Goal: Contribute content: Add original content to the website for others to see

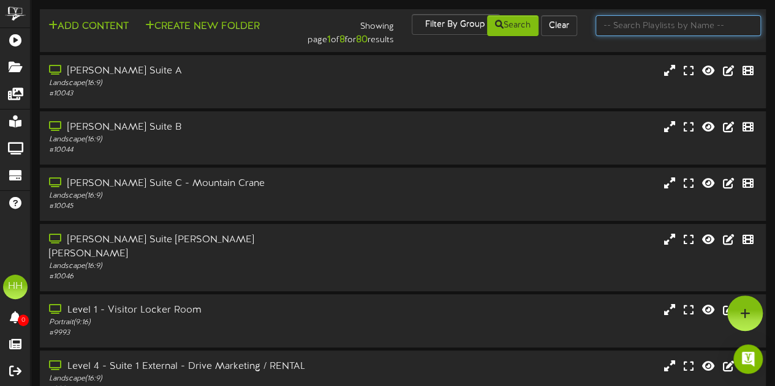
click at [665, 34] on input "text" at bounding box center [677, 25] width 165 height 21
type input "suite 1"
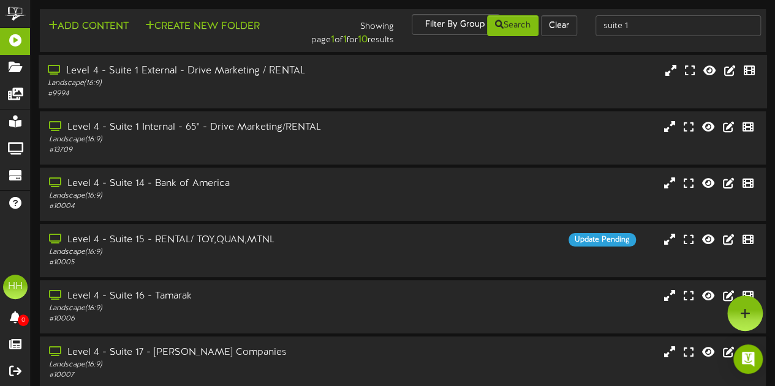
click at [370, 83] on div "Level 4 - Suite 1 External - Drive Marketing / RENTAL Landscape ( 16:9 ) # 9994" at bounding box center [403, 81] width 728 height 35
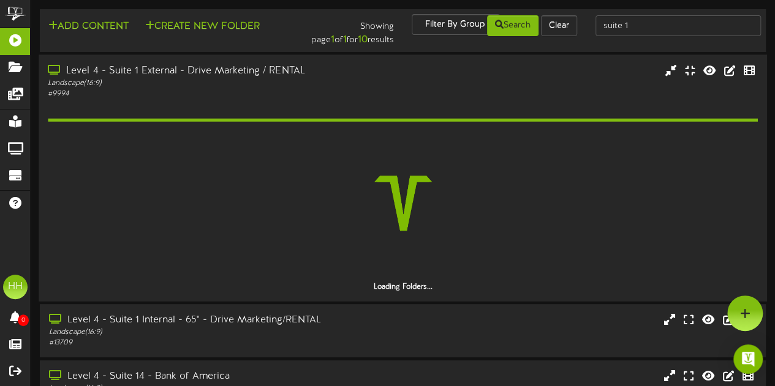
click at [370, 83] on div "Level 4 - Suite 1 External - Drive Marketing / RENTAL Landscape ( 16:9 ) # 9994" at bounding box center [403, 81] width 728 height 35
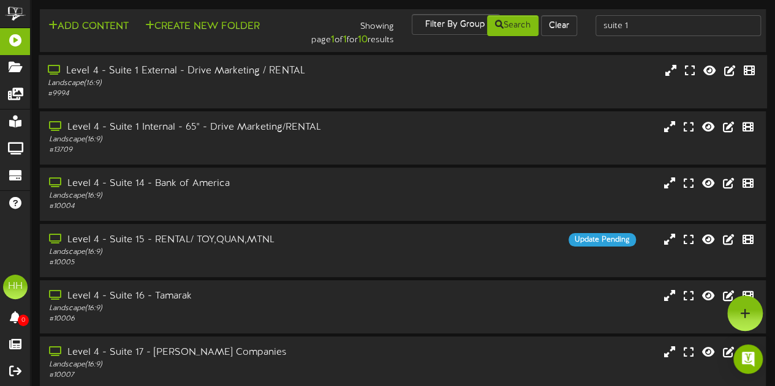
click at [338, 85] on div "Level 4 - Suite 1 External - Drive Marketing / RENTAL Landscape ( 16:9 ) # 9994" at bounding box center [190, 81] width 303 height 35
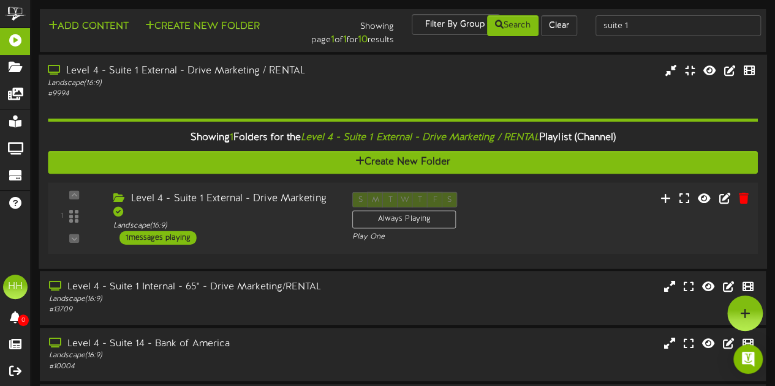
click at [305, 220] on div "Level 4 - Suite 1 External - Drive Marketing" at bounding box center [223, 206] width 220 height 28
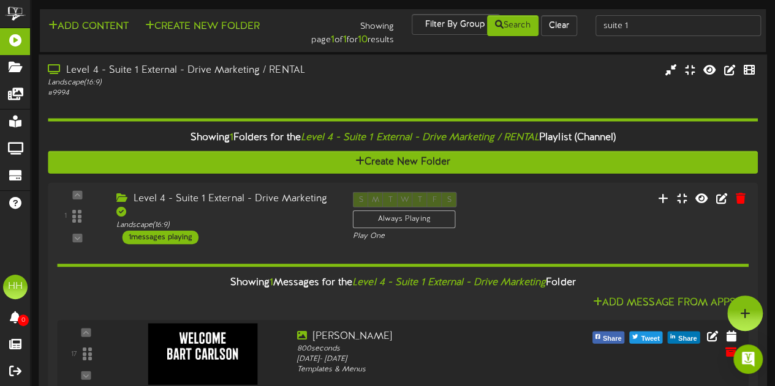
click at [423, 86] on div "Level 4 - Suite 1 External - Drive Marketing / RENTAL Landscape ( 16:9 ) # 9994" at bounding box center [403, 81] width 728 height 35
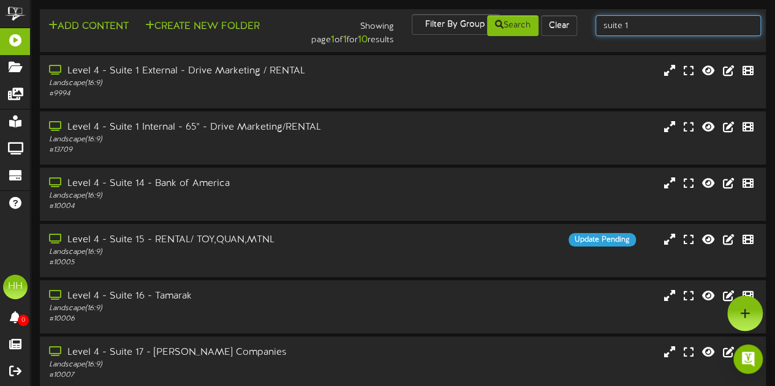
click at [654, 26] on input "suite 1" at bounding box center [677, 25] width 165 height 21
type input "s"
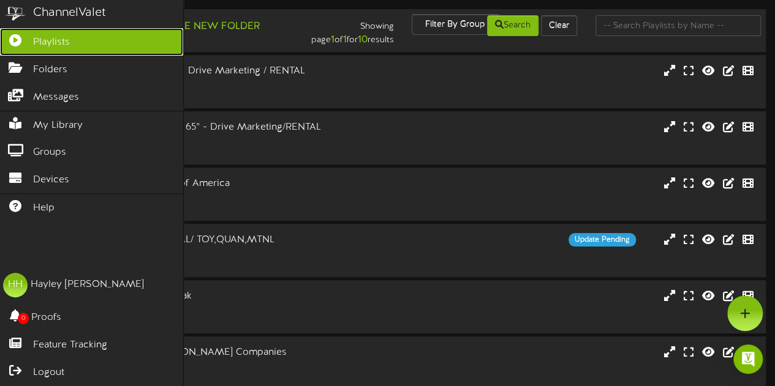
click at [48, 36] on span "Playlists" at bounding box center [51, 43] width 37 height 14
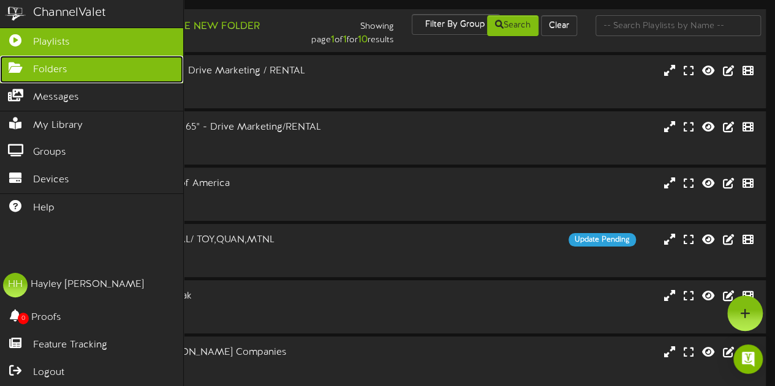
click at [70, 64] on link "Folders" at bounding box center [91, 70] width 183 height 28
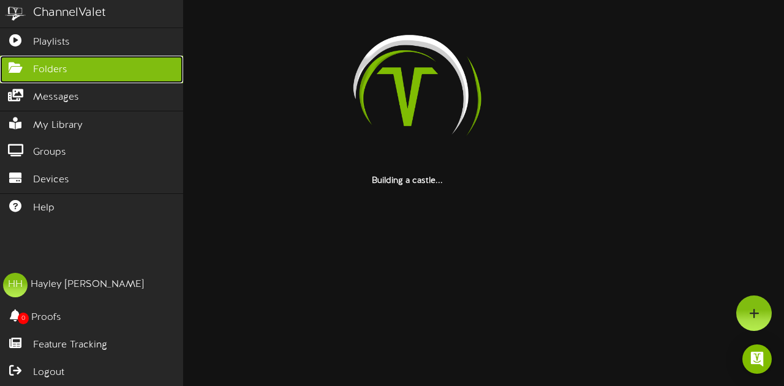
click at [70, 64] on link "Folders" at bounding box center [91, 70] width 183 height 28
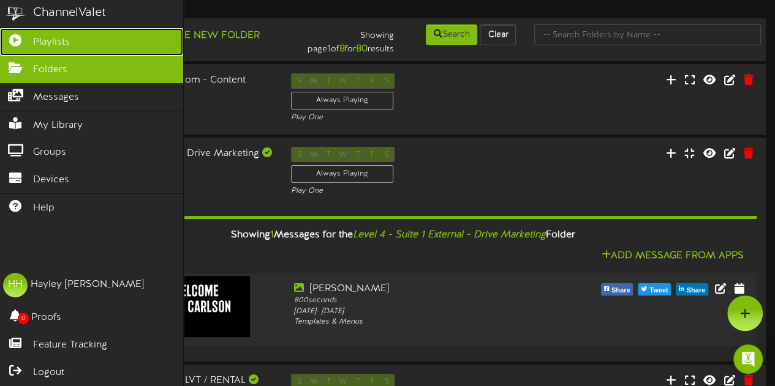
click at [71, 37] on link "Playlists" at bounding box center [91, 42] width 183 height 28
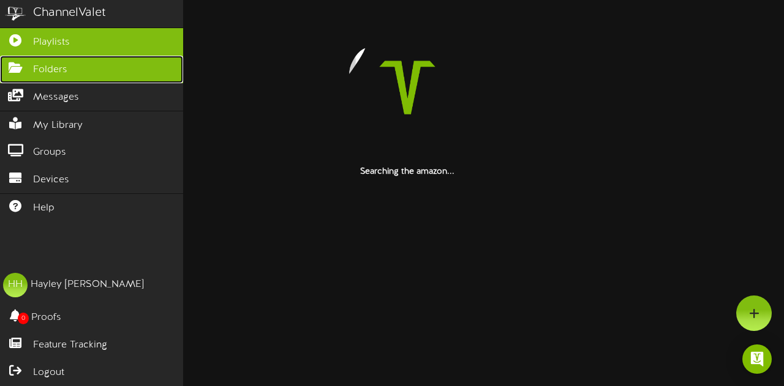
click at [51, 64] on span "Folders" at bounding box center [50, 70] width 34 height 14
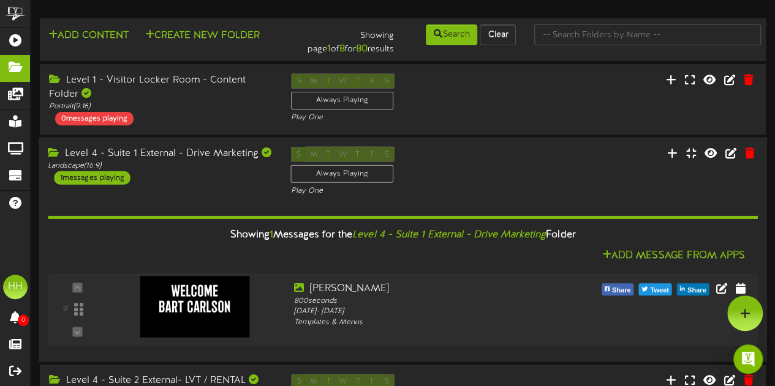
click at [198, 176] on div "Level 4 - Suite 1 External - Drive Marketing Landscape ( 16:9 ) 1 messages play…" at bounding box center [160, 165] width 243 height 38
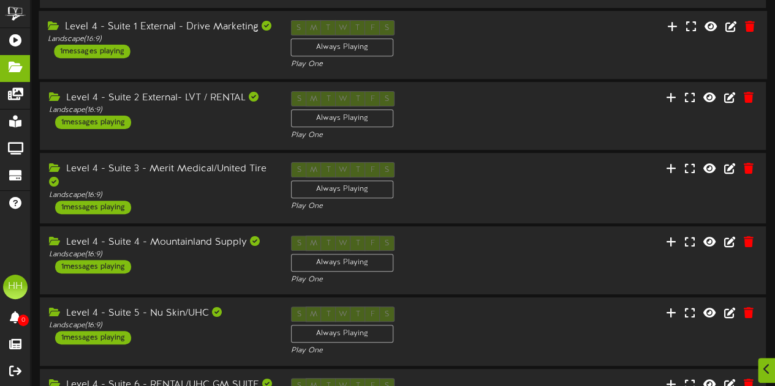
scroll to position [127, 0]
click at [200, 117] on div "Level 4 - Suite 2 External- LVT / RENTAL Landscape ( 16:9 ) 1 messages playing" at bounding box center [160, 110] width 243 height 38
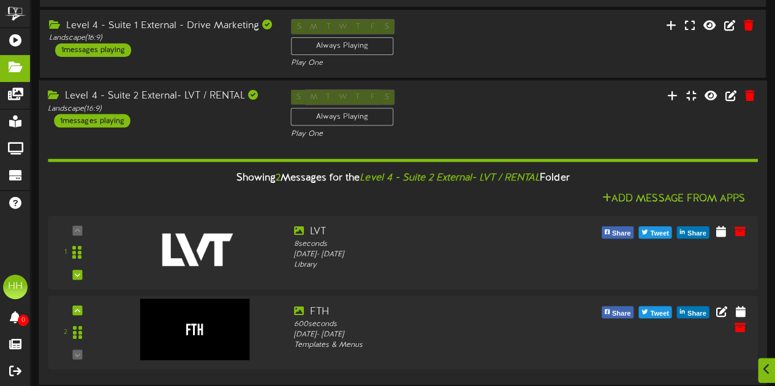
scroll to position [217, 0]
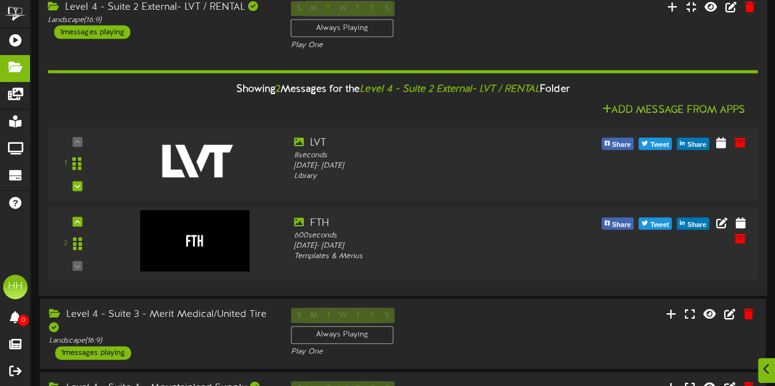
click at [184, 42] on div "Level 4 - Suite 2 External- LVT / RENTAL Landscape ( 16:9 ) 1 messages playing …" at bounding box center [403, 26] width 728 height 50
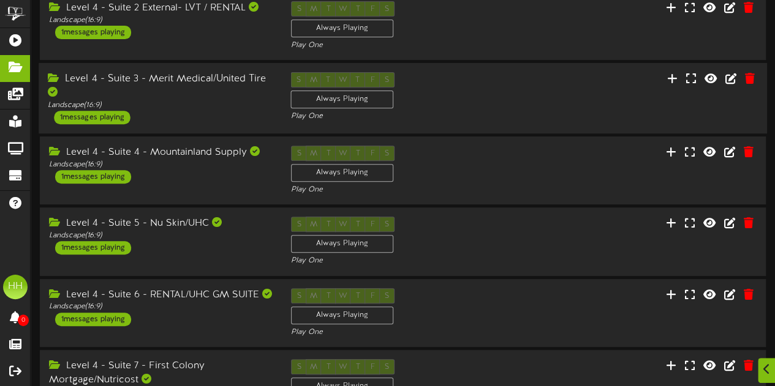
click at [201, 93] on div "Level 4 - Suite 3 - Merit Medical/United Tire" at bounding box center [160, 86] width 224 height 28
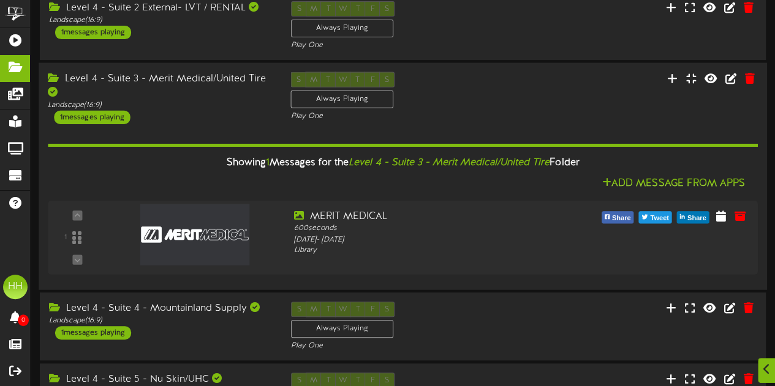
click at [190, 128] on div "Showing 1 Messages for the Level 4 - Suite 3 - Merit Medical/United Tire Folder…" at bounding box center [402, 202] width 709 height 156
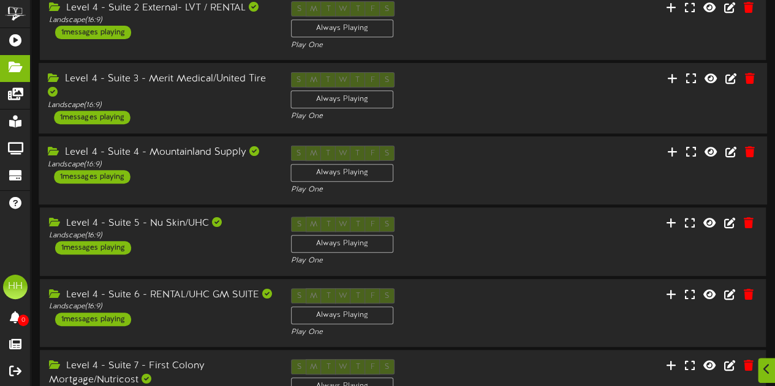
click at [194, 182] on div "Level 4 - Suite 4 - Mountainland Supply Landscape ( 16:9 ) 1 messages playing" at bounding box center [160, 165] width 243 height 38
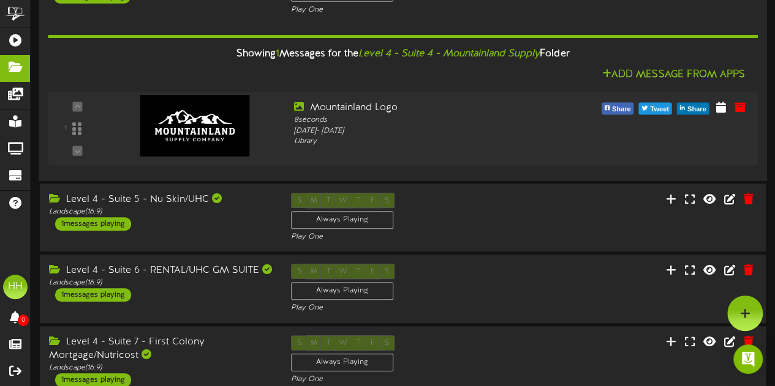
scroll to position [241, 0]
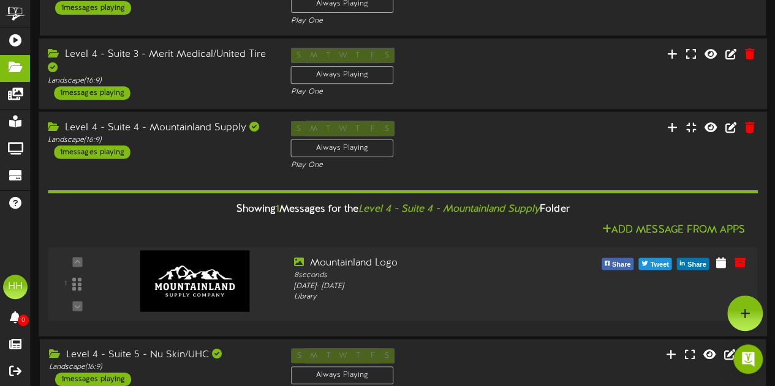
click at [192, 177] on div "Showing 1 Messages for the Level 4 - Suite 4 - Mountainland Supply Folder Add M…" at bounding box center [402, 249] width 709 height 156
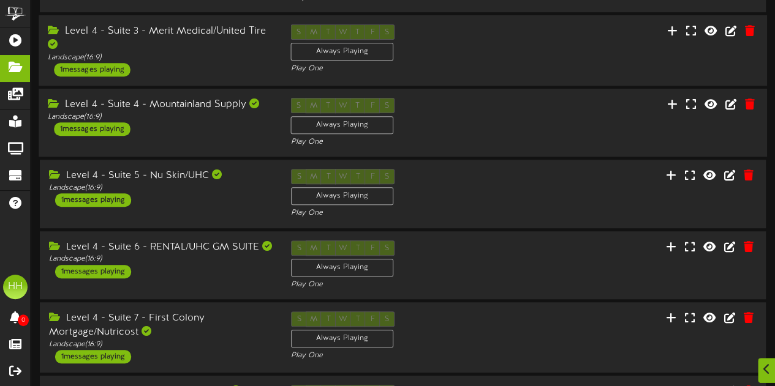
click at [192, 177] on div "Level 4 - Suite 5 - Nu Skin/UHC" at bounding box center [161, 176] width 224 height 14
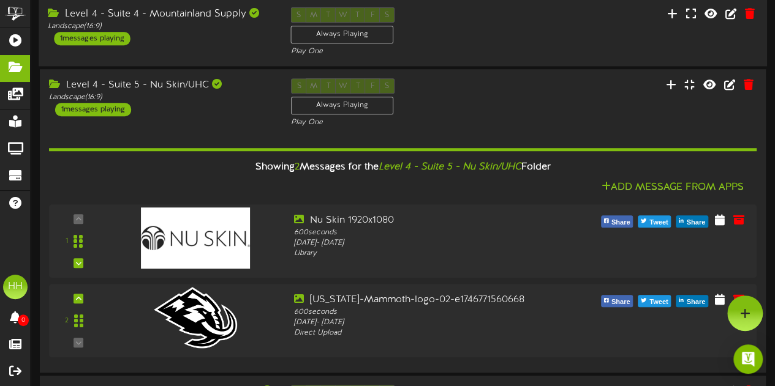
scroll to position [355, 0]
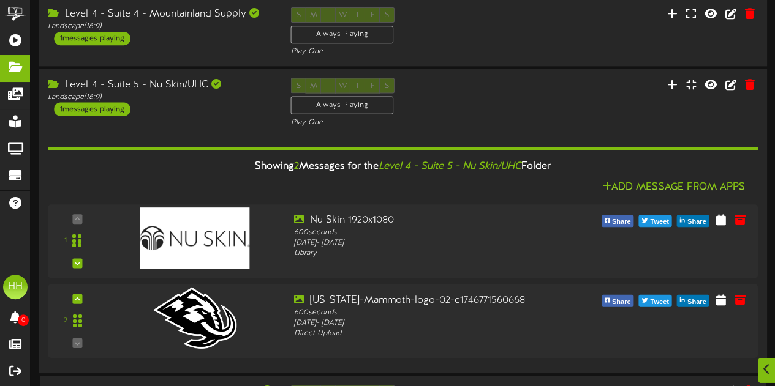
click at [194, 128] on div "Showing 2 Messages for the Level 4 - Suite 5 - Nu Skin/UHC Folder Add Message F…" at bounding box center [402, 246] width 709 height 236
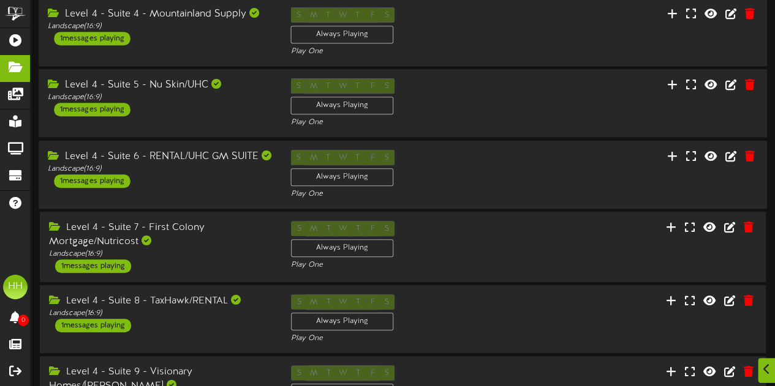
click at [195, 186] on div "Level 4 - Suite 6 - RENTAL/UHC GM SUITE Landscape ( 16:9 ) 1 messages playing" at bounding box center [160, 169] width 243 height 38
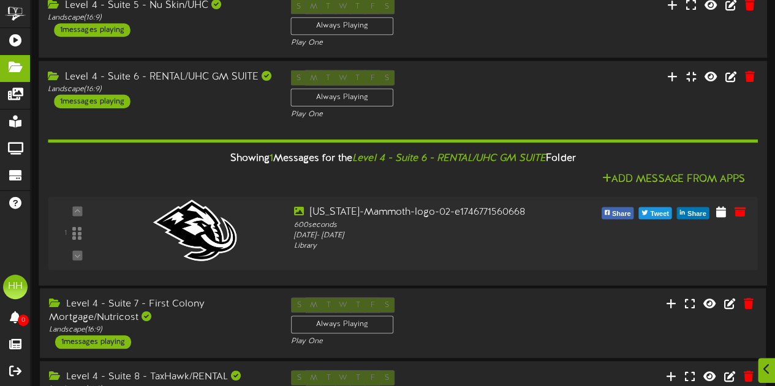
scroll to position [437, 0]
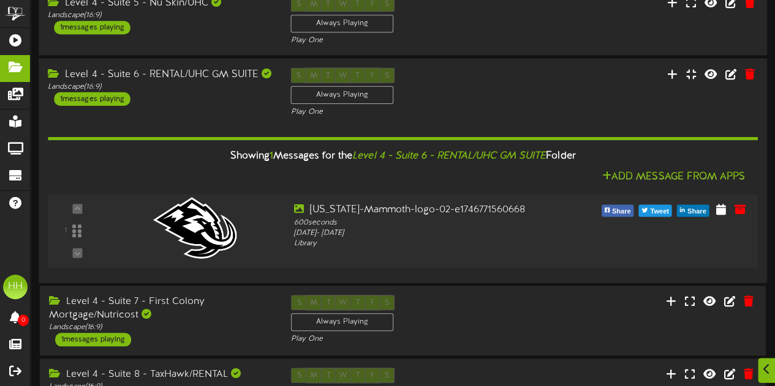
click at [171, 96] on div "Level 4 - Suite 6 - RENTAL/UHC GM SUITE Landscape ( 16:9 ) 1 messages playing" at bounding box center [160, 86] width 243 height 38
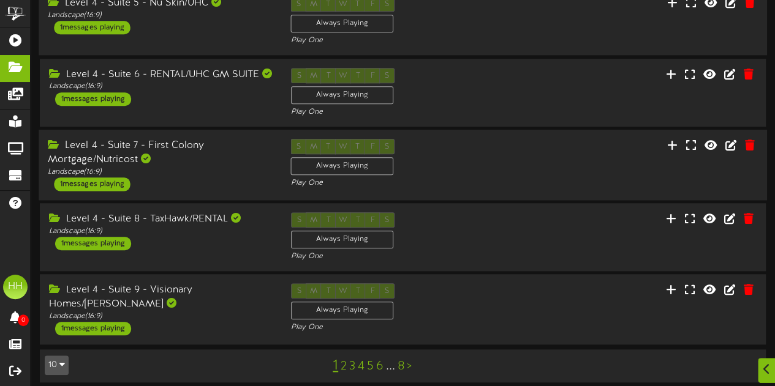
click at [219, 157] on div "Level 4 - Suite 7 - First Colony Mortgage/Nutricost" at bounding box center [160, 153] width 224 height 28
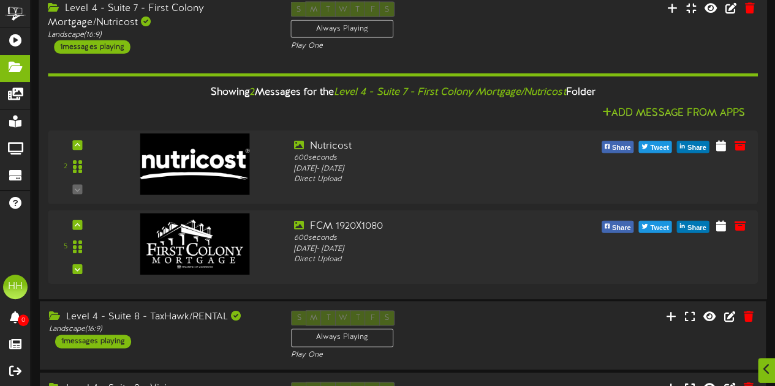
scroll to position [574, 0]
click at [202, 40] on div "Level 4 - Suite 7 - First Colony Mortgage/Nutricost Landscape ( 16:9 ) 1 messag…" at bounding box center [160, 27] width 243 height 52
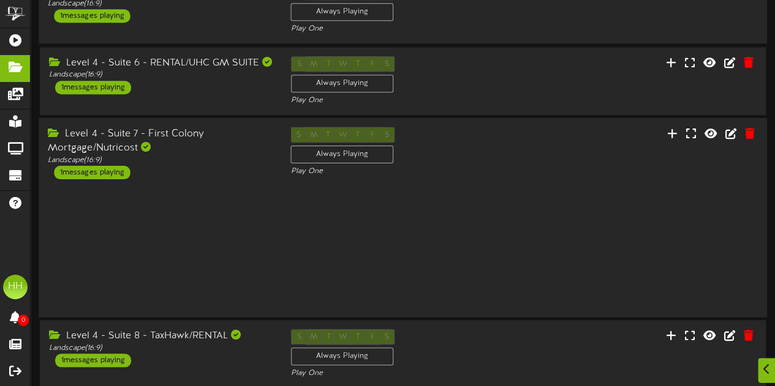
scroll to position [445, 0]
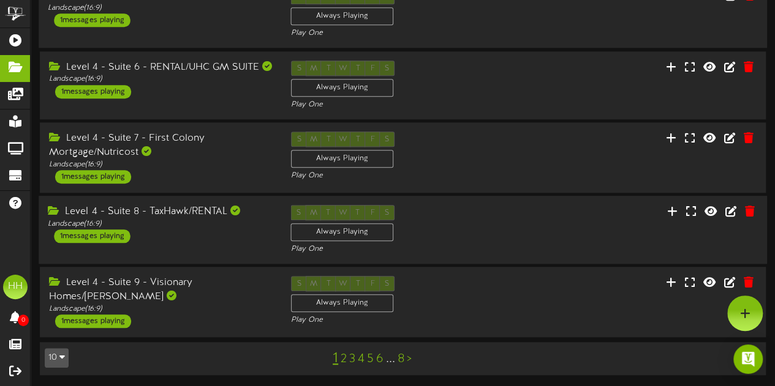
click at [194, 230] on div "Level 4 - Suite 8 - TaxHawk/RENTAL Landscape ( 16:9 ) 1 messages playing" at bounding box center [160, 224] width 243 height 38
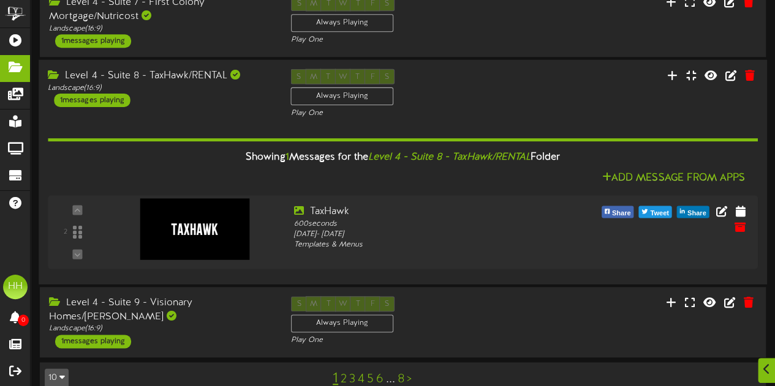
scroll to position [601, 0]
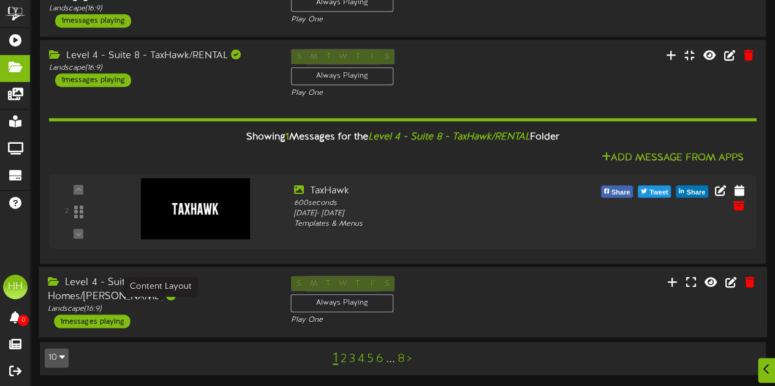
click at [160, 309] on div "Landscape ( 16:9 )" at bounding box center [160, 309] width 224 height 10
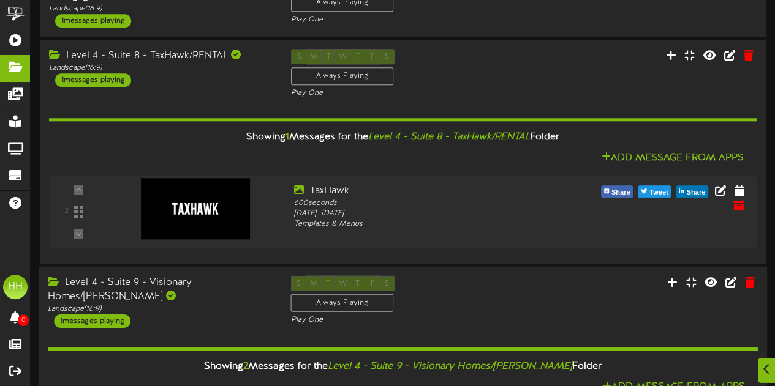
scroll to position [836, 0]
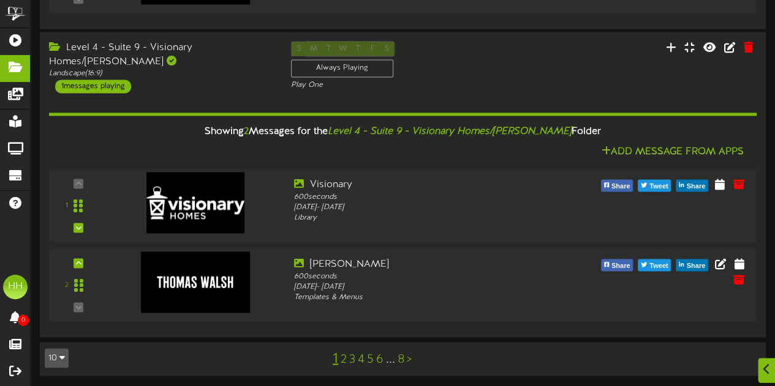
click at [342, 361] on link "2" at bounding box center [343, 359] width 6 height 13
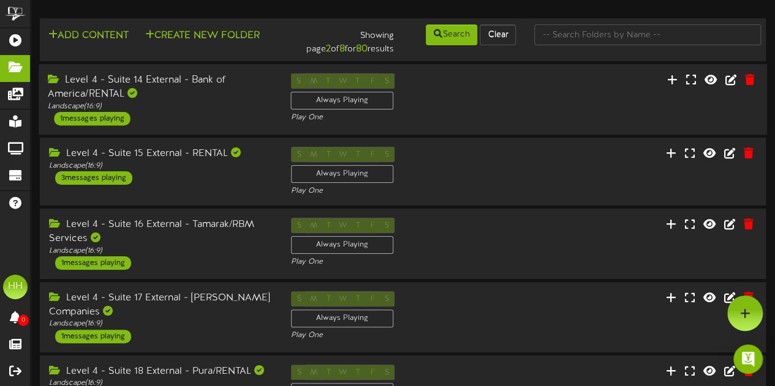
click at [192, 91] on div "Level 4 - Suite 14 External - Bank of America/RENTAL" at bounding box center [160, 87] width 224 height 28
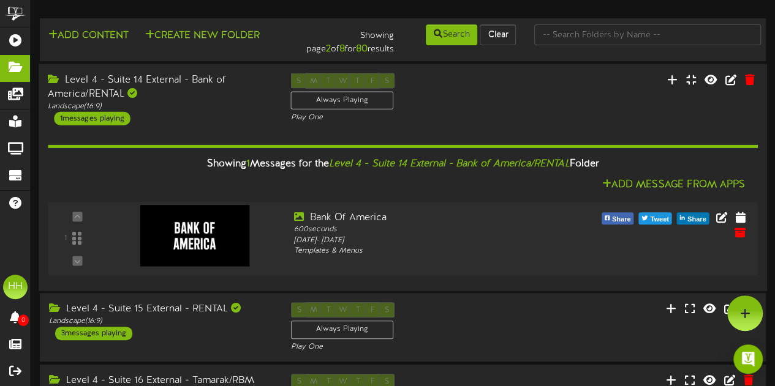
click at [215, 96] on div "Level 4 - Suite 14 External - Bank of America/RENTAL" at bounding box center [160, 87] width 224 height 28
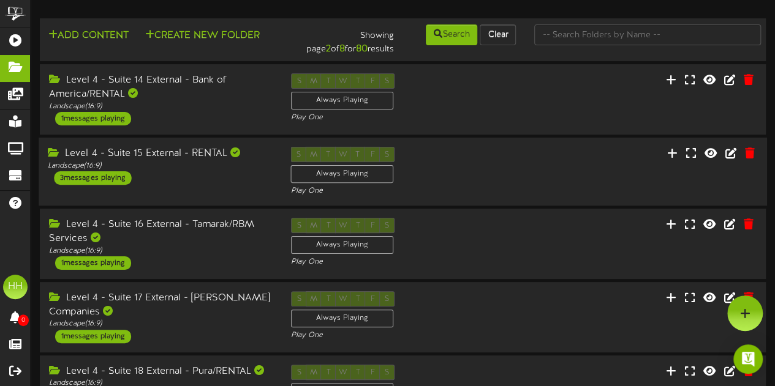
click at [200, 190] on div "Level 4 - Suite 15 External - RENTAL Landscape ( 16:9 ) 3 messages playing S M …" at bounding box center [403, 172] width 728 height 50
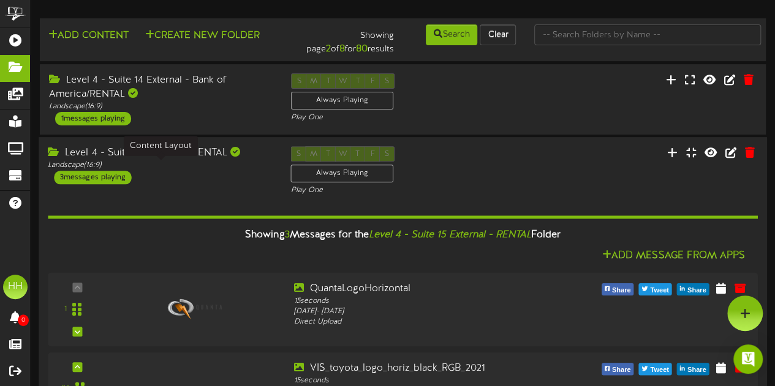
click at [217, 170] on div "Landscape ( 16:9 )" at bounding box center [160, 165] width 224 height 10
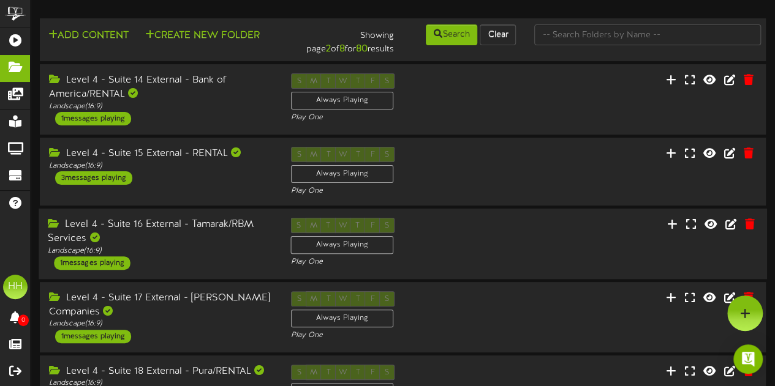
click at [219, 235] on div "Level 4 - Suite 16 External - Tamarak/RBM Services" at bounding box center [160, 232] width 224 height 28
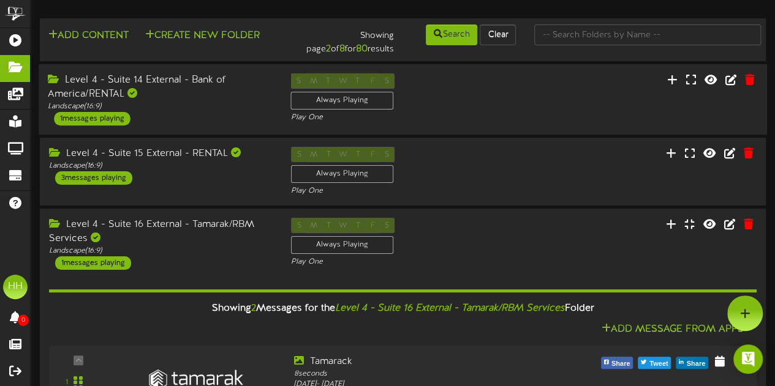
click at [217, 81] on div "Level 4 - Suite 14 External - Bank of America/RENTAL" at bounding box center [160, 87] width 224 height 28
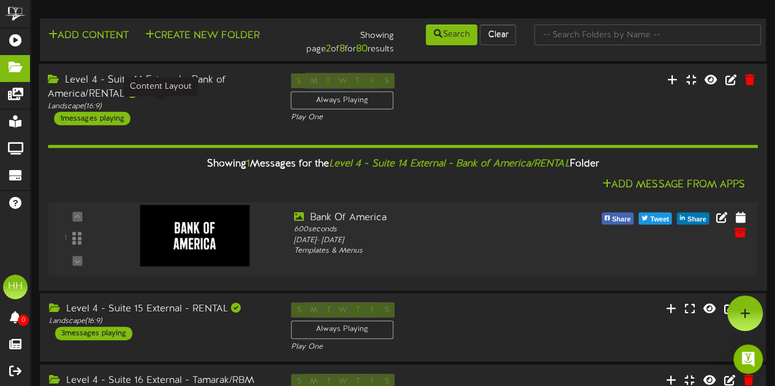
click at [223, 106] on div "Landscape ( 16:9 )" at bounding box center [160, 106] width 224 height 10
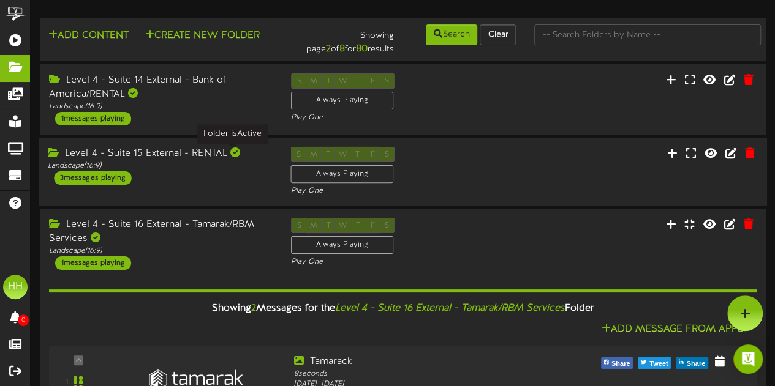
click at [233, 160] on div "Level 4 - Suite 15 External - RENTAL" at bounding box center [160, 154] width 224 height 14
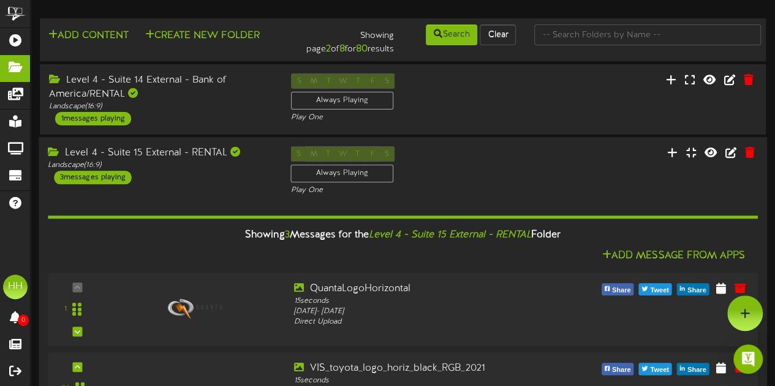
click at [241, 173] on div "Level 4 - Suite 15 External - RENTAL Landscape ( 16:9 ) 3 messages playing" at bounding box center [160, 165] width 243 height 38
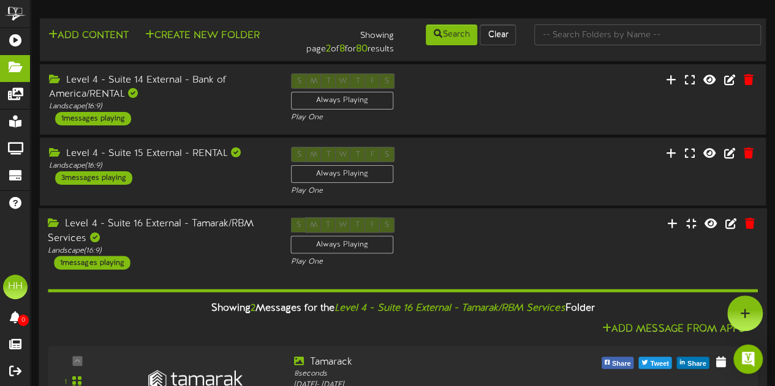
click at [250, 231] on div "Level 4 - Suite 16 External - Tamarak/RBM Services" at bounding box center [160, 231] width 224 height 28
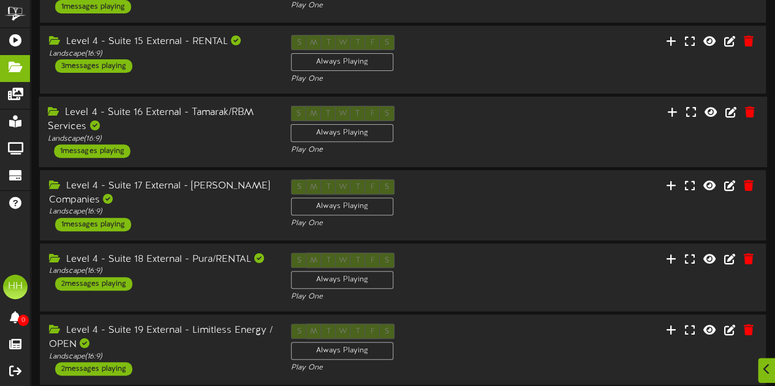
scroll to position [113, 0]
click at [223, 64] on div "Level 4 - Suite 15 External - RENTAL Landscape ( 16:9 ) 3 messages playing" at bounding box center [160, 53] width 243 height 38
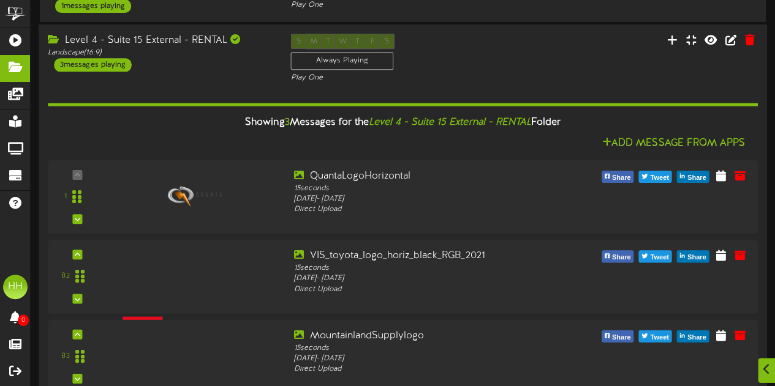
click at [208, 60] on div "Level 4 - Suite 15 External - RENTAL Landscape ( 16:9 ) 3 messages playing" at bounding box center [160, 53] width 243 height 38
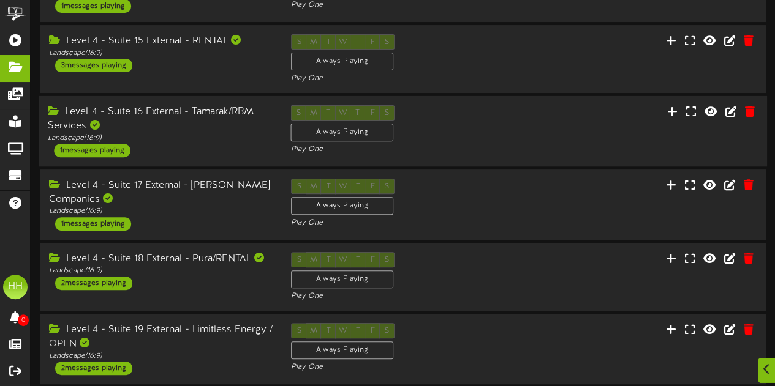
click at [203, 129] on div "Level 4 - Suite 16 External - Tamarak/RBM Services" at bounding box center [160, 119] width 224 height 28
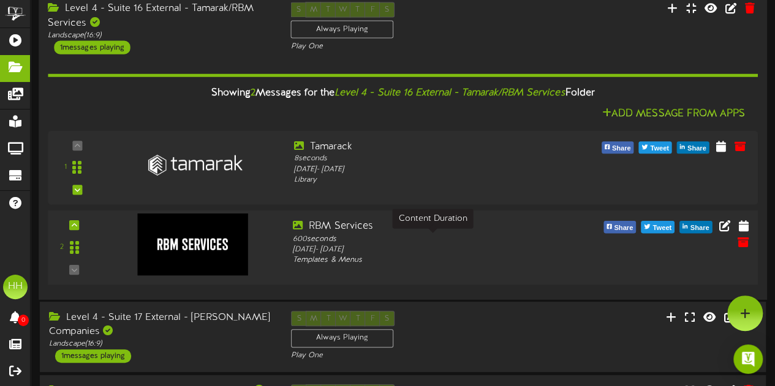
scroll to position [206, 0]
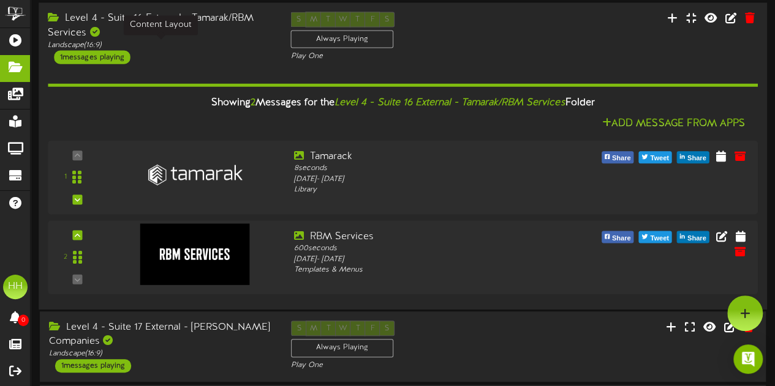
click at [181, 50] on div "Landscape ( 16:9 )" at bounding box center [160, 45] width 224 height 10
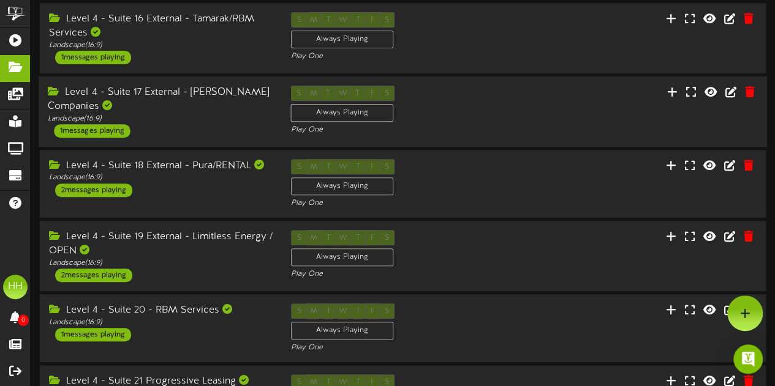
click at [191, 117] on div "Landscape ( 16:9 )" at bounding box center [160, 118] width 224 height 10
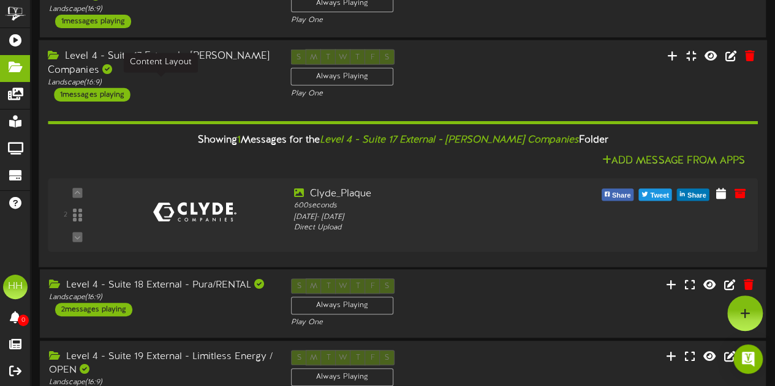
scroll to position [133, 0]
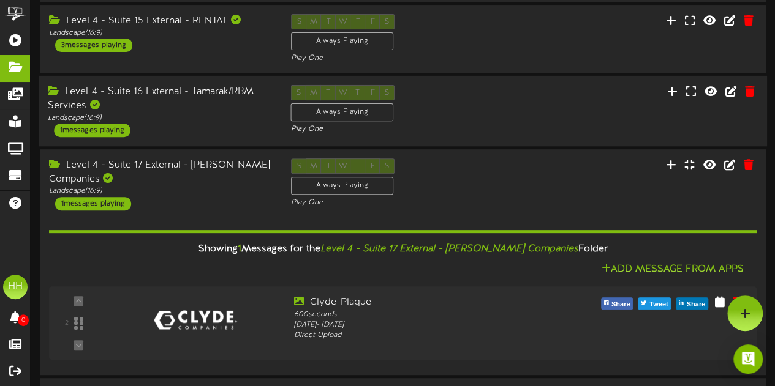
click at [212, 111] on div "Level 4 - Suite 16 External - Tamarak/RBM Services" at bounding box center [160, 99] width 224 height 28
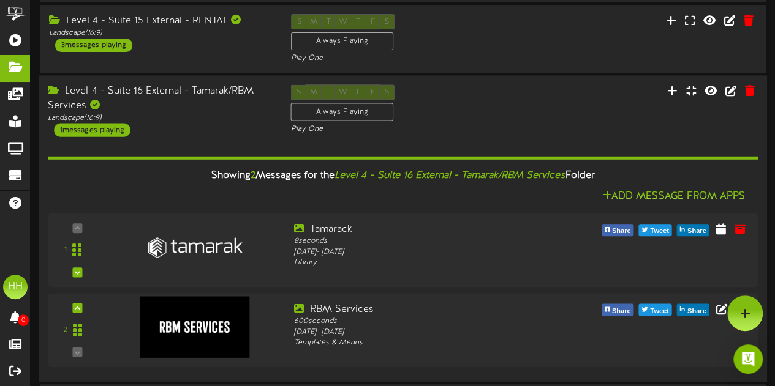
click at [212, 111] on div "Level 4 - Suite 16 External - Tamarak/RBM Services" at bounding box center [160, 99] width 224 height 28
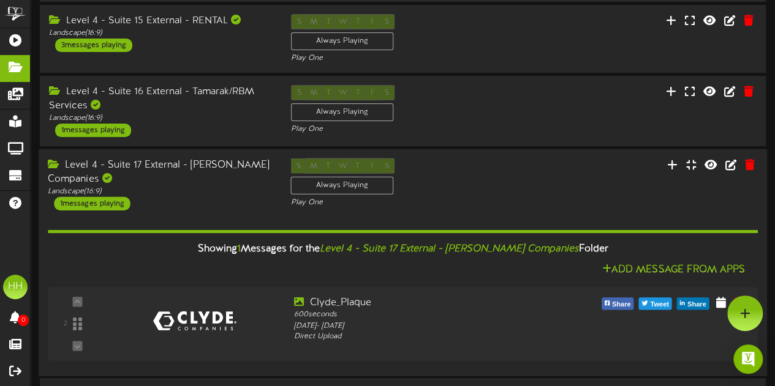
click at [219, 190] on div "Landscape ( 16:9 )" at bounding box center [160, 191] width 224 height 10
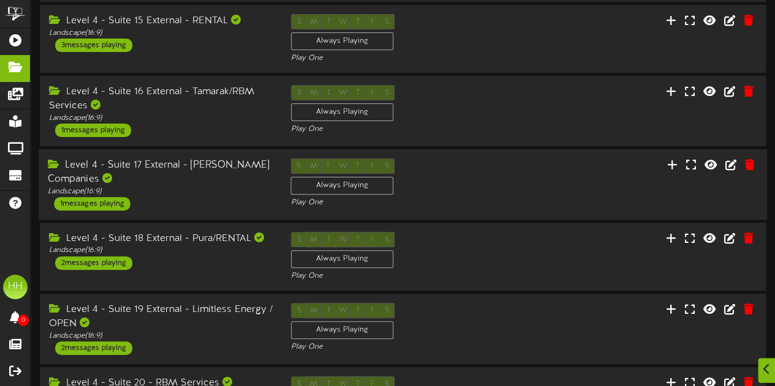
scroll to position [182, 0]
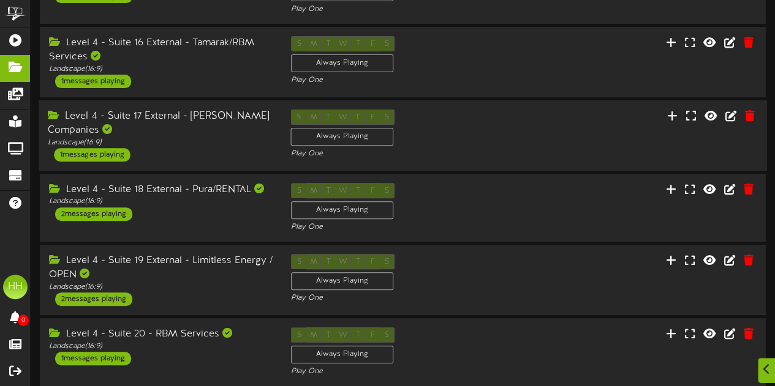
click at [219, 190] on div "Level 4 - Suite 18 External - Pura/RENTAL" at bounding box center [161, 190] width 224 height 14
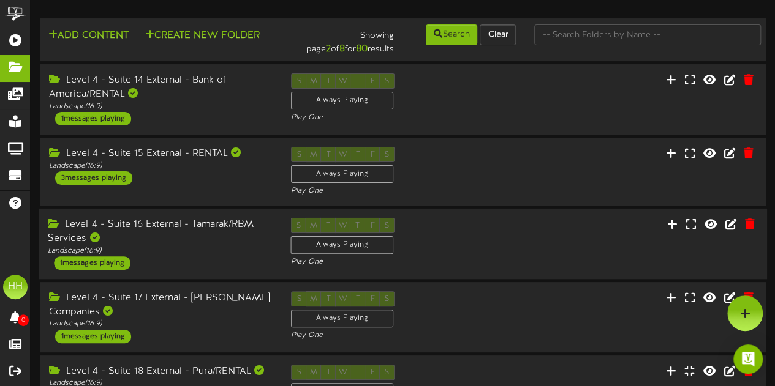
scroll to position [156, 0]
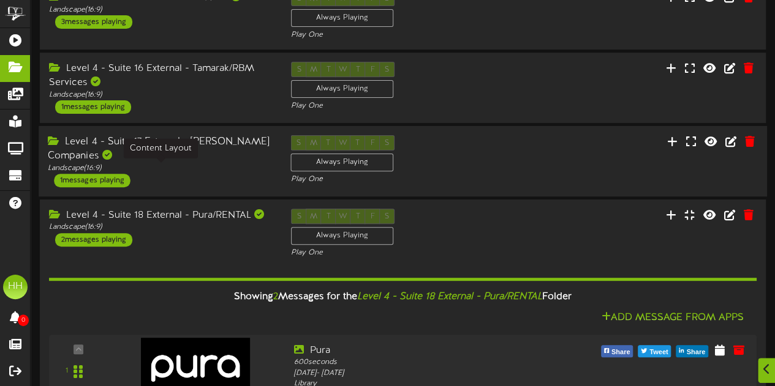
click at [219, 170] on div "Landscape ( 16:9 )" at bounding box center [160, 168] width 224 height 10
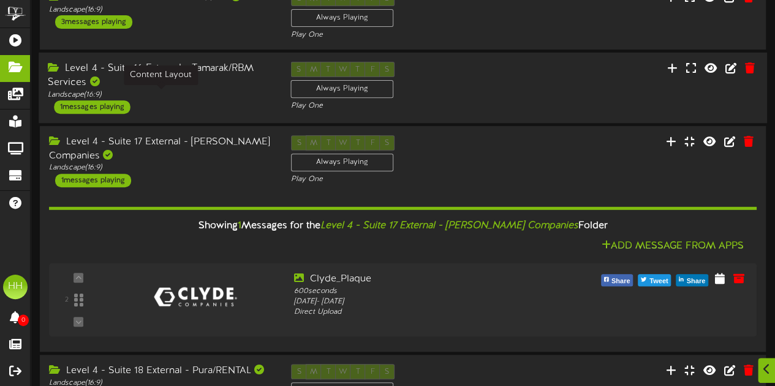
click at [203, 91] on div "Landscape ( 16:9 )" at bounding box center [160, 95] width 224 height 10
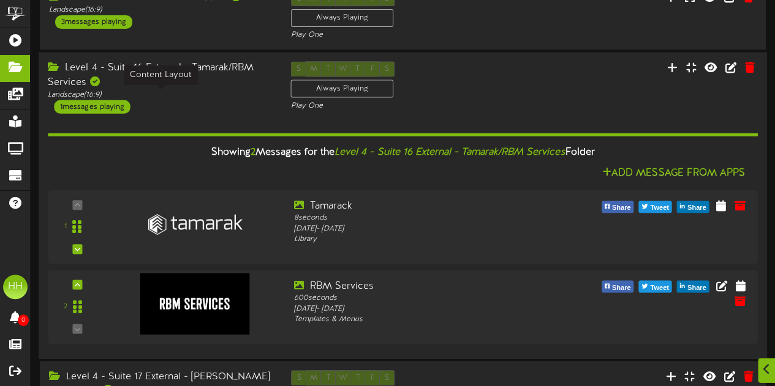
click at [203, 91] on div "Landscape ( 16:9 )" at bounding box center [160, 94] width 224 height 10
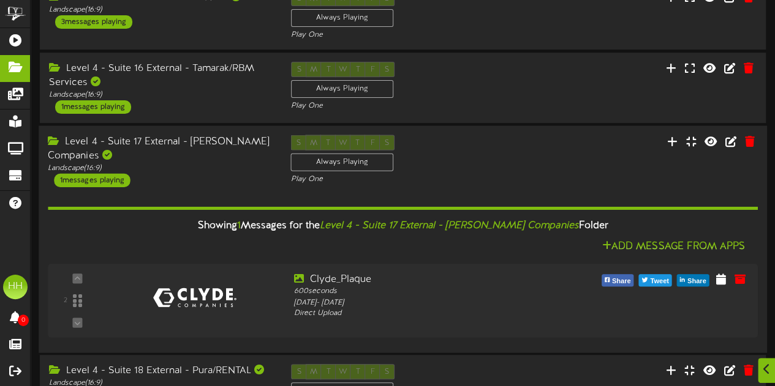
click at [222, 154] on div "Level 4 - Suite 17 External - [PERSON_NAME] Companies" at bounding box center [160, 149] width 224 height 28
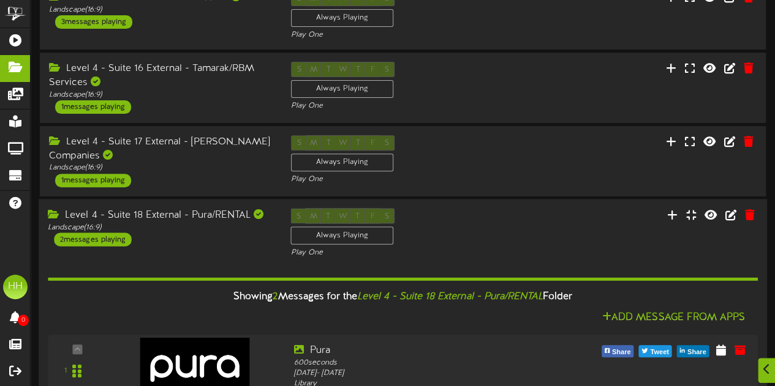
click at [516, 219] on div "S M T W T F S Always Playing Play One" at bounding box center [402, 233] width 243 height 50
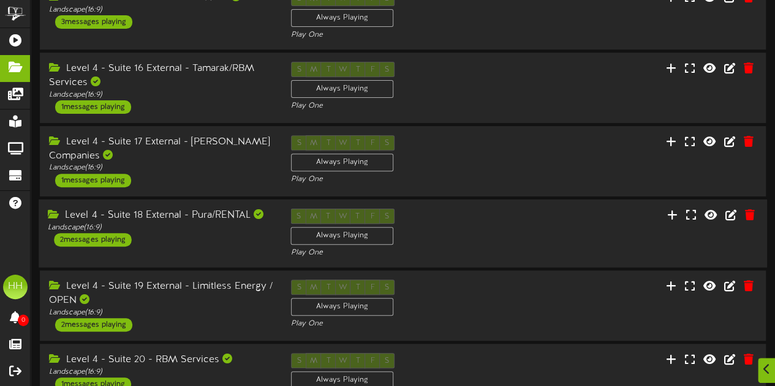
click at [468, 232] on div "S M T W T F S Always Playing Play One" at bounding box center [402, 233] width 243 height 50
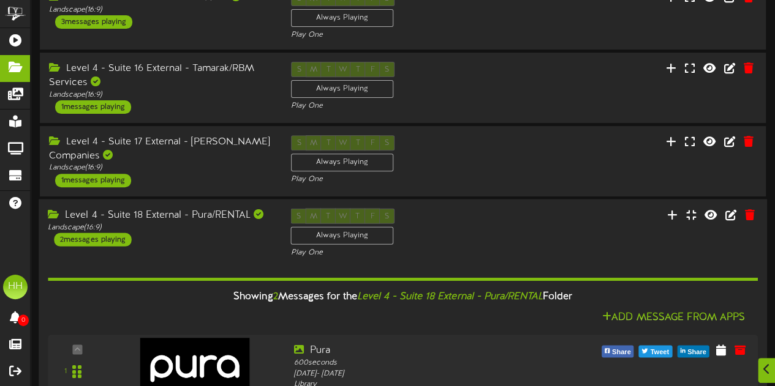
scroll to position [331, 0]
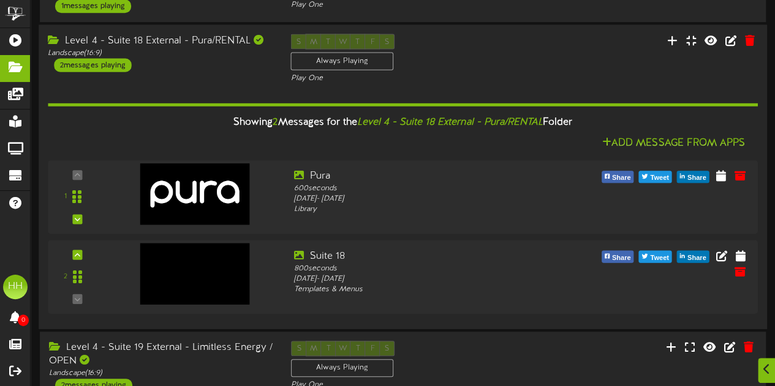
click at [536, 48] on div "Level 4 - Suite 18 External - Pura/RENTAL Landscape ( 16:9 ) 2 messages playing…" at bounding box center [403, 59] width 728 height 50
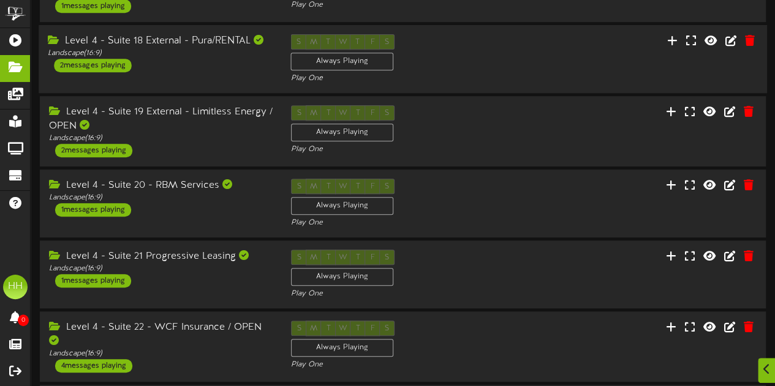
click at [536, 48] on div "Level 4 - Suite 18 External - Pura/RENTAL Landscape ( 16:9 ) 2 messages playing…" at bounding box center [403, 59] width 728 height 50
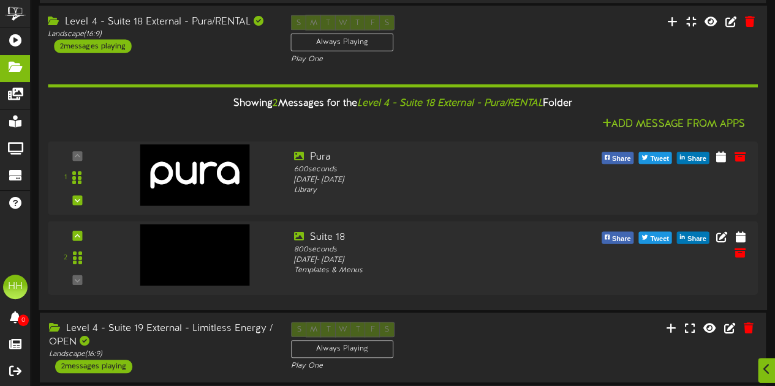
scroll to position [290, 0]
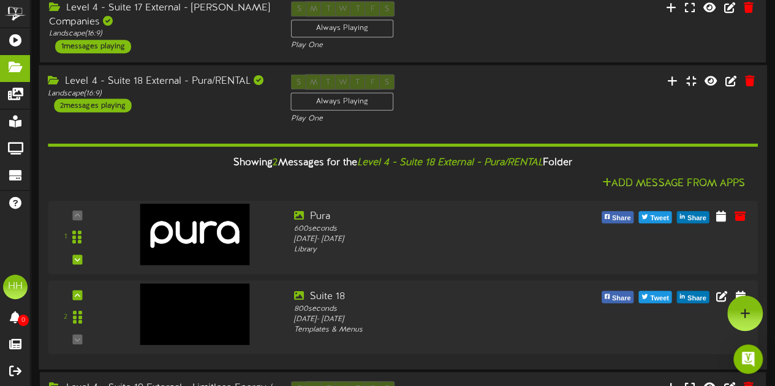
click at [449, 91] on div "S M T W T F S Always Playing Play One" at bounding box center [402, 99] width 243 height 50
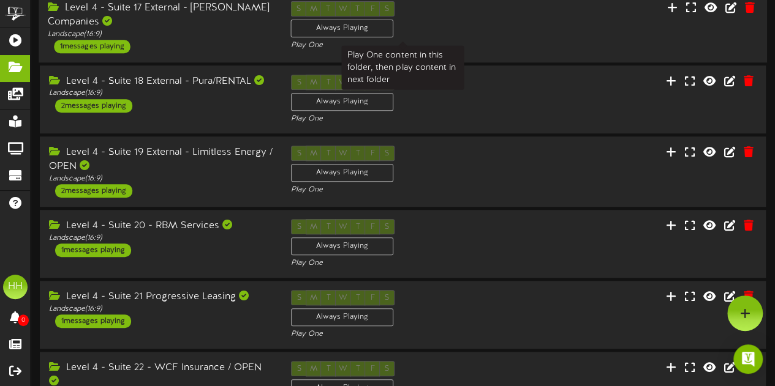
click at [436, 49] on div "Play One" at bounding box center [402, 45] width 224 height 10
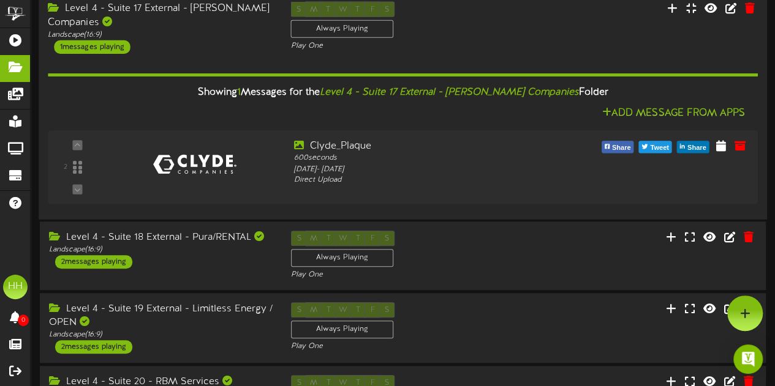
scroll to position [135, 0]
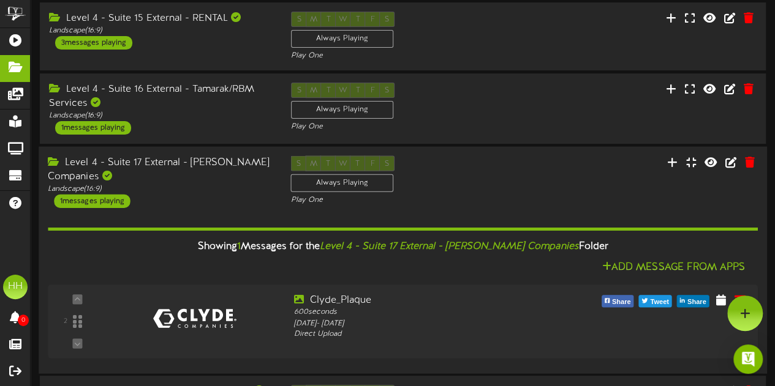
click at [480, 173] on div "S M T W T F S Always Playing Play One" at bounding box center [402, 181] width 243 height 50
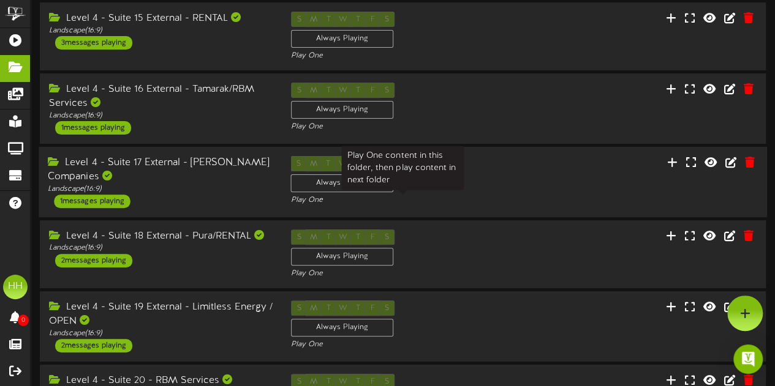
click at [466, 197] on div "Play One" at bounding box center [402, 200] width 224 height 10
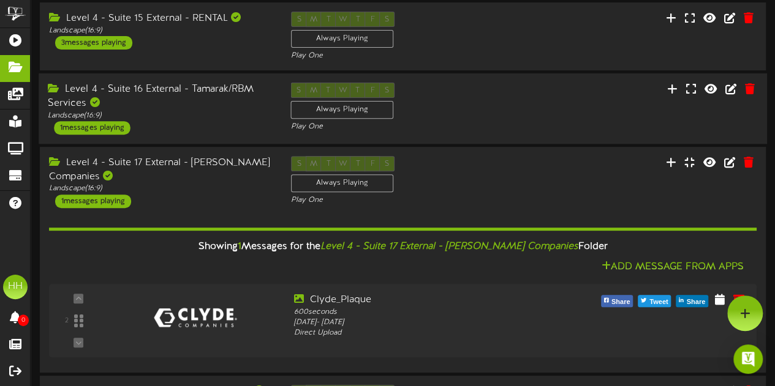
click at [472, 102] on div "S M T W T F S Always Playing Play One" at bounding box center [402, 108] width 243 height 50
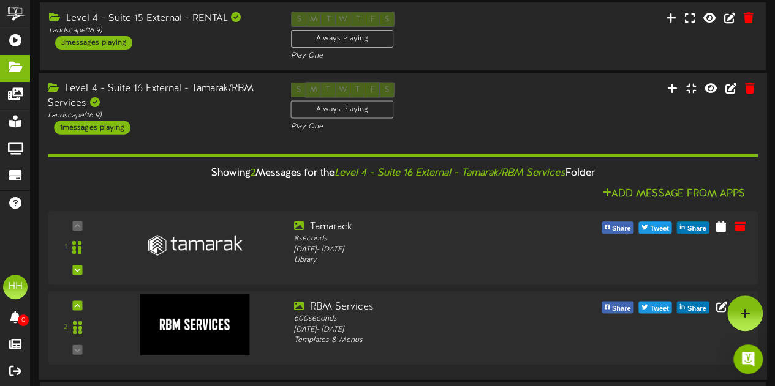
drag, startPoint x: 472, startPoint y: 102, endPoint x: 432, endPoint y: 107, distance: 40.1
click at [432, 107] on div "S M T W T F S Always Playing Play One" at bounding box center [402, 107] width 243 height 50
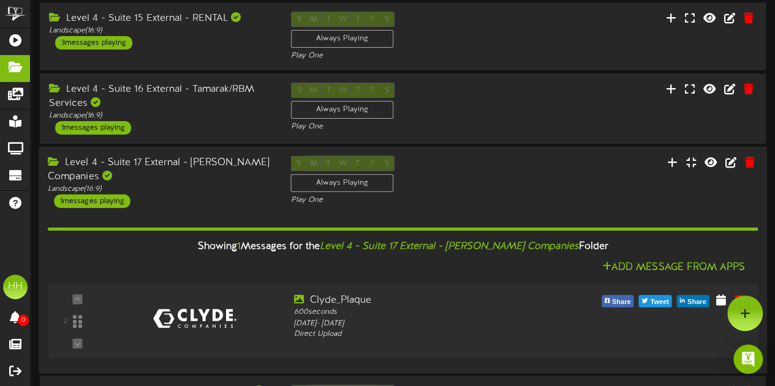
click at [437, 168] on div "S M T W T F S Always Playing Play One" at bounding box center [402, 181] width 243 height 50
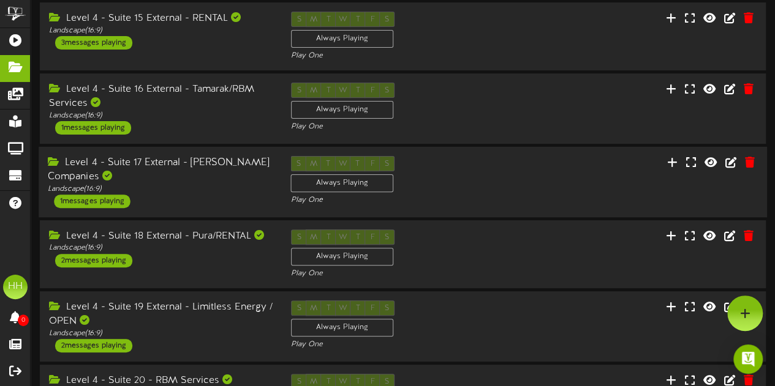
scroll to position [215, 0]
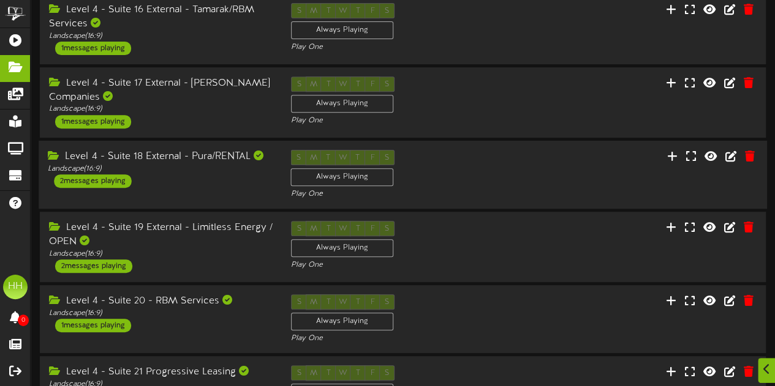
drag, startPoint x: 437, startPoint y: 168, endPoint x: 408, endPoint y: 165, distance: 29.5
click at [408, 165] on div "S M T W T F S Always Playing Play One" at bounding box center [402, 174] width 243 height 50
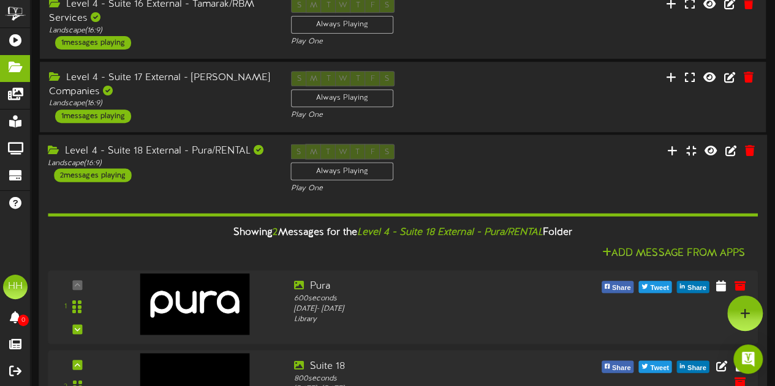
scroll to position [219, 0]
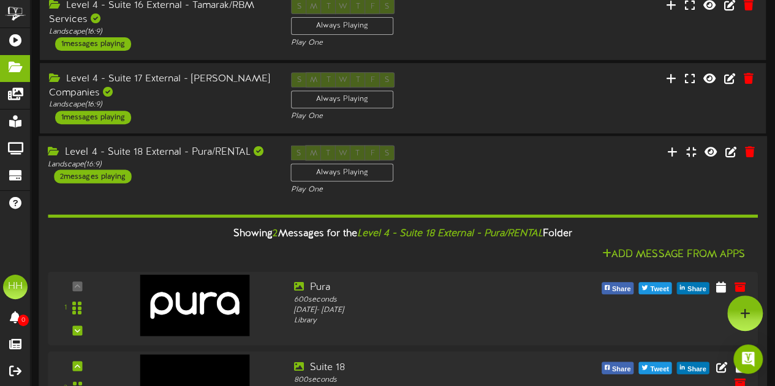
drag, startPoint x: 408, startPoint y: 165, endPoint x: 271, endPoint y: 148, distance: 138.2
click at [271, 148] on div "Level 4 - Suite 18 External - Pura/RENTAL" at bounding box center [160, 152] width 224 height 14
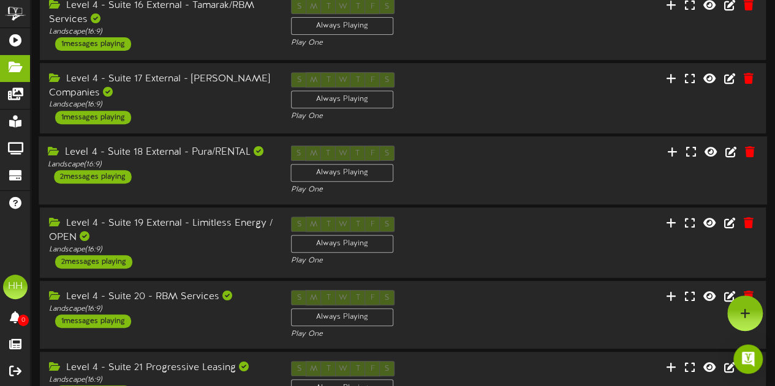
click at [271, 148] on div "Level 4 - Suite 18 External - Pura/RENTAL" at bounding box center [160, 152] width 224 height 14
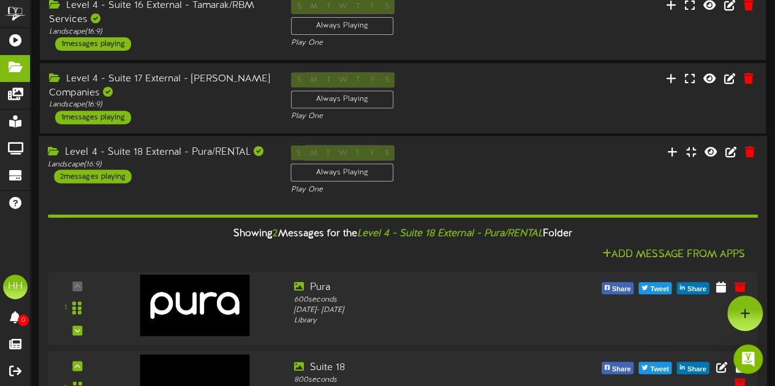
click at [265, 176] on div "Level 4 - Suite 18 External - Pura/RENTAL Landscape ( 16:9 ) 2 messages playing" at bounding box center [160, 164] width 243 height 38
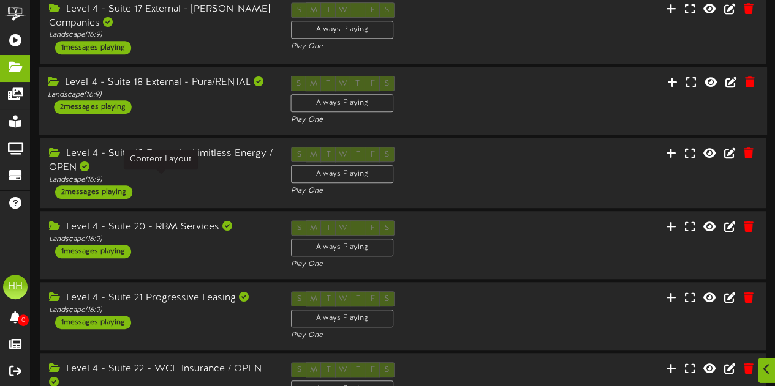
click at [265, 176] on div "Landscape ( 16:9 )" at bounding box center [161, 180] width 224 height 10
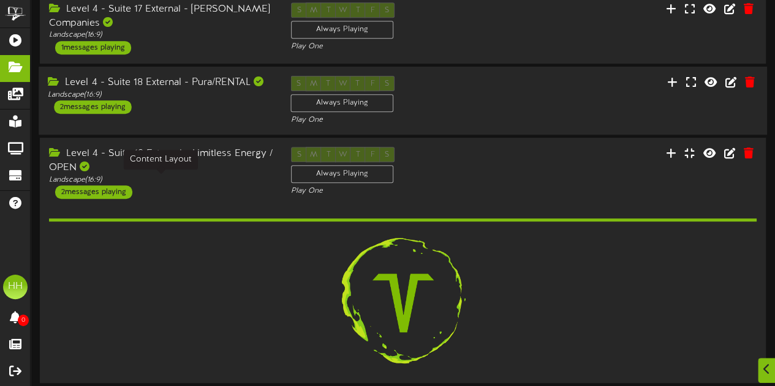
scroll to position [426, 0]
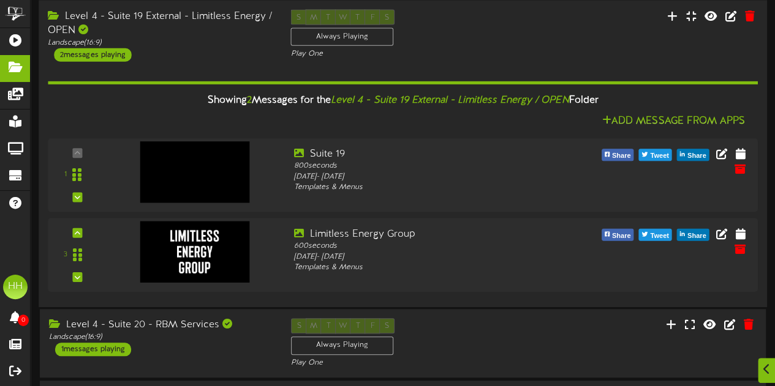
click at [235, 75] on div "Showing 2 Messages for the Level 4 - Suite 19 External - Limitless Energy / OPE…" at bounding box center [402, 179] width 709 height 236
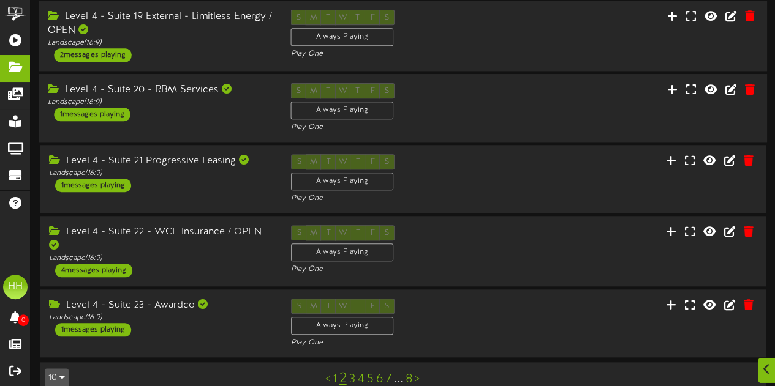
click at [233, 119] on div "Level 4 - Suite 20 - RBM Services Landscape ( 16:9 ) 1 messages playing" at bounding box center [160, 102] width 243 height 38
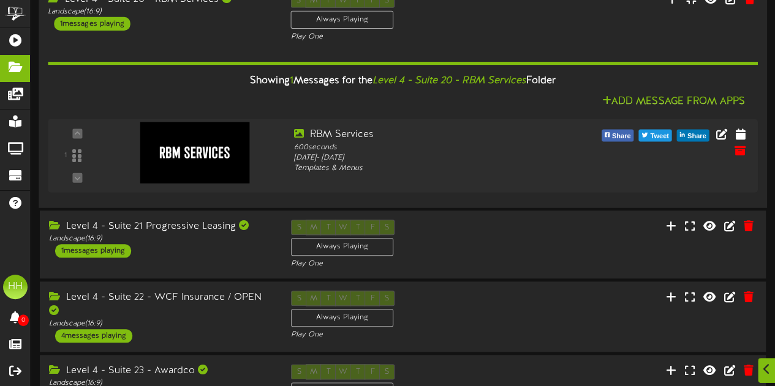
scroll to position [516, 0]
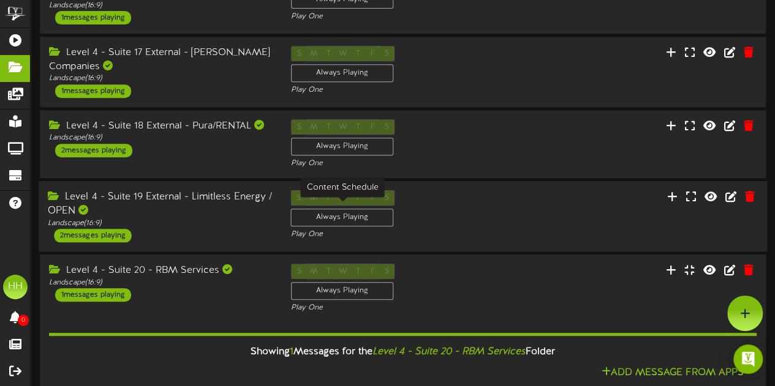
click at [194, 250] on div "Level 4 - Suite 19 External - Limitless Energy / OPEN Landscape ( 16:9 ) 2 mess…" at bounding box center [403, 216] width 728 height 70
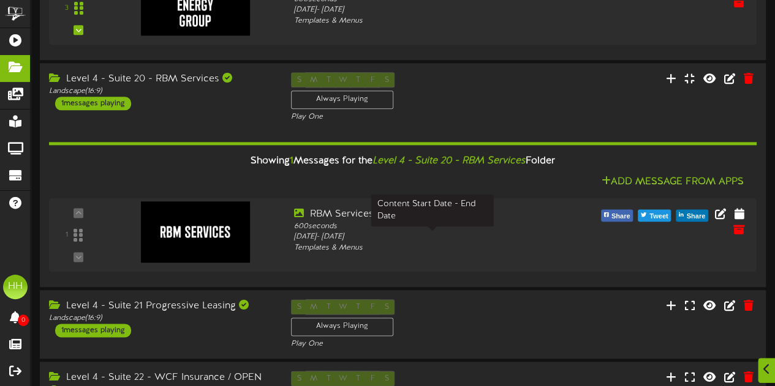
scroll to position [836, 0]
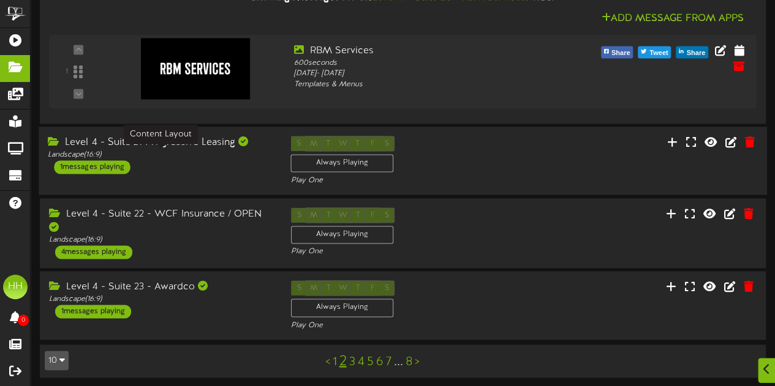
click at [241, 156] on div "Landscape ( 16:9 )" at bounding box center [160, 155] width 224 height 10
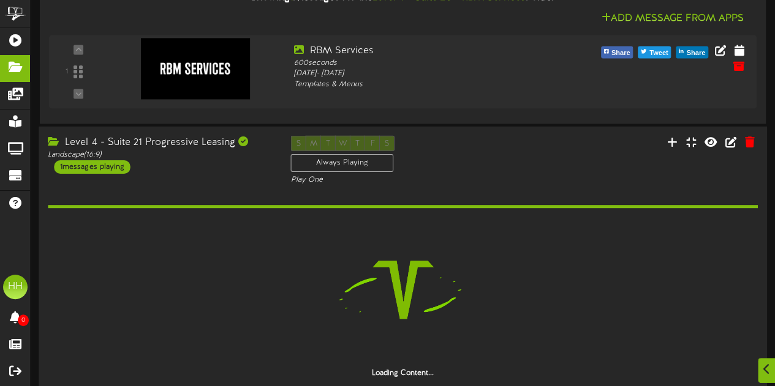
scroll to position [992, 0]
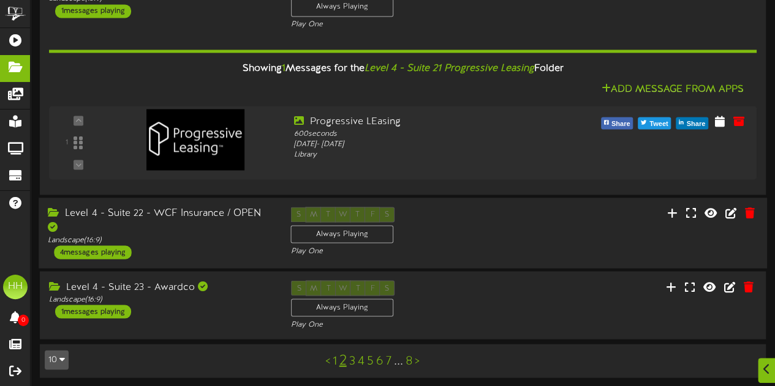
click at [238, 232] on div "Level 4 - Suite 22 - WCF Insurance / OPEN Landscape ( 16:9 ) 4 messages playing" at bounding box center [160, 233] width 243 height 52
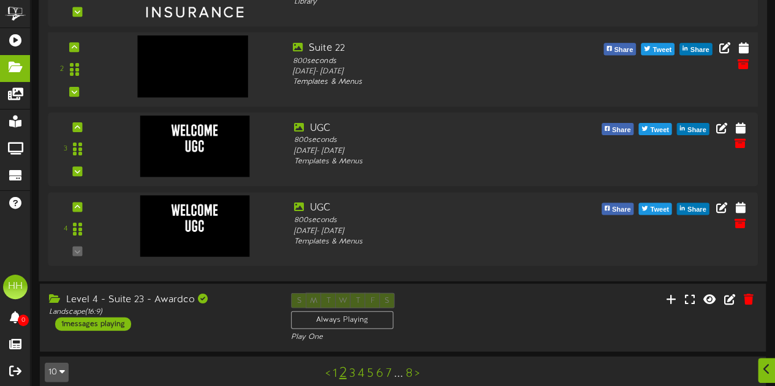
scroll to position [1386, 0]
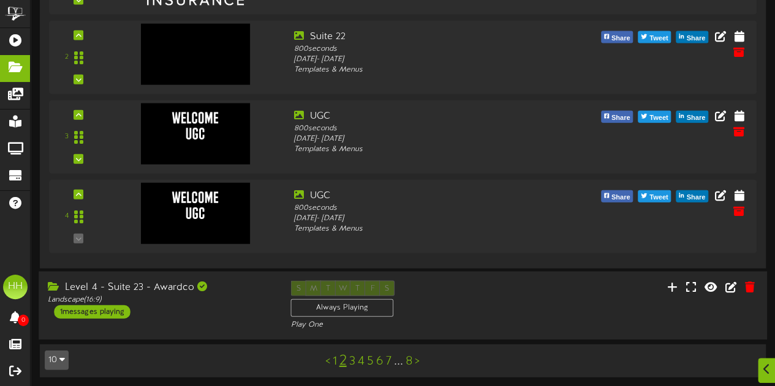
click at [224, 320] on div "Level 4 - Suite 23 - Awardco Landscape ( 16:9 ) 1 messages playing S M T W T F …" at bounding box center [403, 306] width 728 height 50
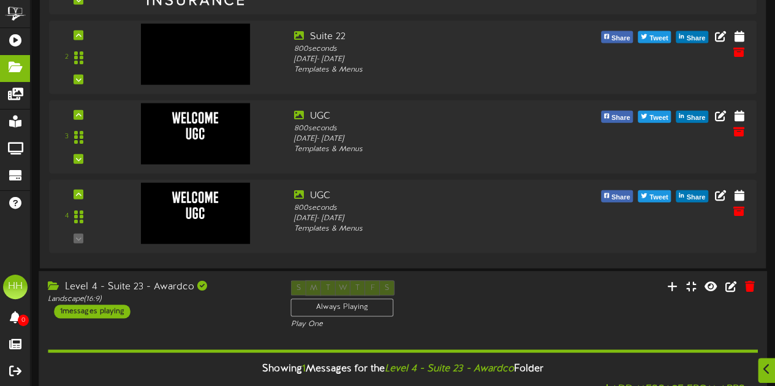
scroll to position [1542, 0]
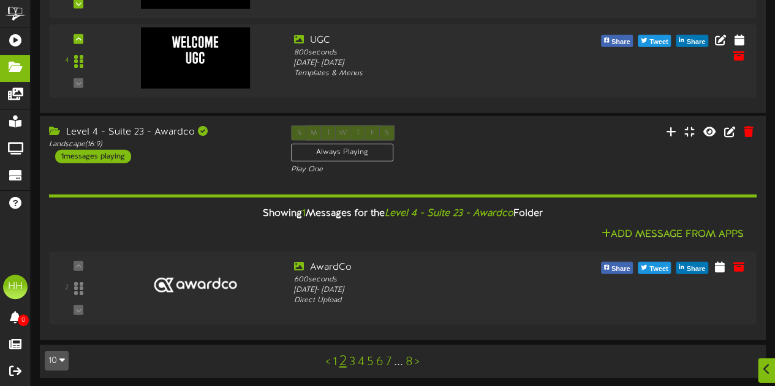
click at [352, 361] on link "3" at bounding box center [352, 362] width 6 height 13
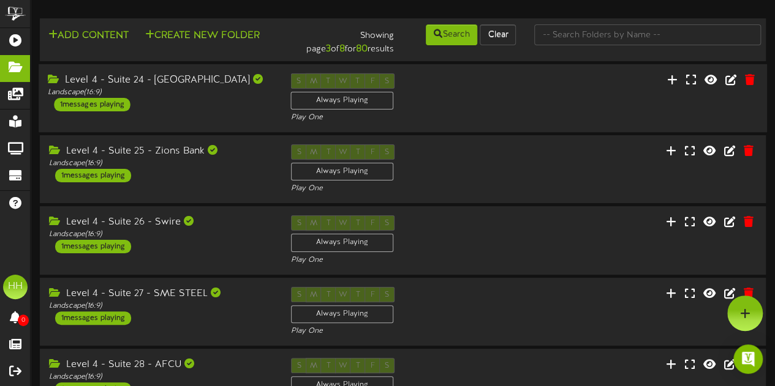
click at [245, 84] on div "Level 4 - Suite 24 - [GEOGRAPHIC_DATA]" at bounding box center [160, 80] width 224 height 14
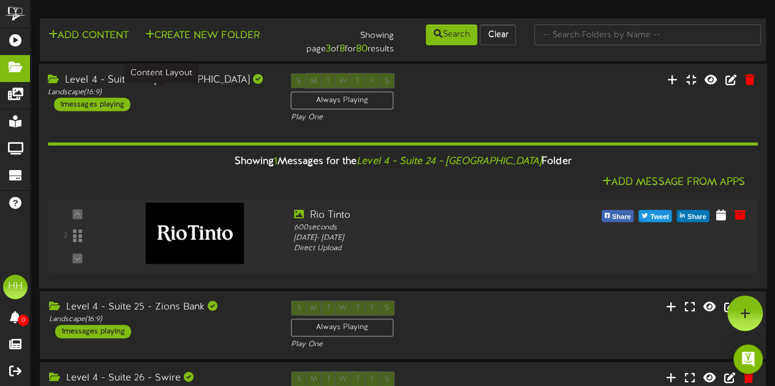
click at [246, 97] on div "Landscape ( 16:9 )" at bounding box center [160, 92] width 224 height 10
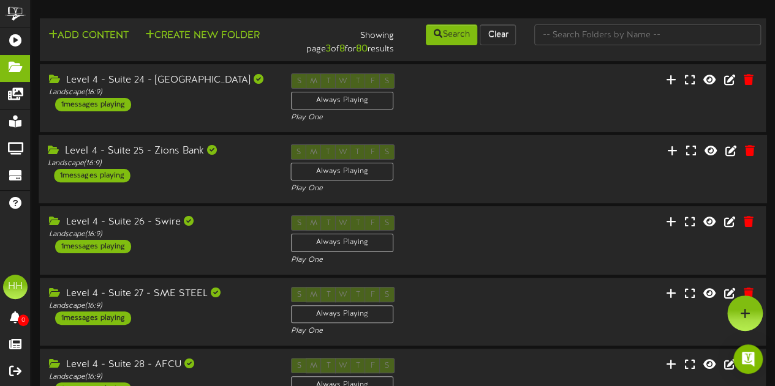
click at [207, 203] on div "Level 4 - Suite 25 - Zions Bank Landscape ( 16:9 ) 1 messages playing S M T W T…" at bounding box center [403, 169] width 728 height 69
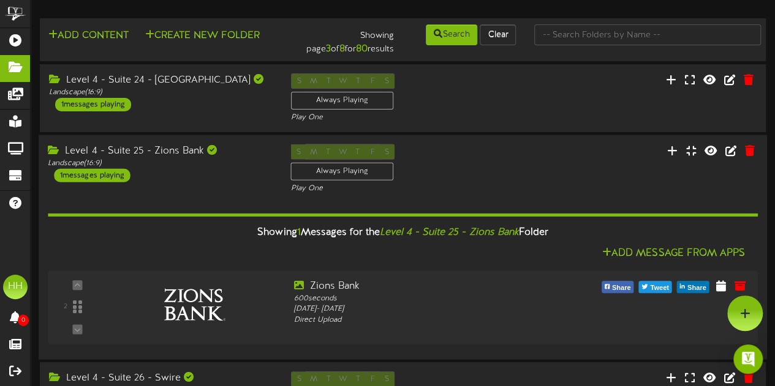
scroll to position [39, 0]
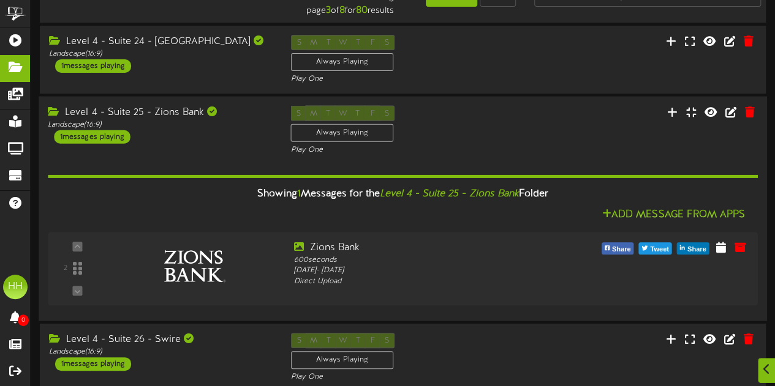
click at [197, 146] on div "Level 4 - Suite 25 - Zions Bank Landscape ( 16:9 ) 1 messages playing S M T W T…" at bounding box center [403, 131] width 728 height 50
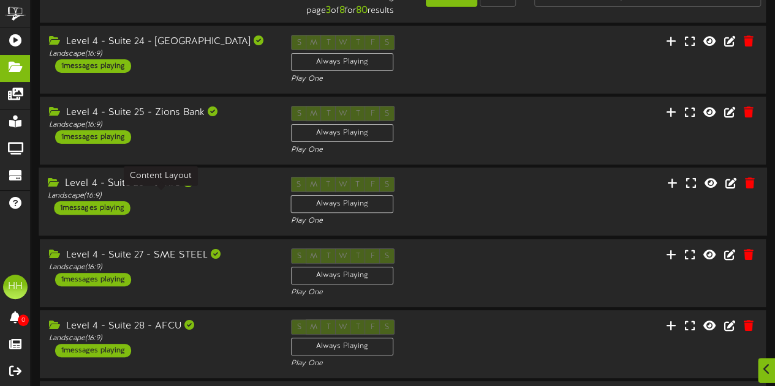
click at [212, 197] on div "Landscape ( 16:9 )" at bounding box center [160, 196] width 224 height 10
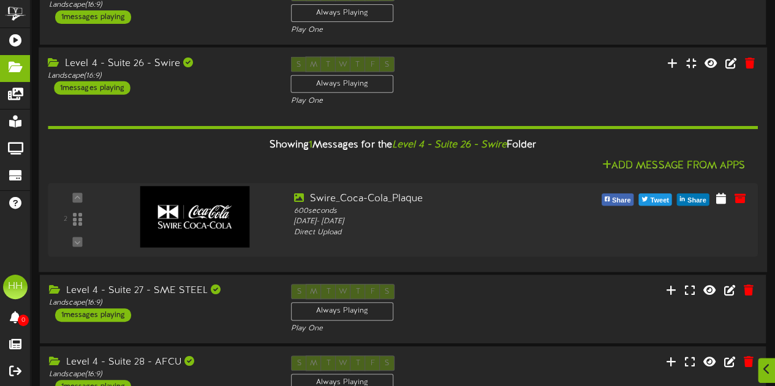
scroll to position [161, 0]
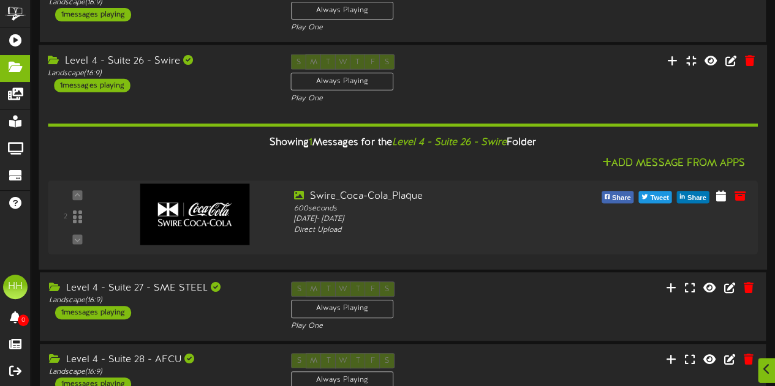
click at [220, 71] on div "Landscape ( 16:9 )" at bounding box center [160, 74] width 224 height 10
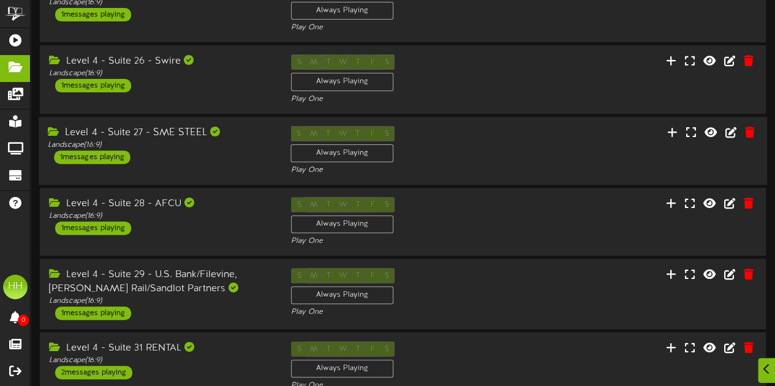
click at [219, 152] on div "Level 4 - Suite 27 - SME STEEL Landscape ( 16:9 ) 1 messages playing" at bounding box center [160, 145] width 243 height 38
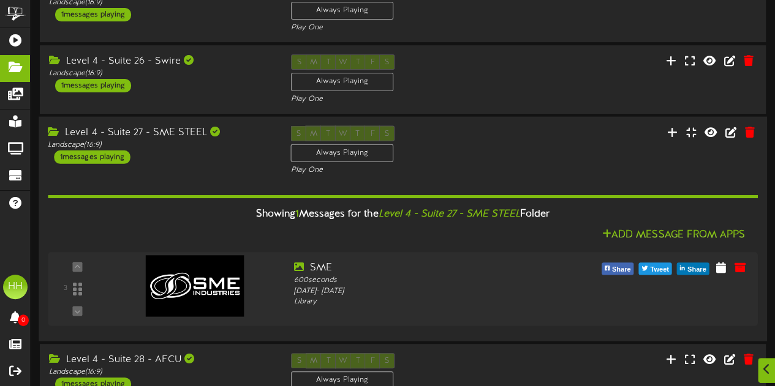
scroll to position [273, 0]
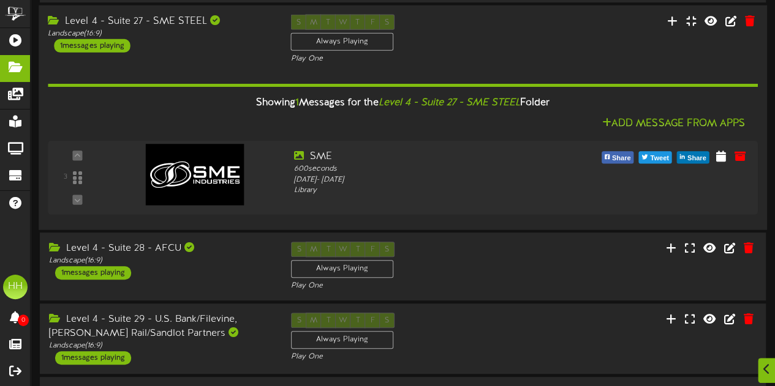
click at [207, 69] on div "Showing 1 Messages for the Level 4 - Suite 27 - SME STEEL Folder Add Message Fr…" at bounding box center [402, 142] width 709 height 156
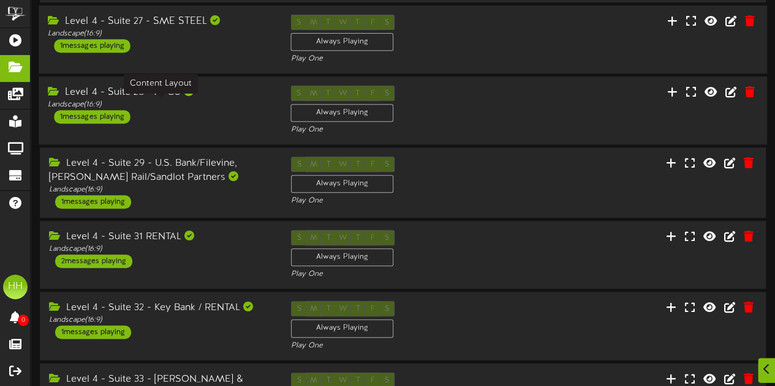
click at [201, 107] on div "Landscape ( 16:9 )" at bounding box center [160, 105] width 224 height 10
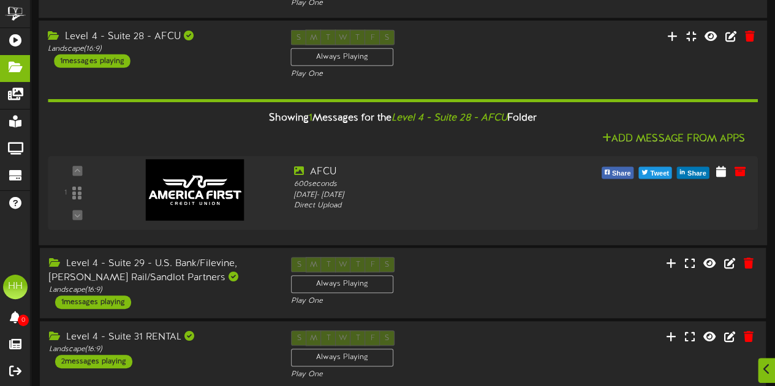
scroll to position [329, 0]
click at [194, 42] on div "Level 4 - Suite 28 - AFCU" at bounding box center [160, 36] width 224 height 14
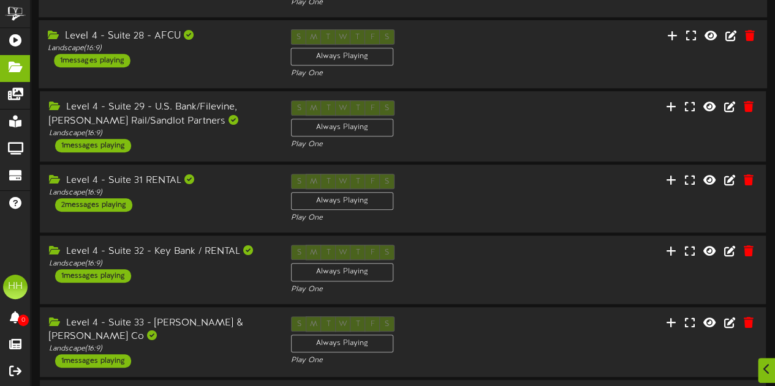
scroll to position [340, 0]
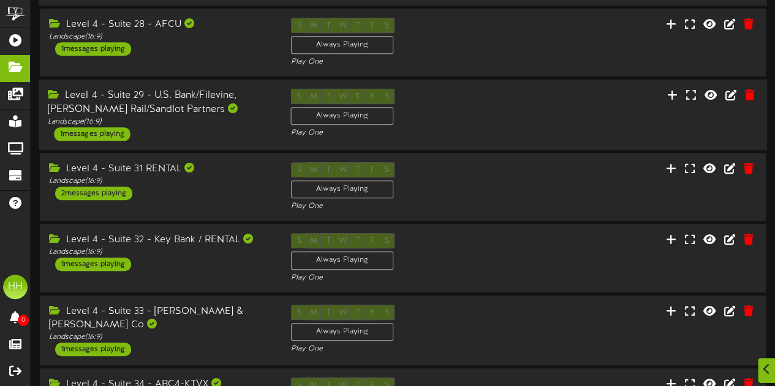
click at [200, 111] on div "Level 4 - Suite 29 - U.S. Bank/Filevine, [PERSON_NAME] Rail/Sandlot Partners" at bounding box center [160, 103] width 224 height 28
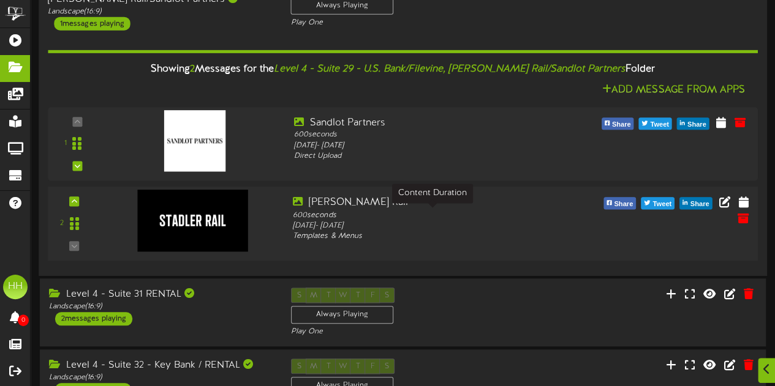
scroll to position [606, 0]
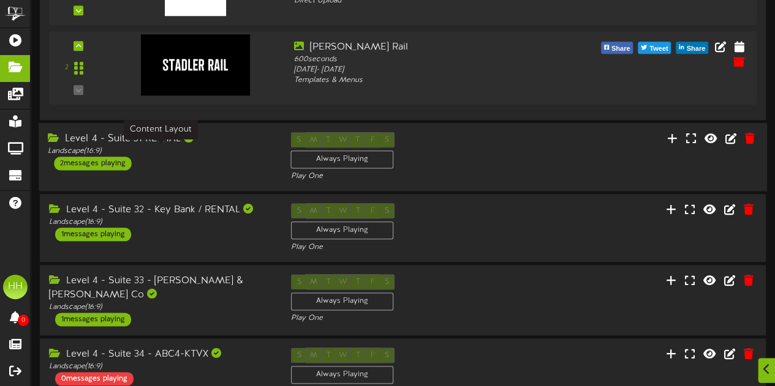
click at [161, 148] on div "Landscape ( 16:9 )" at bounding box center [160, 151] width 224 height 10
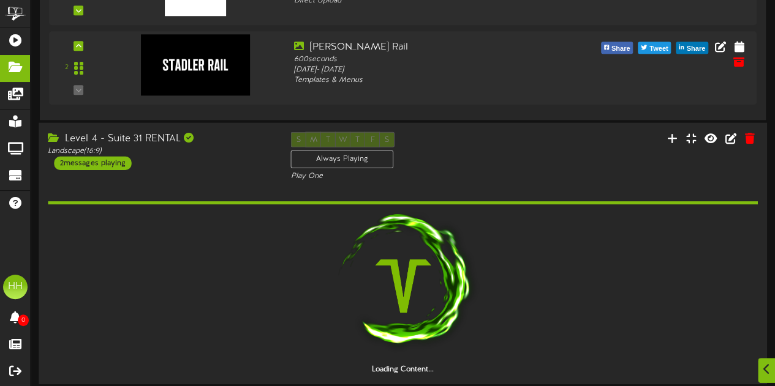
scroll to position [748, 0]
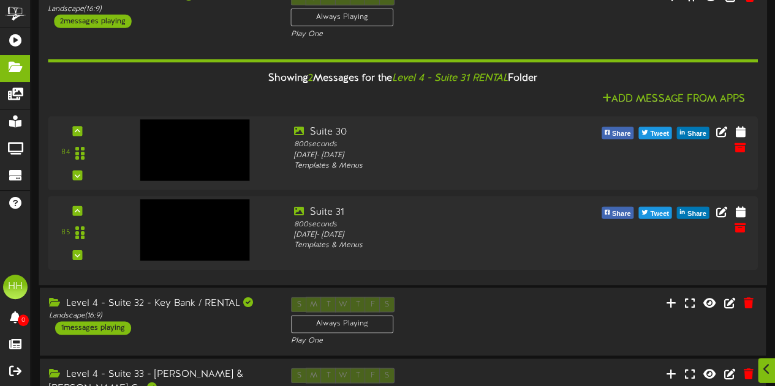
click at [239, 160] on img at bounding box center [194, 149] width 109 height 61
click at [231, 30] on div "Level 4 - Suite 31 RENTAL Landscape ( 16:9 ) 2 messages playing S M T W T F S A…" at bounding box center [403, 15] width 728 height 50
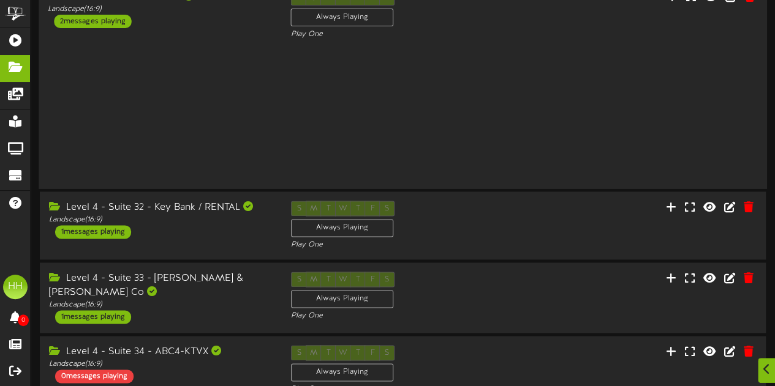
scroll to position [672, 0]
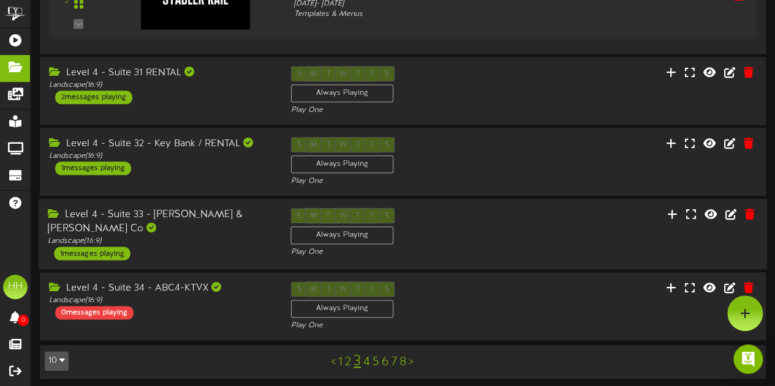
click at [228, 235] on div "Level 4 - Suite 33 - [PERSON_NAME] & [PERSON_NAME] Co Landscape ( 16:9 ) 1 mess…" at bounding box center [160, 234] width 243 height 52
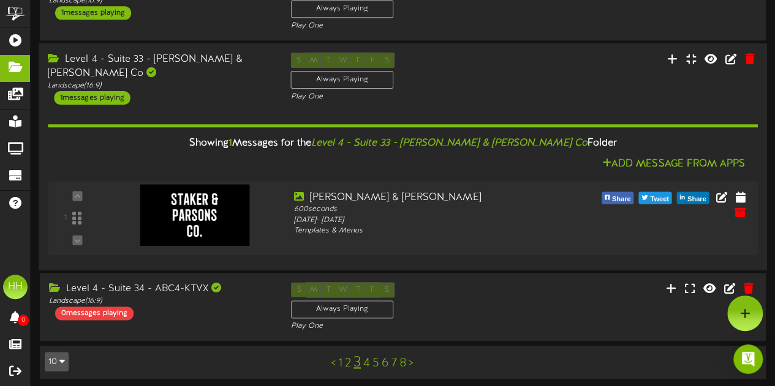
scroll to position [828, 0]
click at [216, 86] on div "Level 4 - Suite 33 - [PERSON_NAME] & [PERSON_NAME] Co Landscape ( 16:9 ) 1 mess…" at bounding box center [160, 79] width 243 height 52
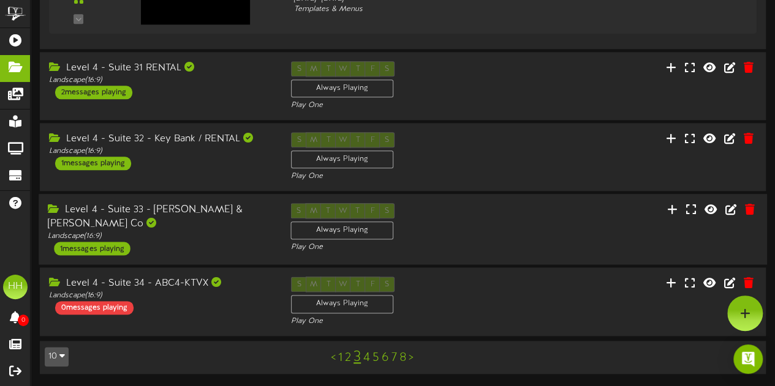
scroll to position [672, 0]
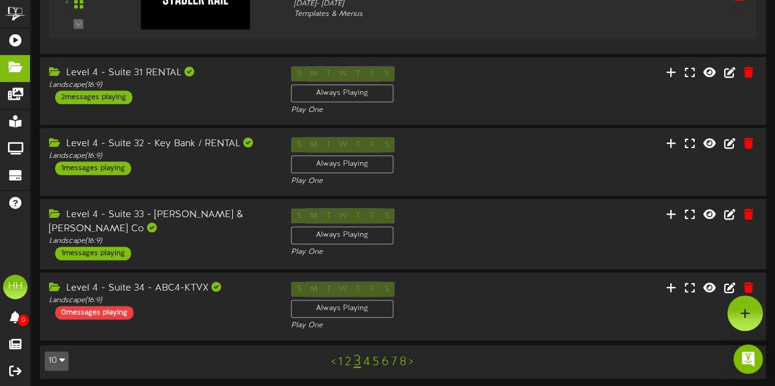
click at [367, 362] on link "4" at bounding box center [366, 362] width 7 height 13
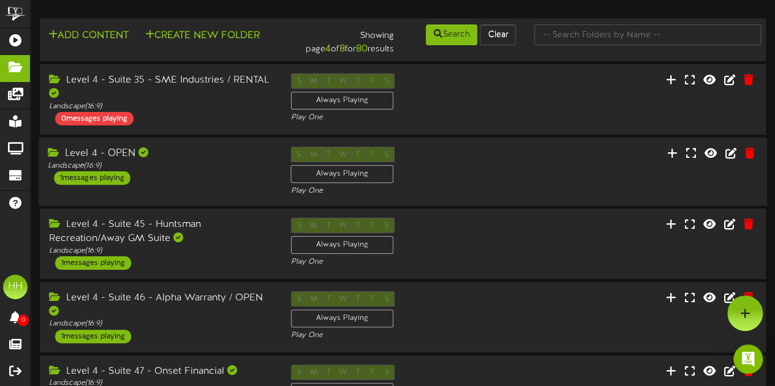
click at [209, 160] on div "Level 4 - OPEN" at bounding box center [160, 154] width 224 height 14
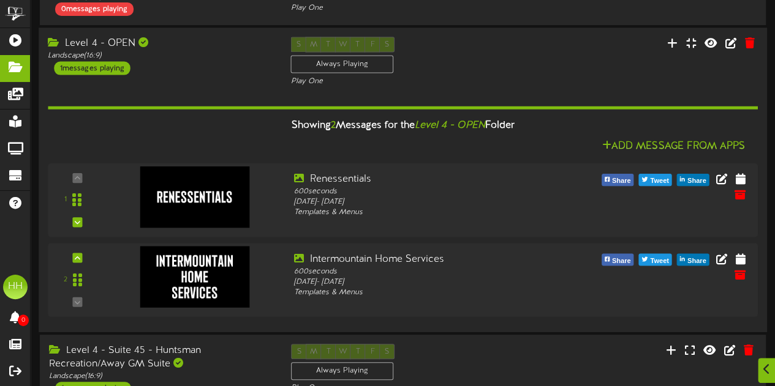
scroll to position [110, 0]
click at [170, 78] on div "Level 4 - OPEN Landscape ( 16:9 ) 1 messages playing S M T W T F S Always Playi…" at bounding box center [403, 61] width 728 height 50
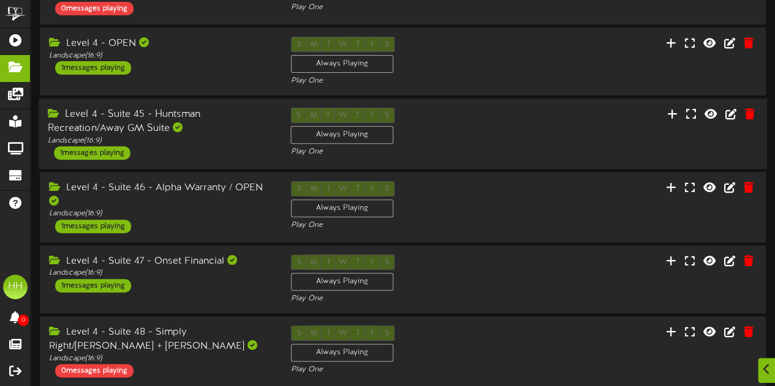
click at [229, 115] on div "Level 4 - Suite 45 - Huntsman Recreation/Away GM Suite" at bounding box center [160, 122] width 224 height 28
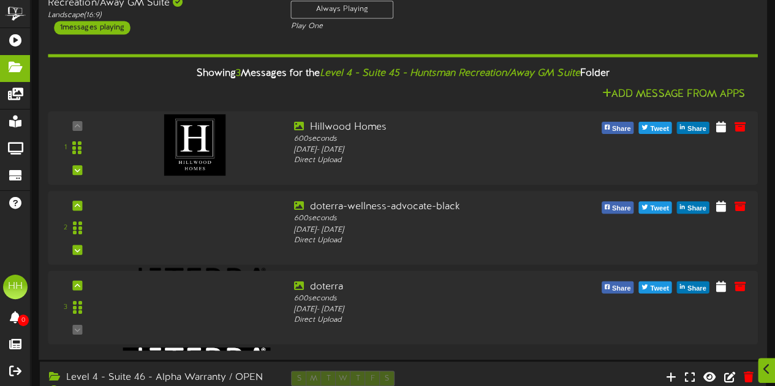
scroll to position [150, 0]
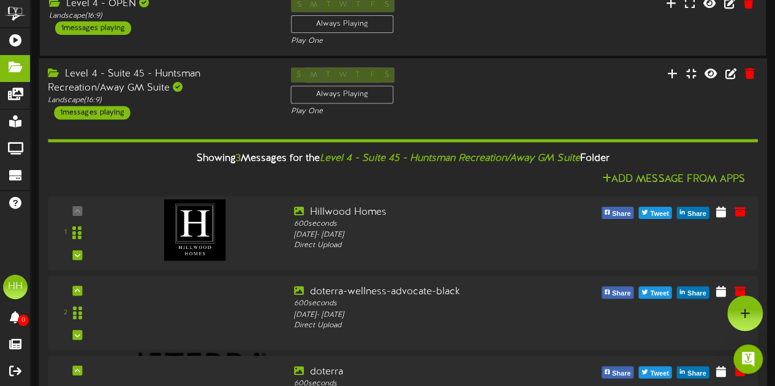
drag, startPoint x: 201, startPoint y: 94, endPoint x: 161, endPoint y: 93, distance: 40.4
click at [161, 93] on div "Level 4 - Suite 45 - Huntsman Recreation/Away GM Suite" at bounding box center [160, 81] width 224 height 28
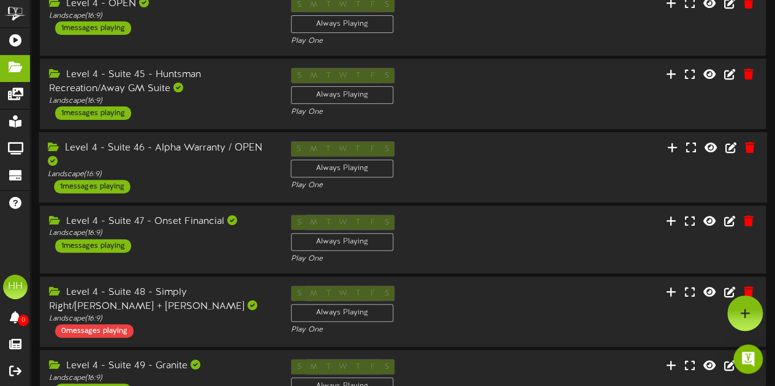
click at [178, 165] on div "Level 4 - Suite 46 - Alpha Warranty / OPEN" at bounding box center [160, 155] width 224 height 28
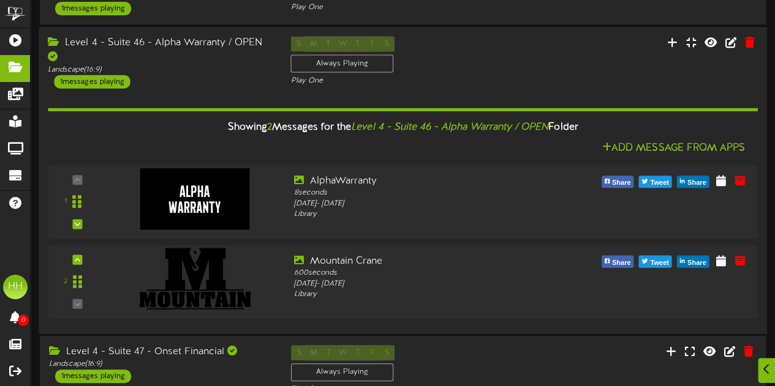
scroll to position [255, 0]
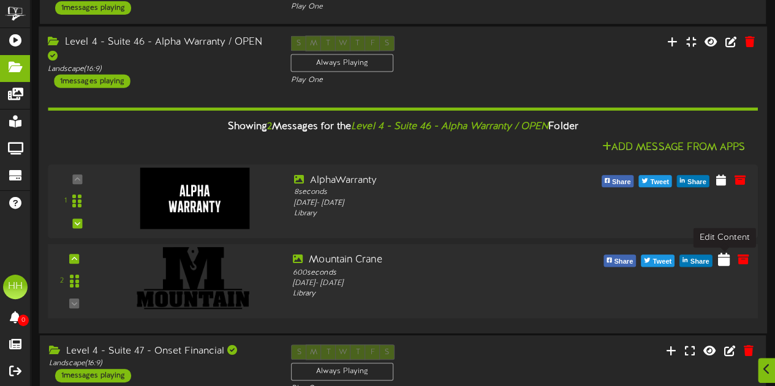
click at [725, 261] on icon at bounding box center [724, 258] width 12 height 13
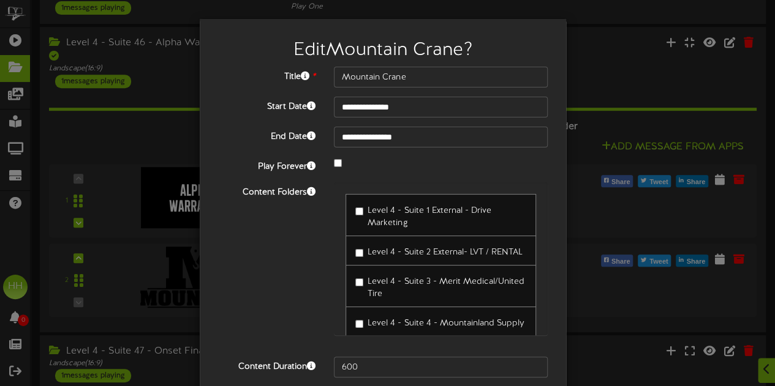
click at [603, 211] on div "**********" at bounding box center [387, 193] width 775 height 386
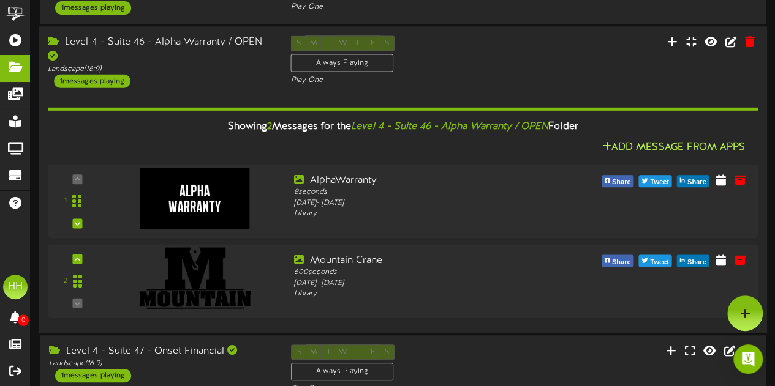
scroll to position [210, 0]
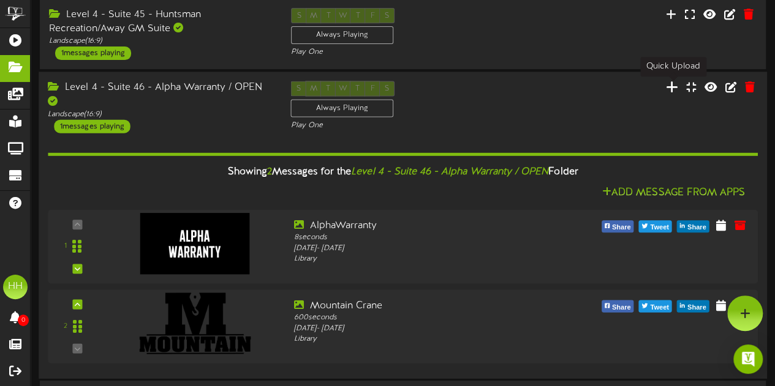
click at [669, 91] on icon at bounding box center [672, 86] width 12 height 13
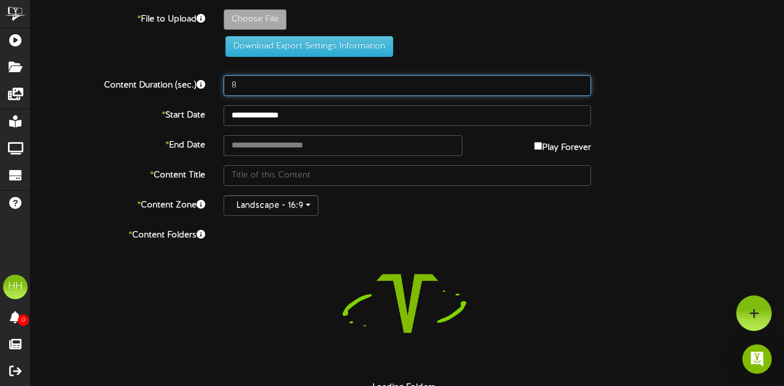
drag, startPoint x: 241, startPoint y: 18, endPoint x: 148, endPoint y: 17, distance: 93.1
click at [148, 17] on div "**********" at bounding box center [407, 229] width 753 height 441
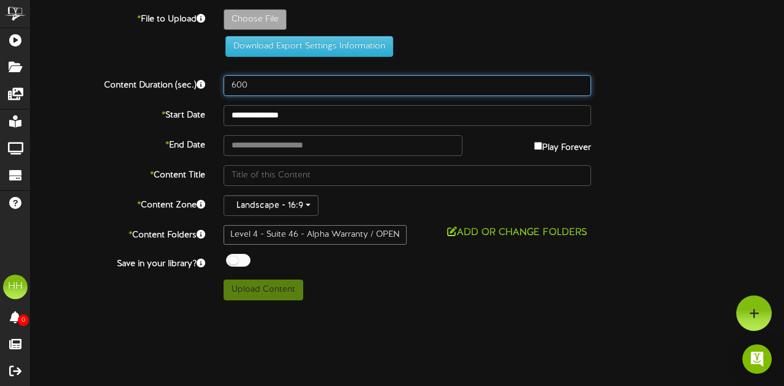
type input "600"
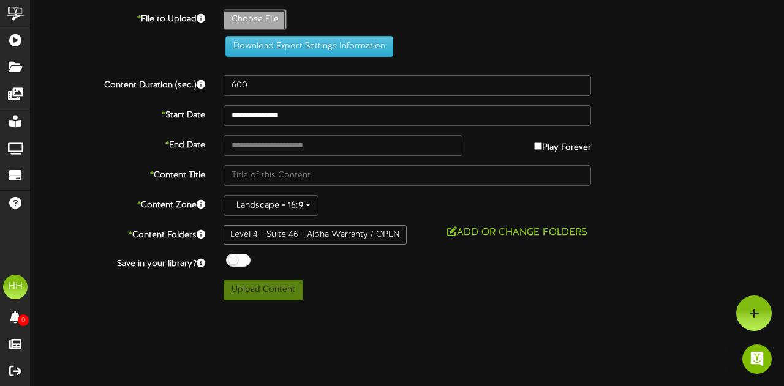
click at [121, 78] on label "Content Duration (sec.)" at bounding box center [117, 83] width 193 height 17
type input "**********"
type input "images"
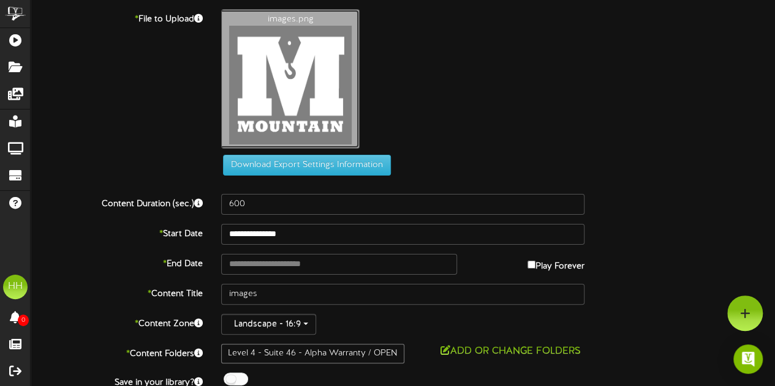
scroll to position [40, 0]
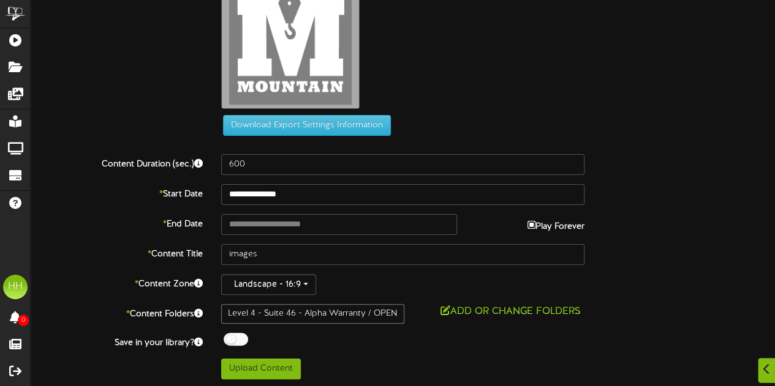
type input "**********"
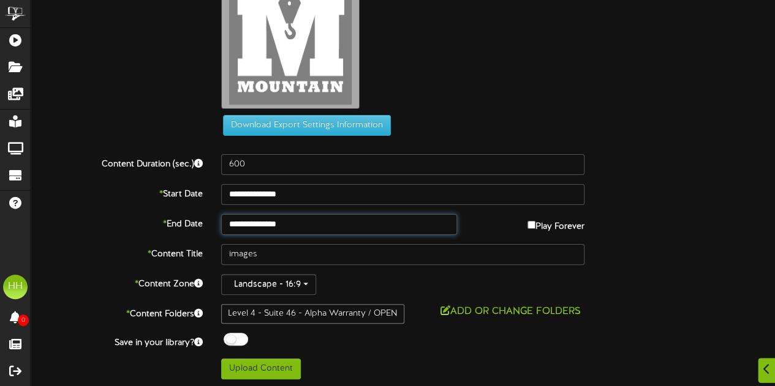
click at [331, 224] on input "**********" at bounding box center [339, 224] width 236 height 21
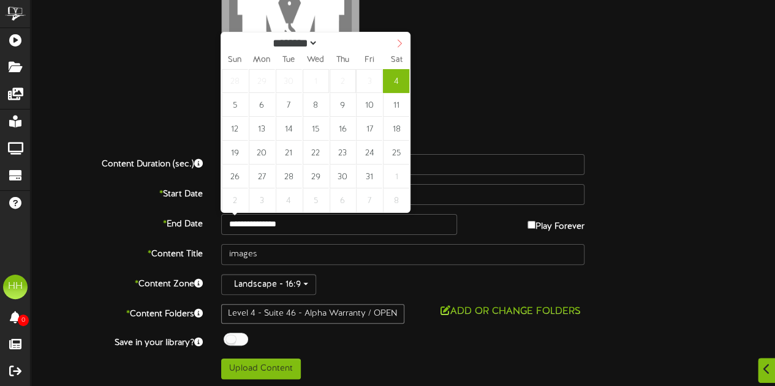
click at [404, 46] on span at bounding box center [399, 42] width 21 height 21
select select "**"
click at [404, 46] on span at bounding box center [399, 42] width 21 height 21
type input "****"
click at [404, 46] on span at bounding box center [399, 42] width 21 height 21
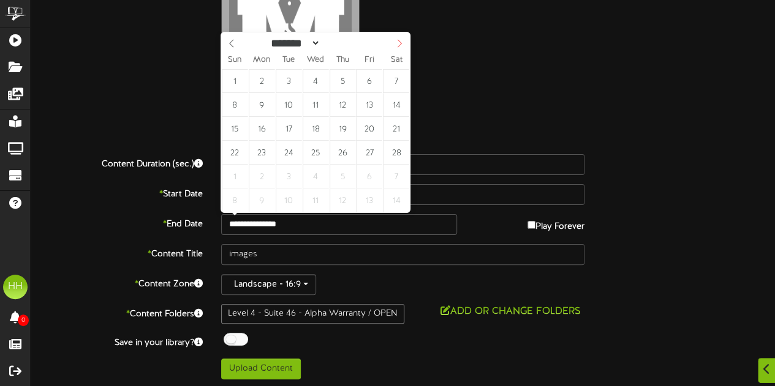
click at [404, 46] on span at bounding box center [399, 42] width 21 height 21
select select "*"
click at [404, 46] on span at bounding box center [399, 42] width 21 height 21
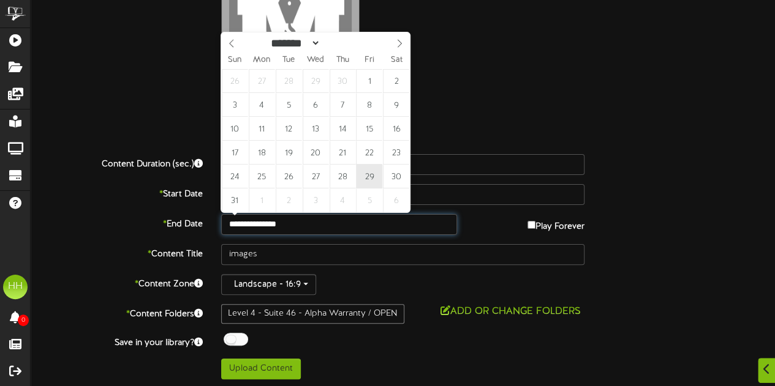
type input "**********"
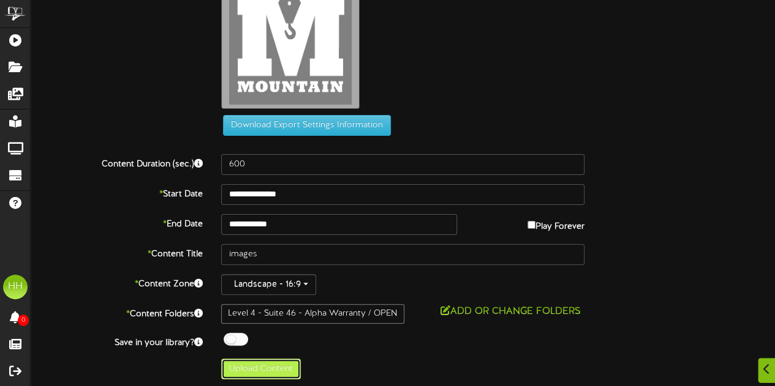
click at [269, 377] on button "Upload Content" at bounding box center [261, 369] width 80 height 21
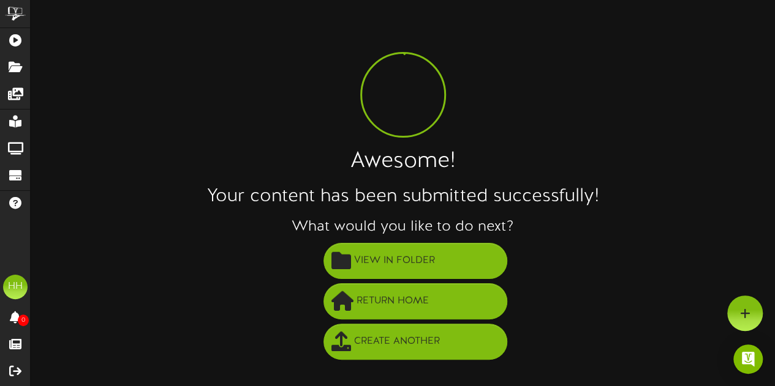
scroll to position [0, 0]
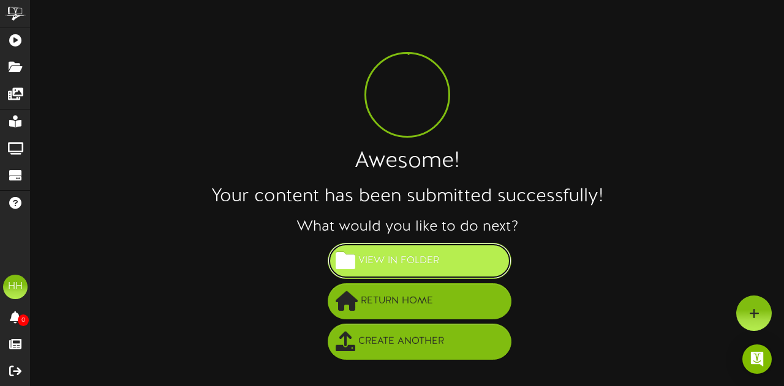
click at [431, 266] on span "View in Folder" at bounding box center [398, 261] width 87 height 20
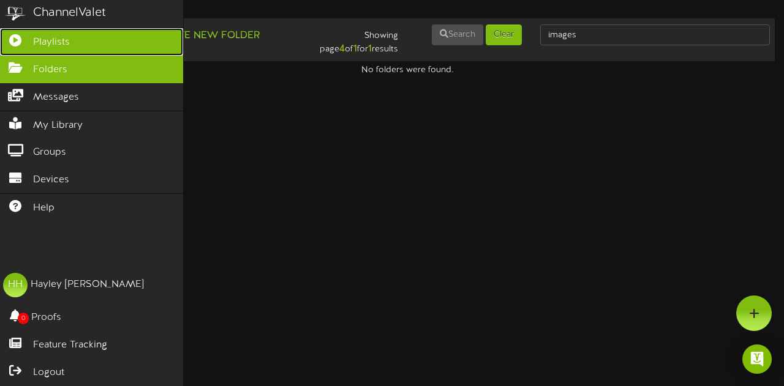
click at [29, 48] on link "Playlists" at bounding box center [91, 42] width 183 height 28
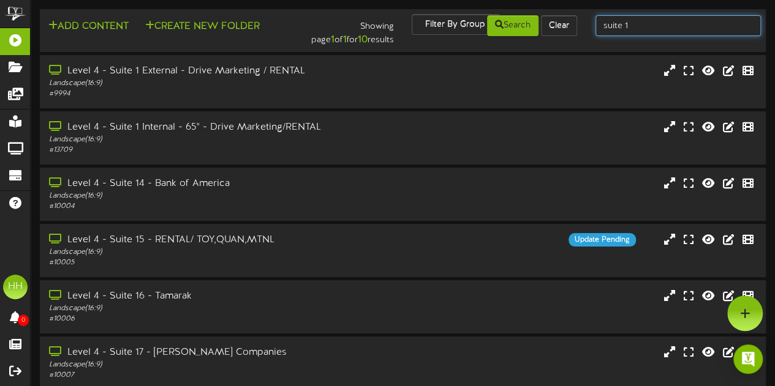
click at [685, 23] on input "suite 1" at bounding box center [677, 25] width 165 height 21
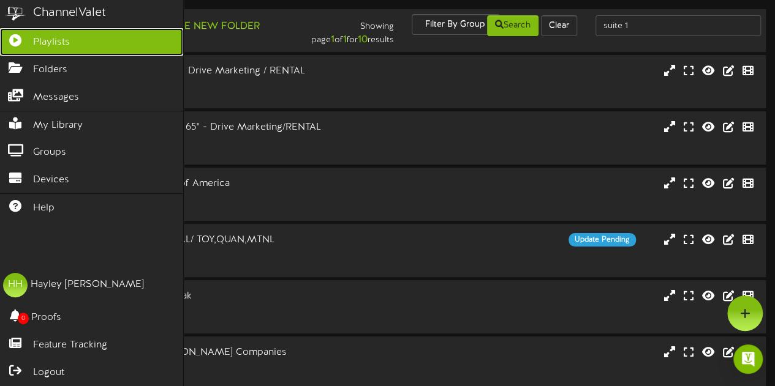
click at [27, 34] on icon at bounding box center [15, 38] width 31 height 9
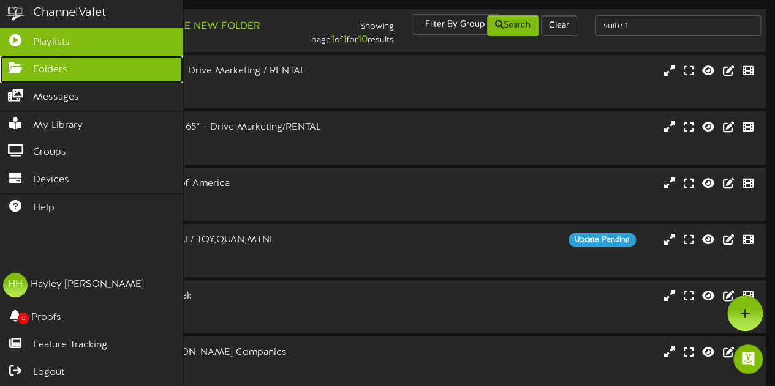
click at [27, 75] on link "Folders" at bounding box center [91, 70] width 183 height 28
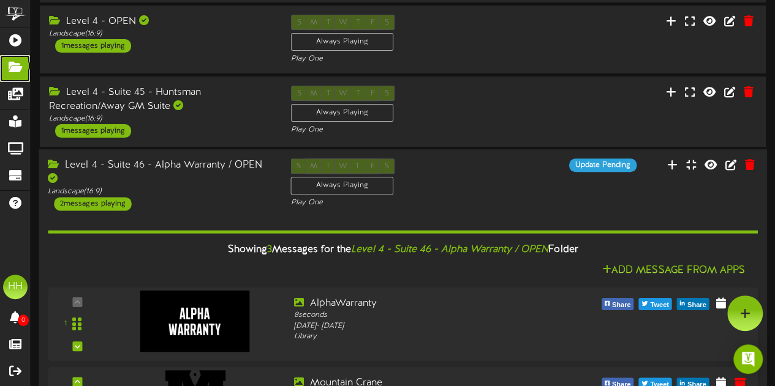
scroll to position [288, 0]
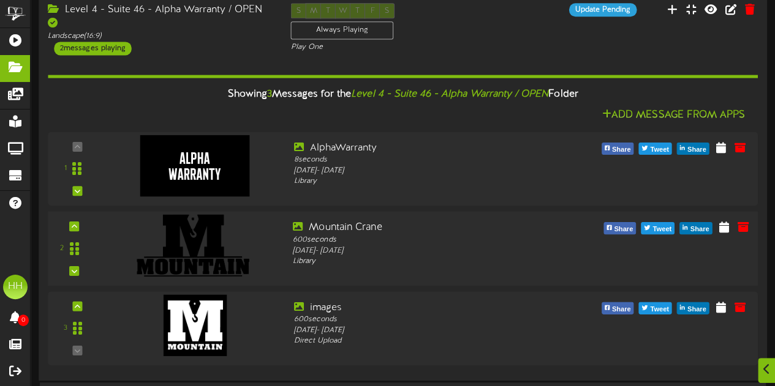
click at [593, 266] on div "2 [GEOGRAPHIC_DATA]" at bounding box center [402, 248] width 716 height 56
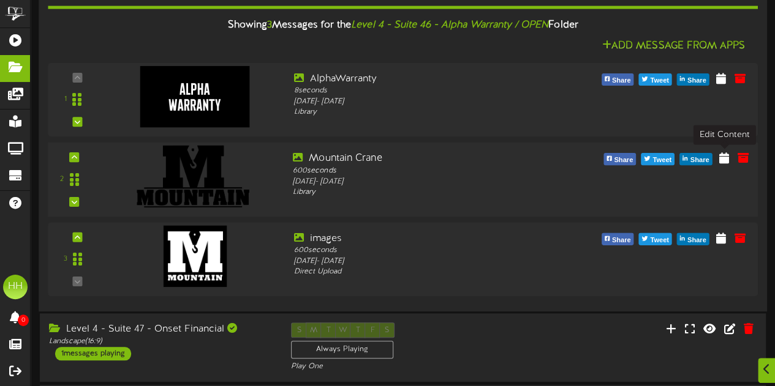
drag, startPoint x: 726, startPoint y: 155, endPoint x: 492, endPoint y: 163, distance: 234.1
click at [492, 163] on div "Mountain Crane" at bounding box center [433, 158] width 280 height 14
drag, startPoint x: 723, startPoint y: 160, endPoint x: 472, endPoint y: 153, distance: 251.2
click at [472, 153] on div "Mountain Crane" at bounding box center [433, 158] width 280 height 14
click at [720, 156] on icon at bounding box center [724, 157] width 12 height 13
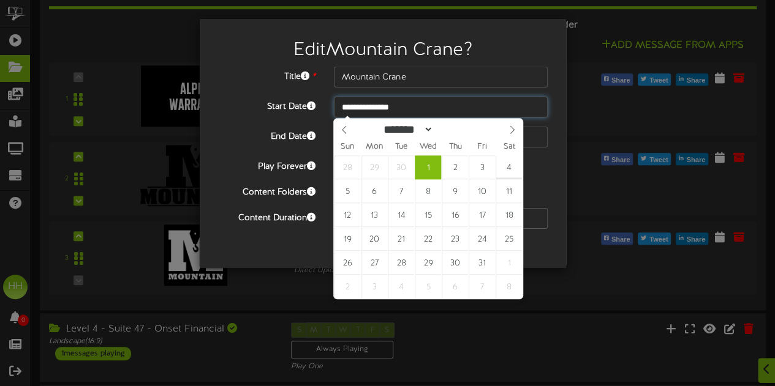
click at [365, 105] on input "**********" at bounding box center [441, 107] width 214 height 21
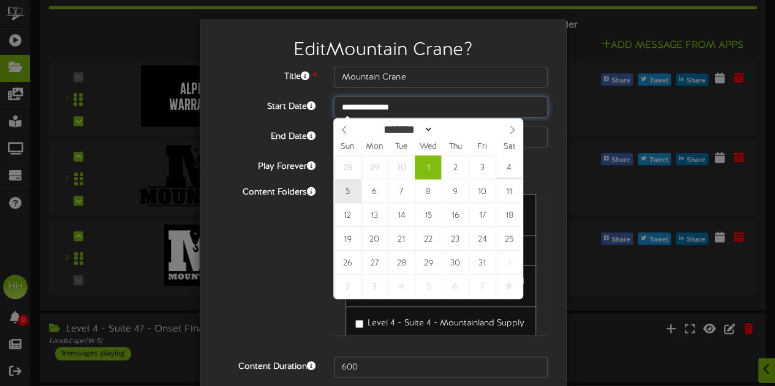
type input "**********"
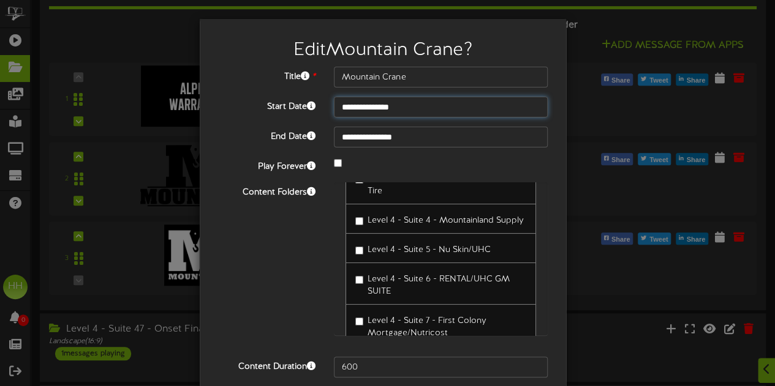
scroll to position [48, 0]
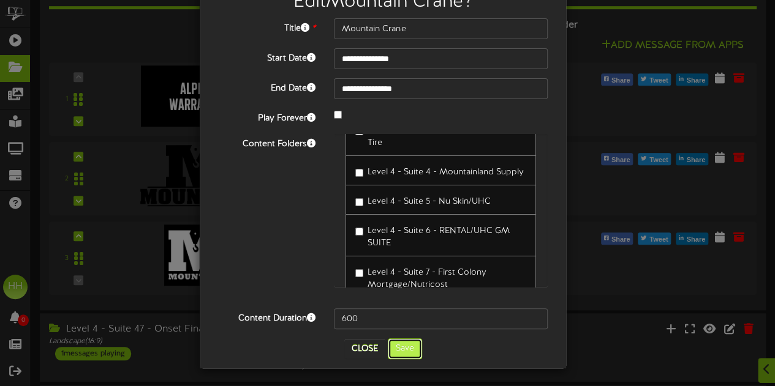
click at [409, 356] on button "Save" at bounding box center [405, 349] width 34 height 21
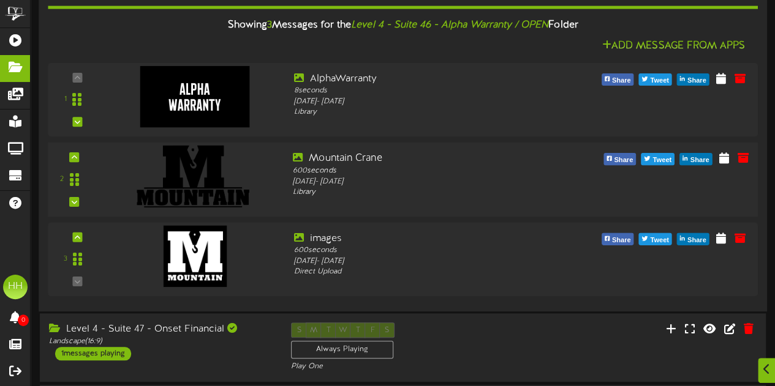
scroll to position [206, 0]
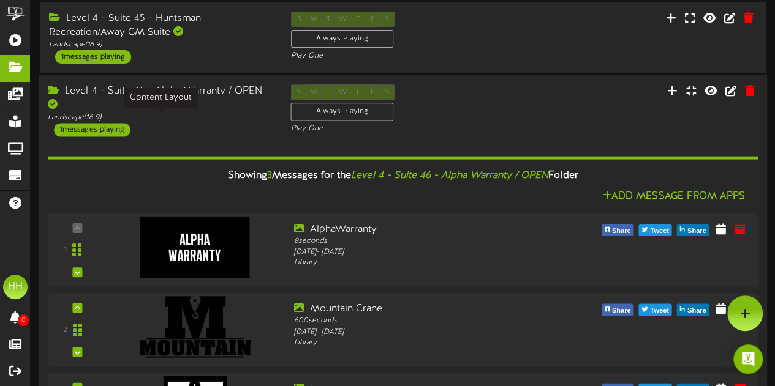
click at [156, 118] on div "Landscape ( 16:9 )" at bounding box center [160, 118] width 224 height 10
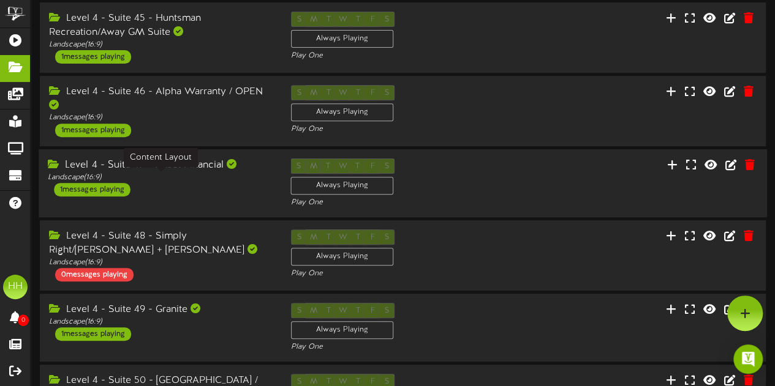
click at [171, 179] on div "Landscape ( 16:9 )" at bounding box center [160, 177] width 224 height 10
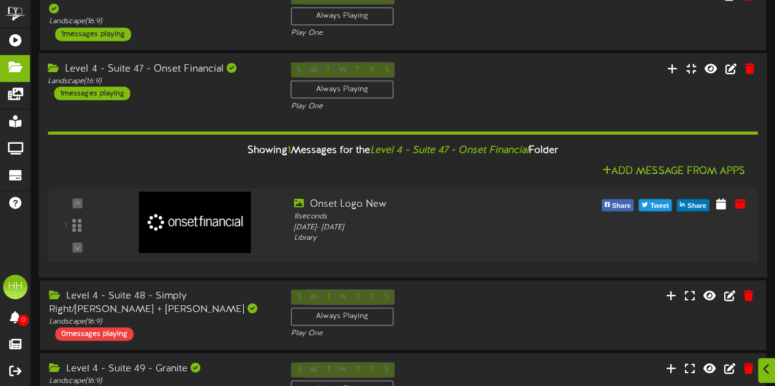
scroll to position [340, 0]
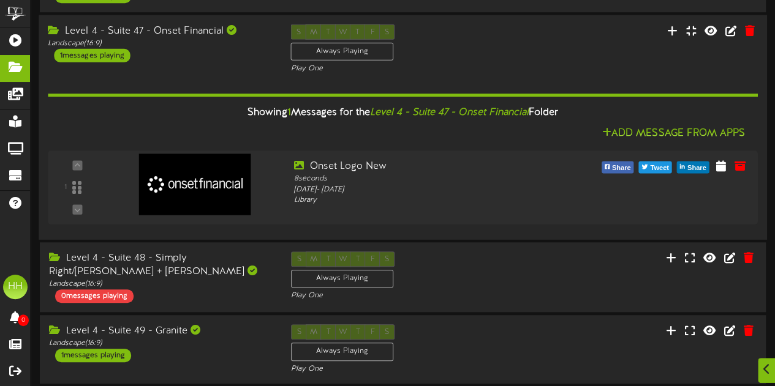
click at [186, 61] on div "Level 4 - Suite 47 - Onset Financial Landscape ( 16:9 ) 1 messages playing" at bounding box center [160, 43] width 243 height 38
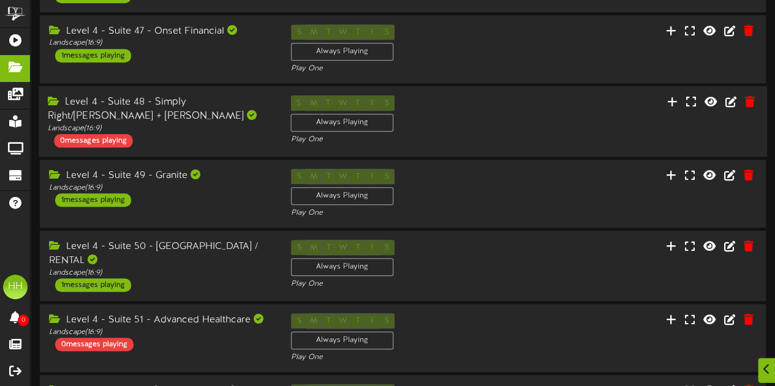
click at [230, 136] on div "Level 4 - Suite 48 - Simply Right/[PERSON_NAME] + [PERSON_NAME] Landscape ( 16:…" at bounding box center [160, 122] width 243 height 52
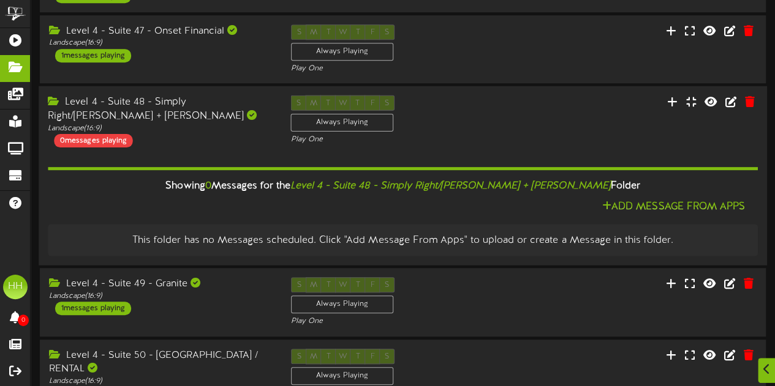
click at [241, 116] on div "Level 4 - Suite 48 - Simply Right/[PERSON_NAME] + [PERSON_NAME]" at bounding box center [160, 109] width 224 height 28
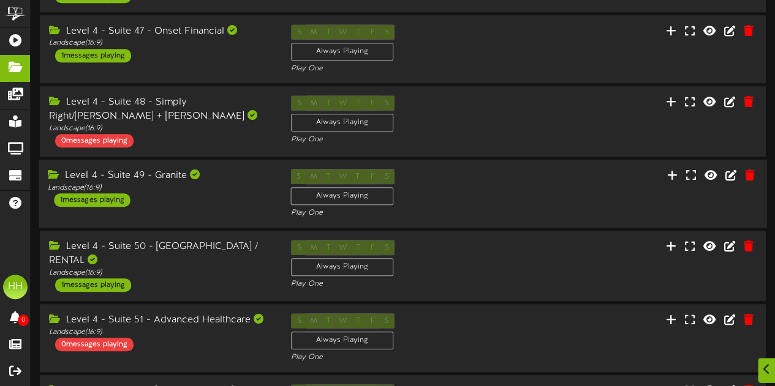
click at [220, 219] on div "Level 4 - Suite 49 - Granite Landscape ( 16:9 ) 1 messages playing S M T W T F …" at bounding box center [403, 194] width 728 height 69
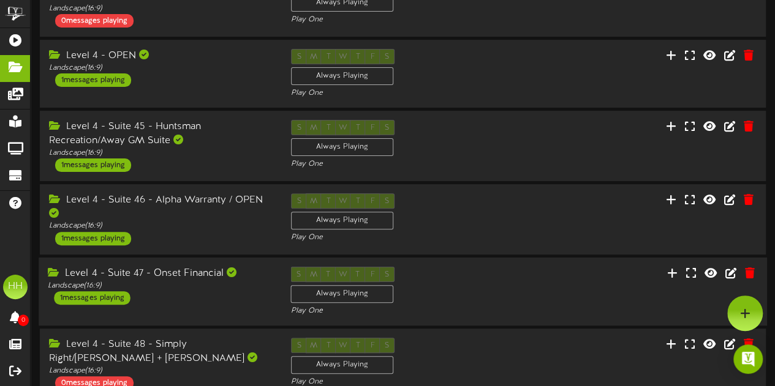
scroll to position [84, 0]
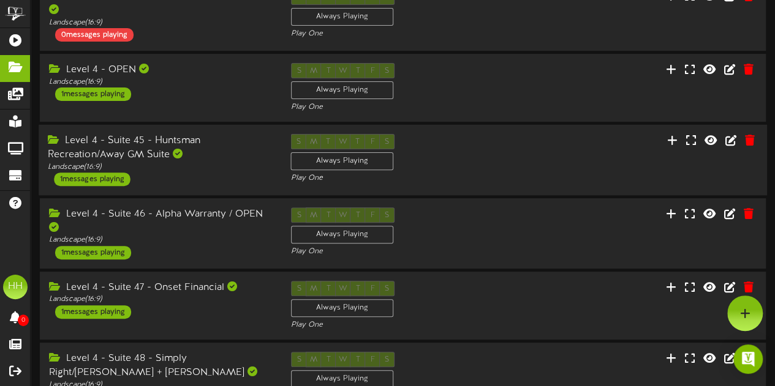
click at [197, 171] on div "Landscape ( 16:9 )" at bounding box center [160, 167] width 224 height 10
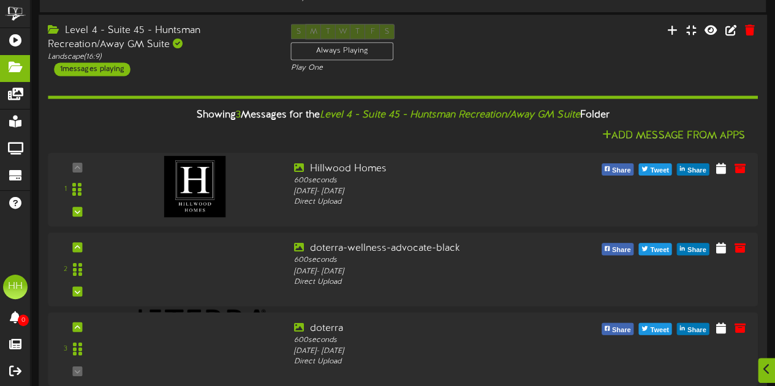
scroll to position [91, 0]
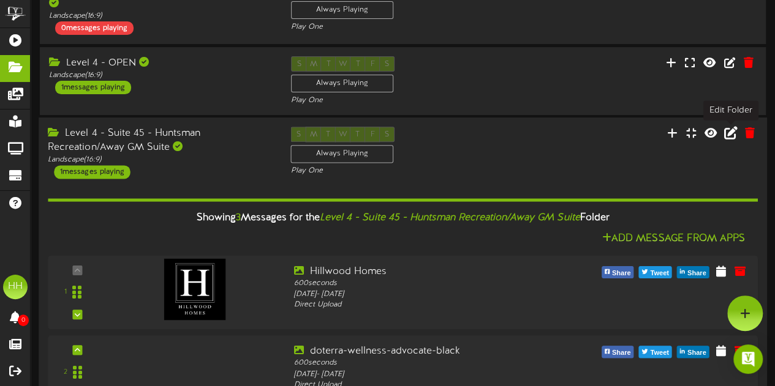
click at [732, 130] on icon at bounding box center [730, 132] width 13 height 13
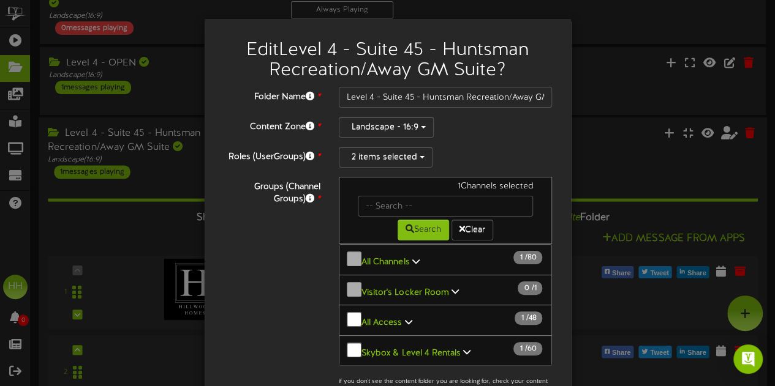
click at [470, 83] on div "Edit Level 4 - Suite 45 - Huntsman Recreation/Away GM Suite ?" at bounding box center [388, 57] width 348 height 59
click at [472, 97] on input "Level 4 - Suite 45 - Huntsman Recreation/Away GM Suite" at bounding box center [446, 97] width 214 height 21
drag, startPoint x: 422, startPoint y: 100, endPoint x: 571, endPoint y: 112, distance: 149.3
click at [571, 112] on div "Edit Level 4 - Suite 45 - Huntsman Recreation/Away GM Suite ? Folder Name * Lev…" at bounding box center [387, 193] width 775 height 386
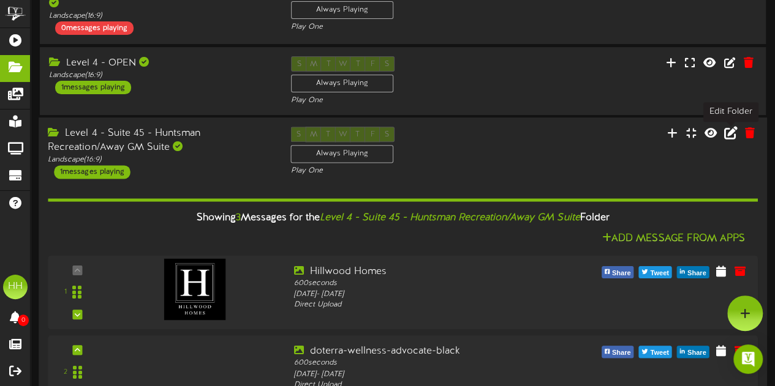
click at [728, 139] on icon at bounding box center [730, 132] width 13 height 13
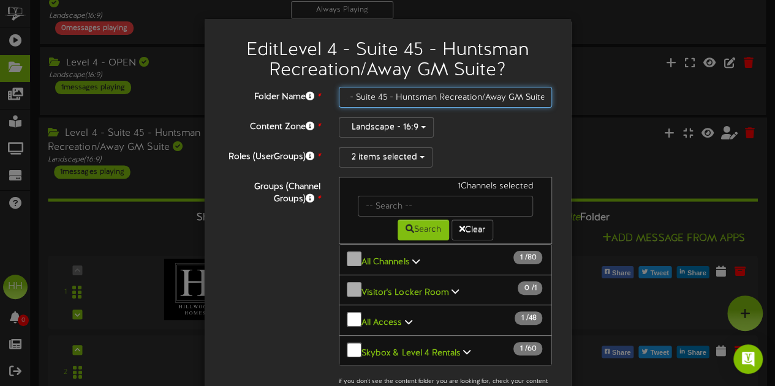
drag, startPoint x: 418, startPoint y: 94, endPoint x: 560, endPoint y: 94, distance: 142.1
click at [560, 94] on div "Edit Level 4 - Suite 45 - Huntsman Recreation/Away GM Suite ? Folder Name * Lev…" at bounding box center [388, 289] width 366 height 541
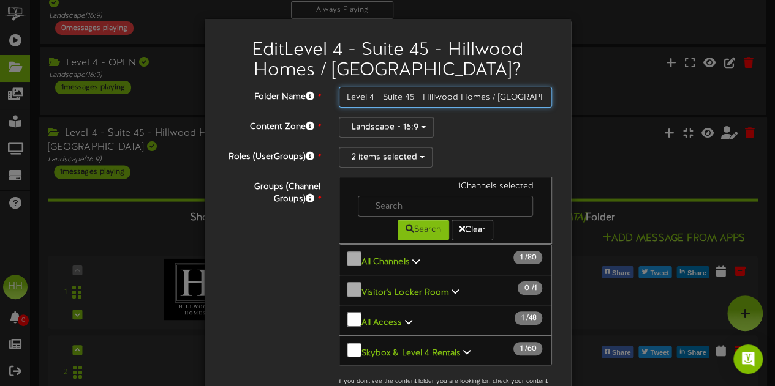
scroll to position [170, 0]
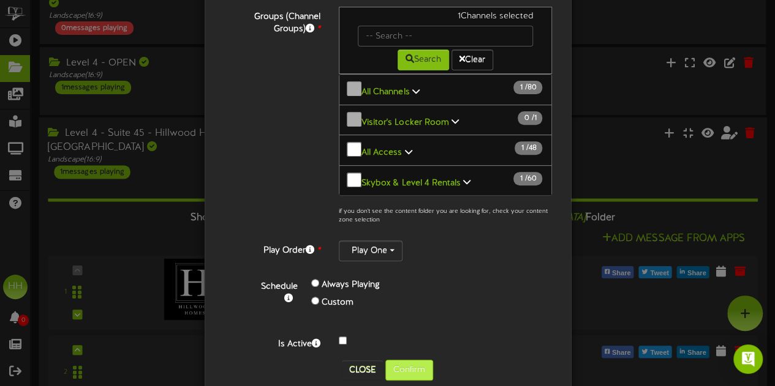
type input "Level 4 - Suite 45 - Hillwood Homes / [GEOGRAPHIC_DATA]"
click at [404, 360] on button "Confirm" at bounding box center [409, 370] width 48 height 21
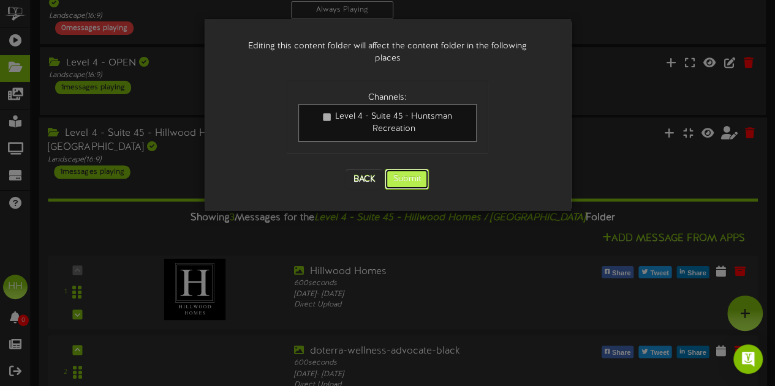
click at [412, 169] on button "Submit" at bounding box center [407, 179] width 44 height 21
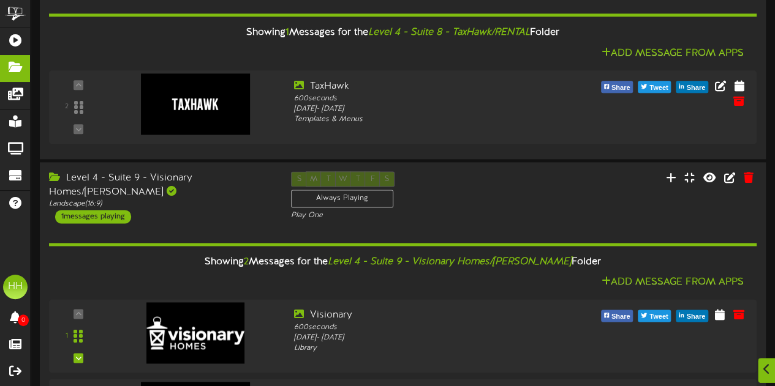
scroll to position [836, 0]
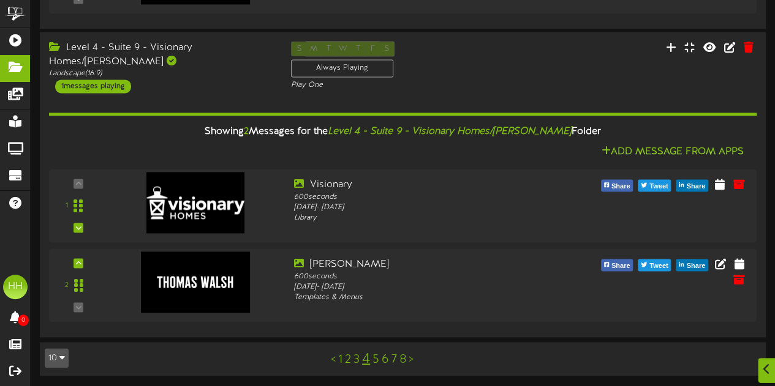
click at [378, 362] on div "< 1 2 3 4 5 6 7 8 >" at bounding box center [372, 358] width 184 height 23
click at [377, 361] on link "5" at bounding box center [375, 359] width 7 height 13
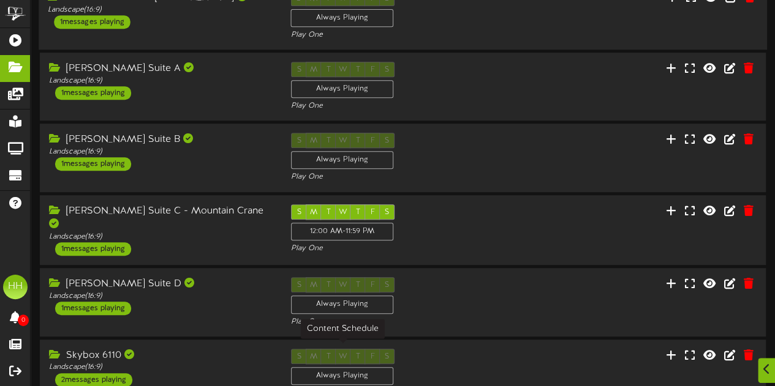
scroll to position [435, 0]
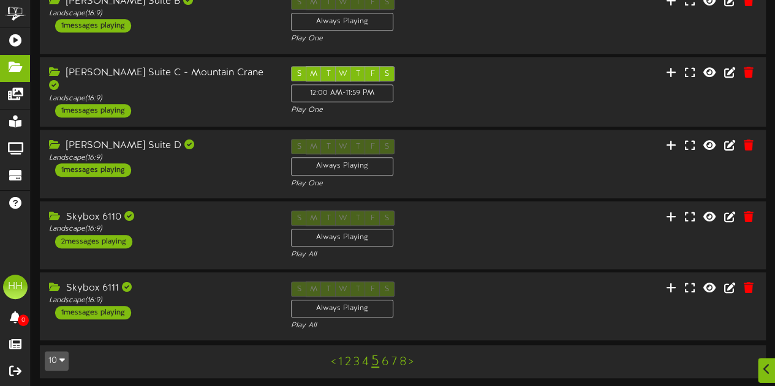
click at [367, 359] on link "4" at bounding box center [365, 362] width 7 height 13
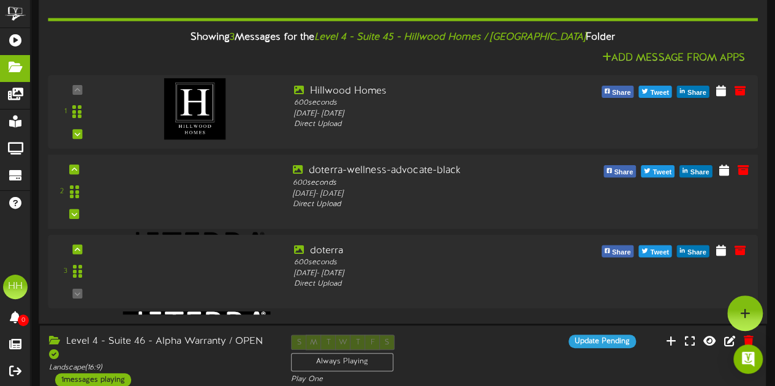
scroll to position [169, 0]
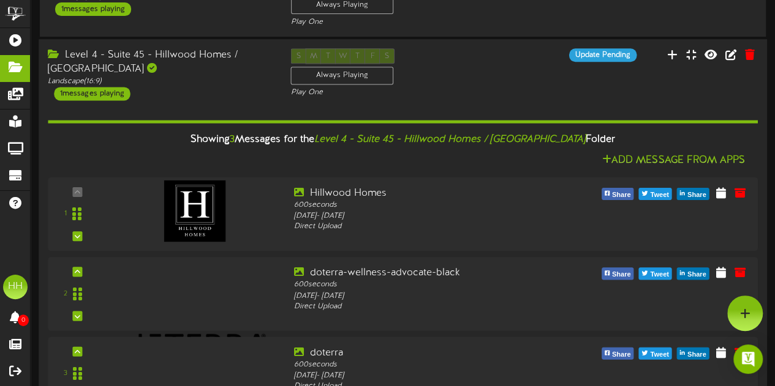
click at [189, 79] on div "Landscape ( 16:9 )" at bounding box center [160, 82] width 224 height 10
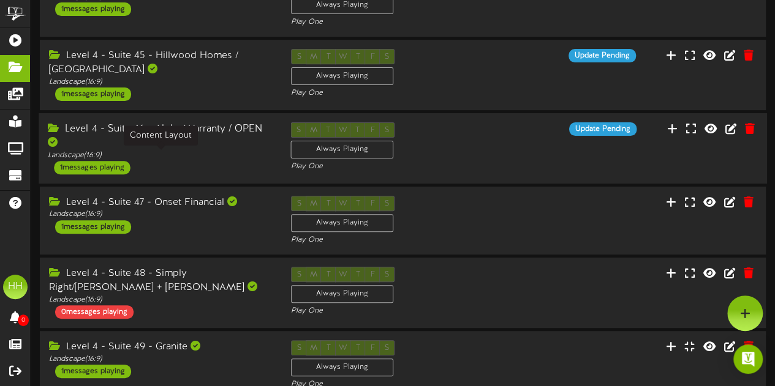
click at [194, 156] on div "Landscape ( 16:9 )" at bounding box center [160, 155] width 224 height 10
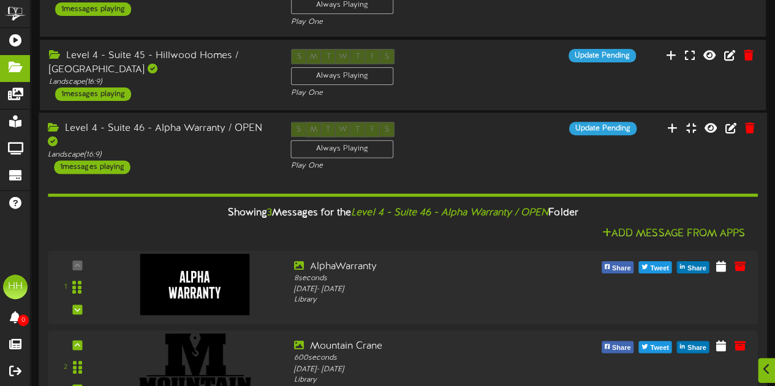
scroll to position [303, 0]
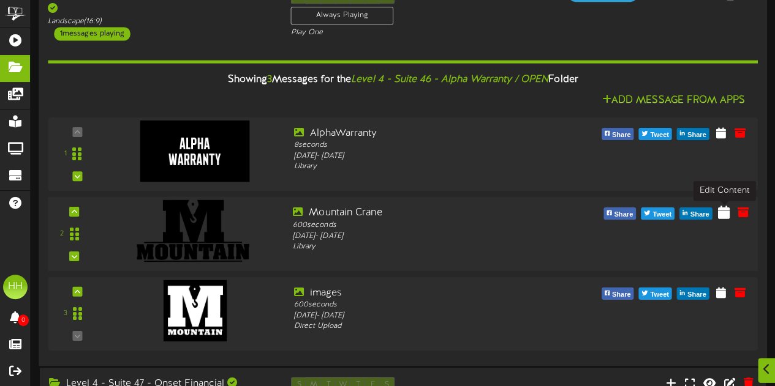
click at [724, 217] on icon at bounding box center [724, 211] width 12 height 13
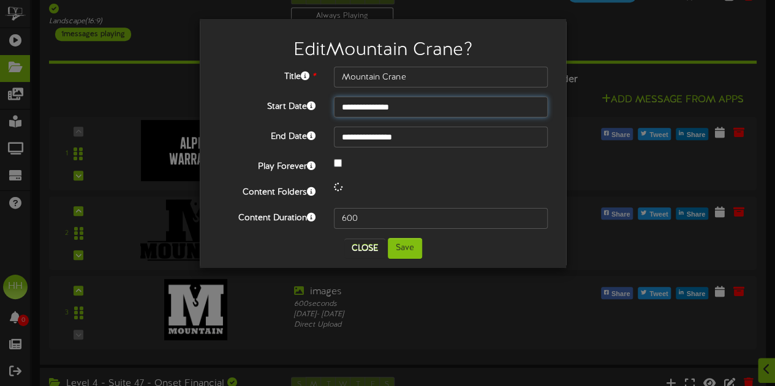
click at [382, 111] on input "**********" at bounding box center [441, 107] width 214 height 21
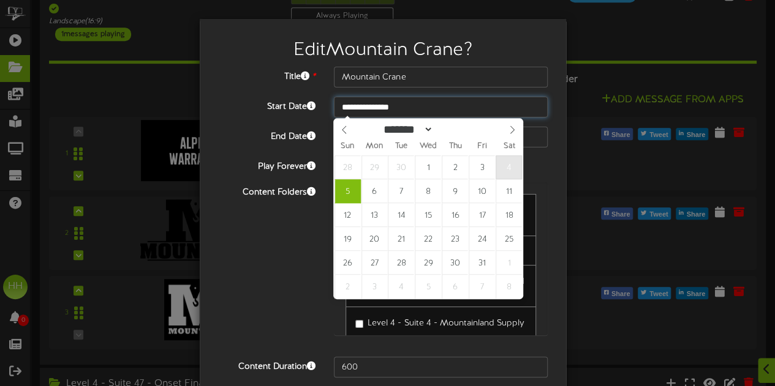
type input "**********"
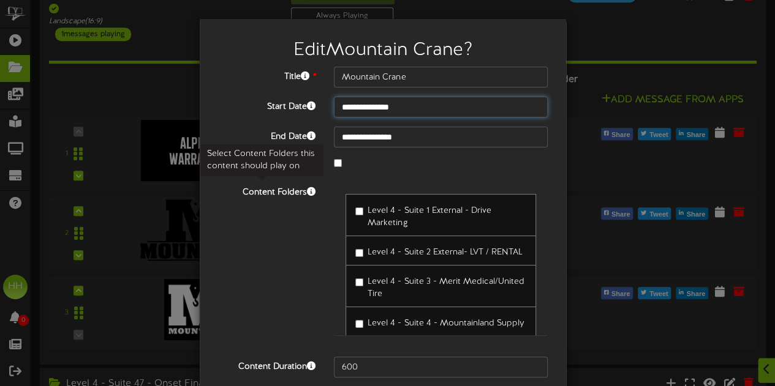
scroll to position [48, 0]
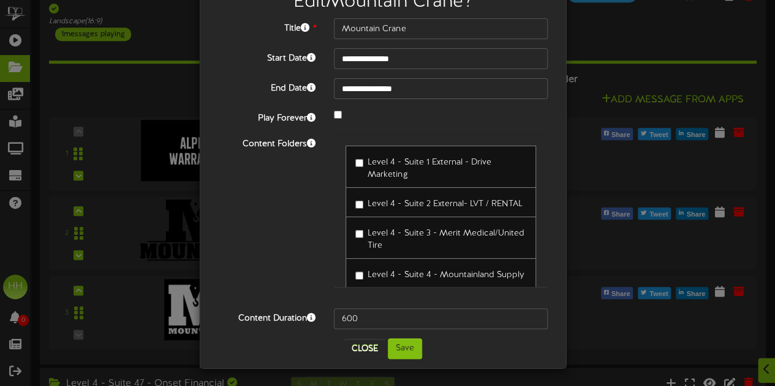
click at [402, 359] on div "**********" at bounding box center [383, 170] width 366 height 398
click at [401, 346] on button "Save" at bounding box center [405, 349] width 34 height 21
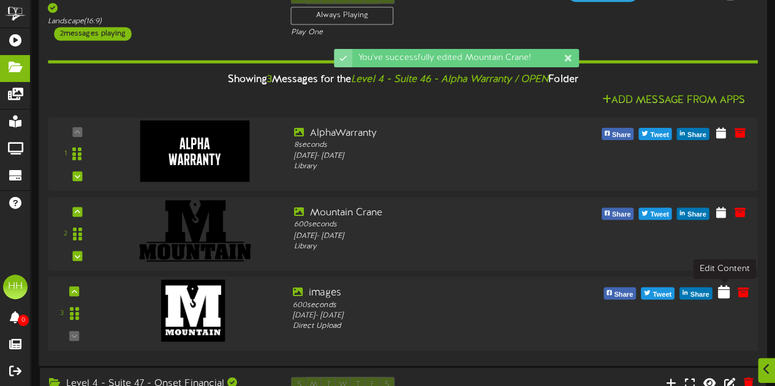
click at [727, 293] on icon at bounding box center [724, 291] width 12 height 13
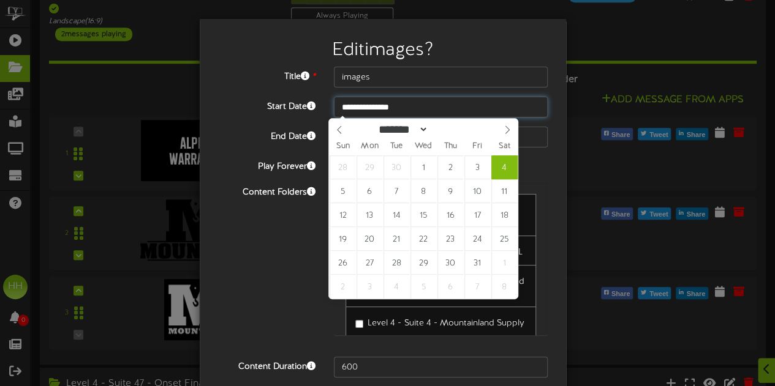
click at [383, 115] on input "**********" at bounding box center [441, 107] width 214 height 21
type input "**********"
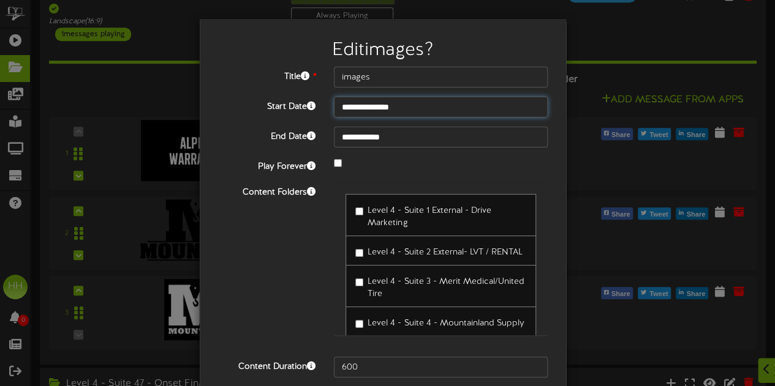
scroll to position [100, 0]
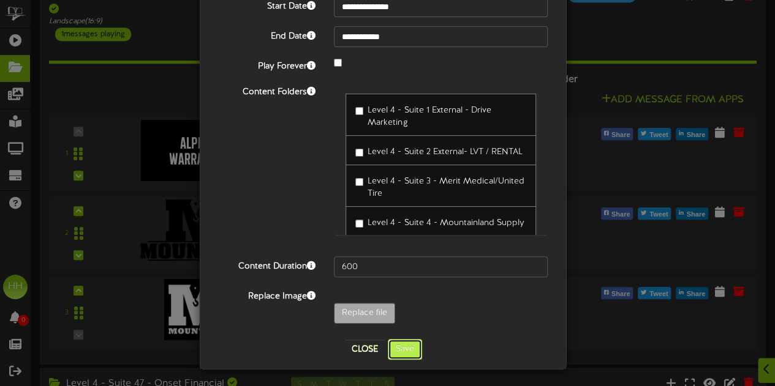
click at [402, 352] on button "Save" at bounding box center [405, 349] width 34 height 21
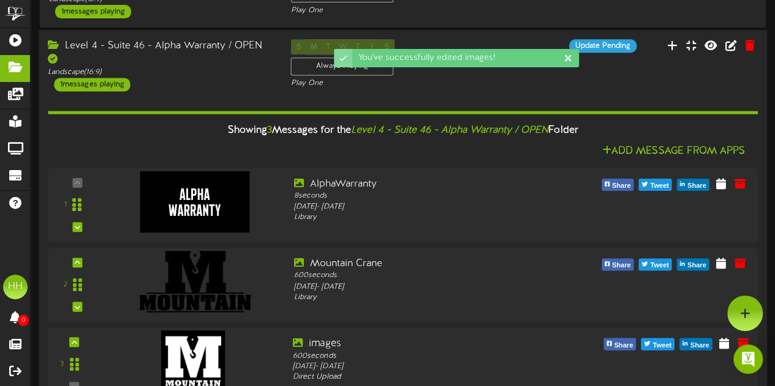
scroll to position [251, 0]
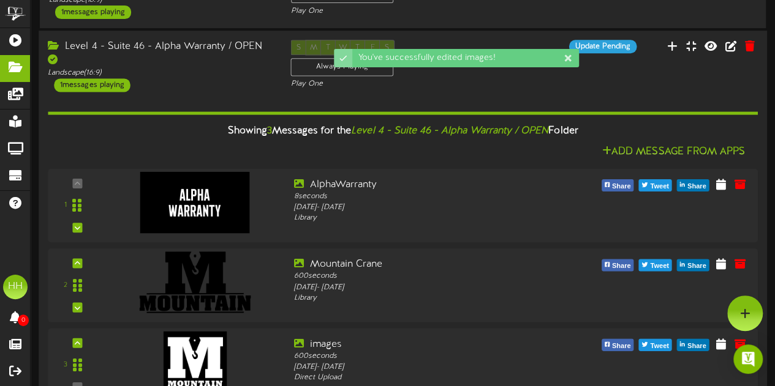
click at [230, 67] on div "Level 4 - Suite 46 - Alpha Warranty / OPEN" at bounding box center [160, 54] width 224 height 28
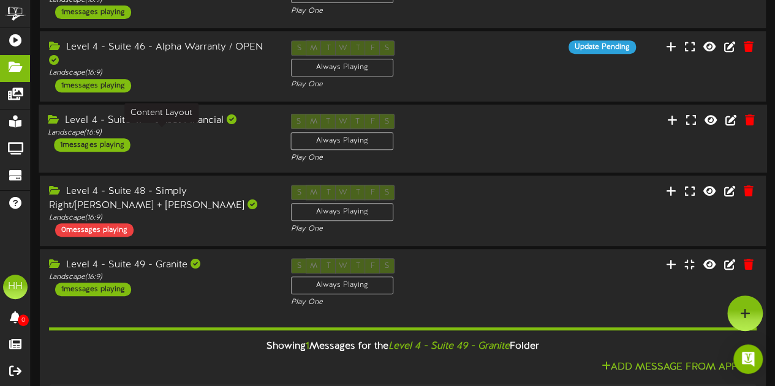
click at [231, 138] on div "Landscape ( 16:9 )" at bounding box center [160, 132] width 224 height 10
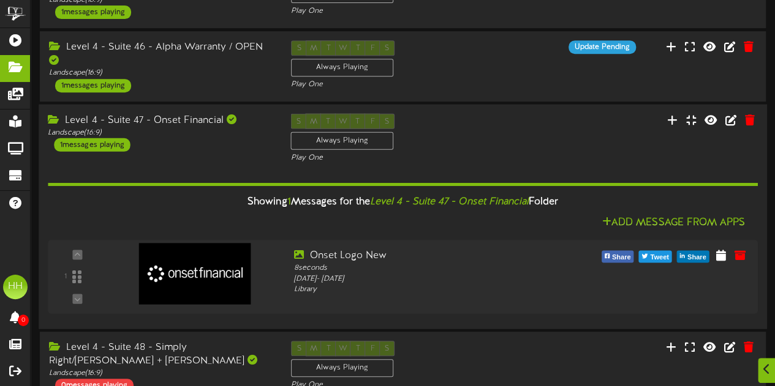
scroll to position [356, 0]
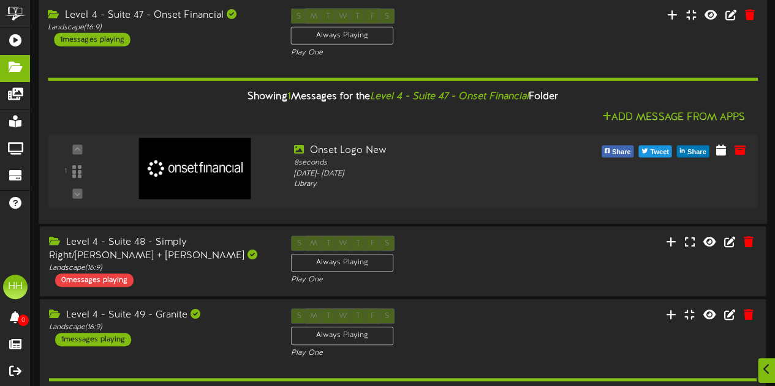
click at [204, 64] on div "Showing 1 Messages for the Level 4 - Suite 47 - Onset Financial Folder Add Mess…" at bounding box center [402, 136] width 709 height 156
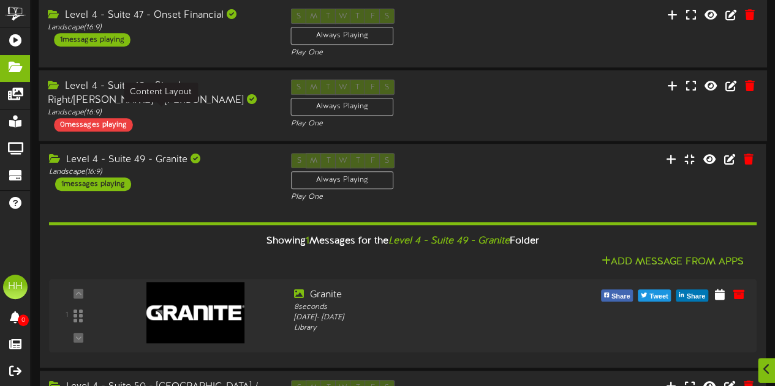
click at [217, 110] on div "Landscape ( 16:9 )" at bounding box center [160, 113] width 224 height 10
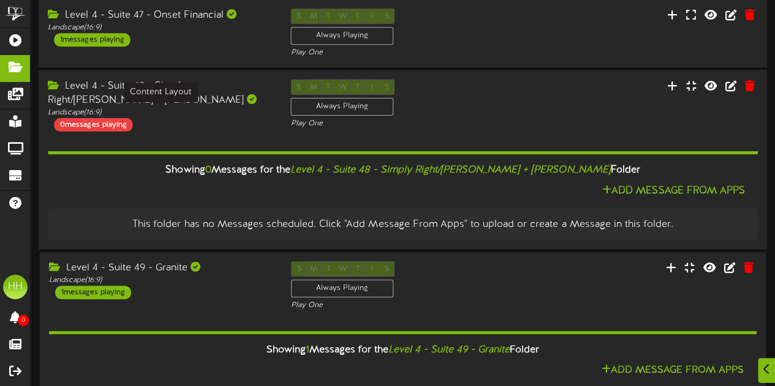
scroll to position [398, 0]
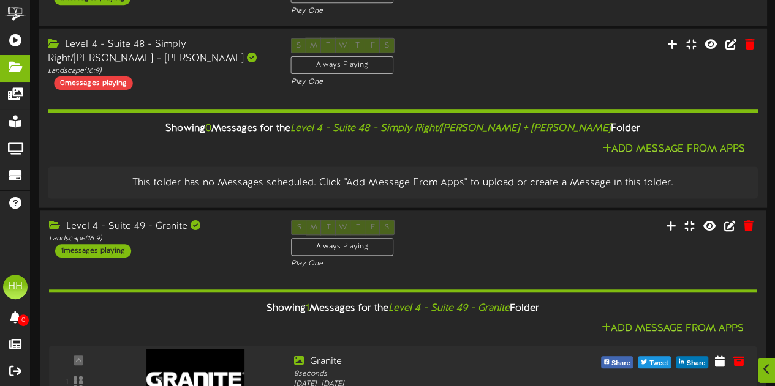
click at [219, 84] on div "Level 4 - Suite 48 - Simply Right/[PERSON_NAME] + [PERSON_NAME] Landscape ( 16:…" at bounding box center [160, 63] width 243 height 52
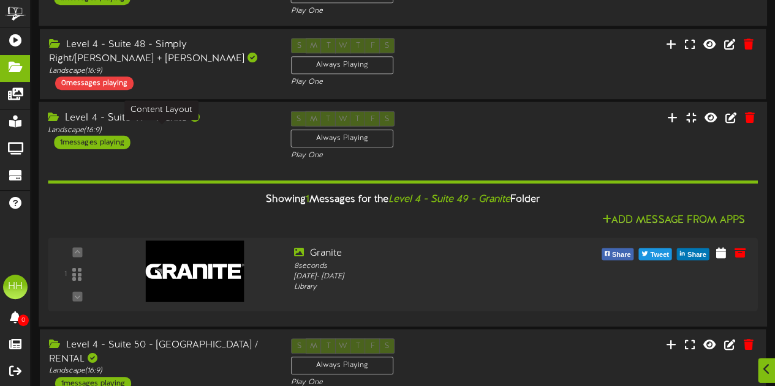
click at [236, 119] on div "Level 4 - Suite 49 - Granite" at bounding box center [160, 118] width 224 height 14
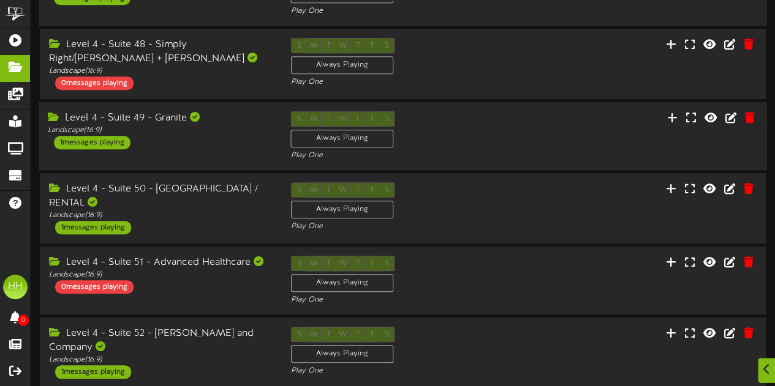
scroll to position [445, 0]
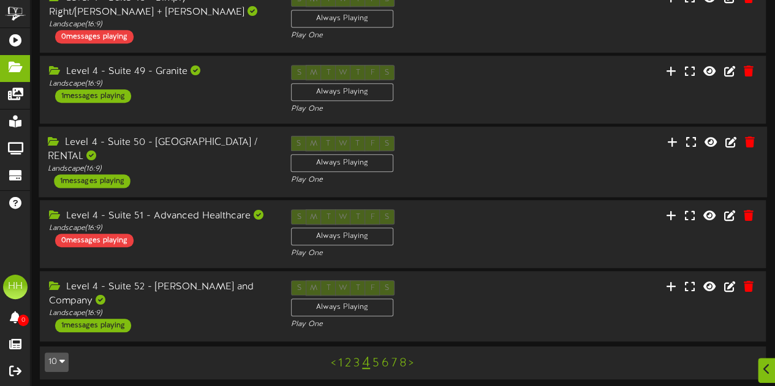
click at [228, 168] on div "Level 4 - Suite 50 - [GEOGRAPHIC_DATA] / RENTAL Landscape ( 16:9 ) 1 messages p…" at bounding box center [160, 162] width 243 height 52
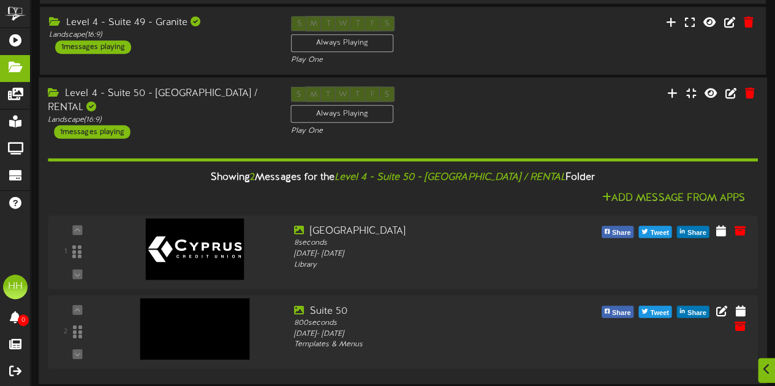
scroll to position [501, 0]
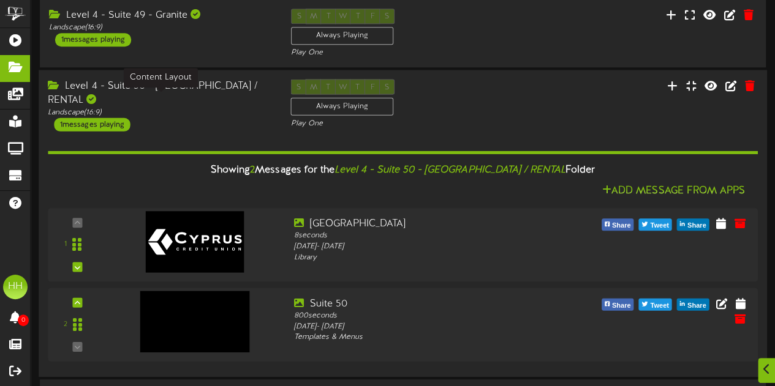
click at [224, 80] on div "Level 4 - Suite 50 - [GEOGRAPHIC_DATA] / RENTAL" at bounding box center [160, 93] width 224 height 28
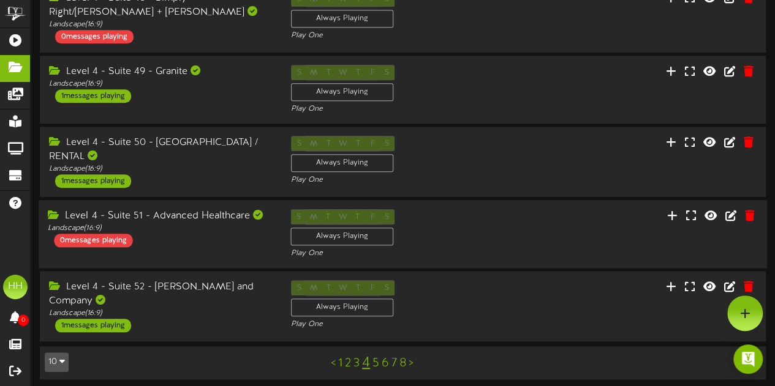
click at [199, 238] on div "Level 4 - Suite 51 - Advanced Healthcare Landscape ( 16:9 ) 0 messages playing" at bounding box center [160, 228] width 243 height 38
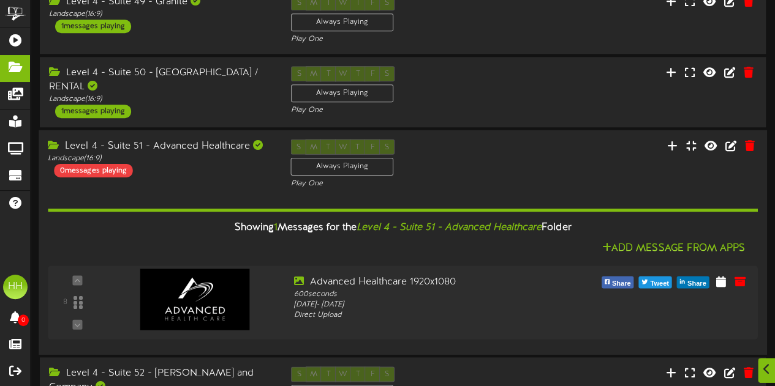
scroll to position [557, 0]
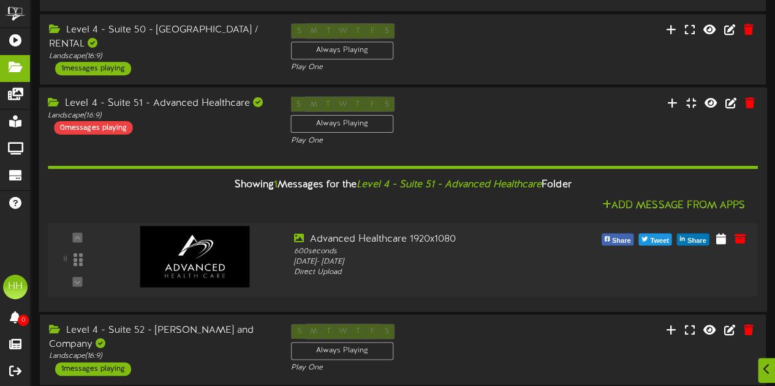
click at [200, 146] on div "Showing 1 Messages for the Level 4 - Suite 51 - Advanced Healthcare Folder Add …" at bounding box center [402, 224] width 709 height 156
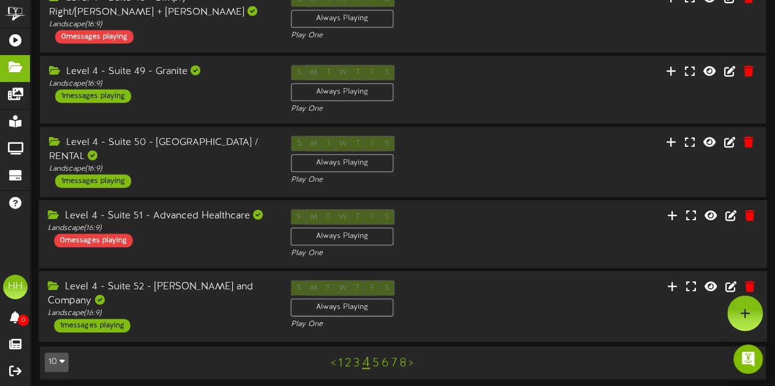
click at [200, 306] on div "Level 4 - Suite 52 - [PERSON_NAME] and Company Landscape ( 16:9 ) 1 messages pl…" at bounding box center [160, 306] width 243 height 52
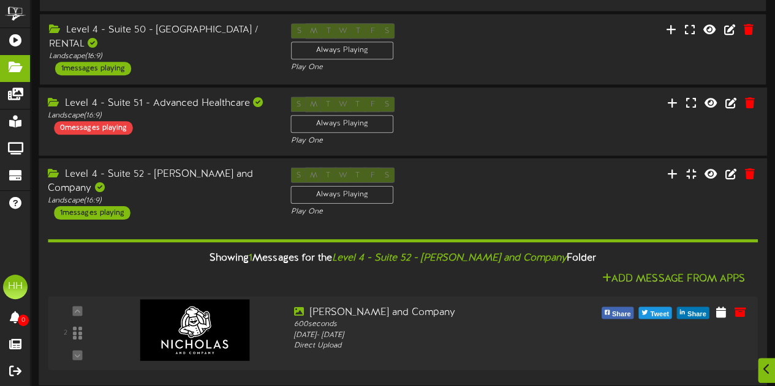
scroll to position [601, 0]
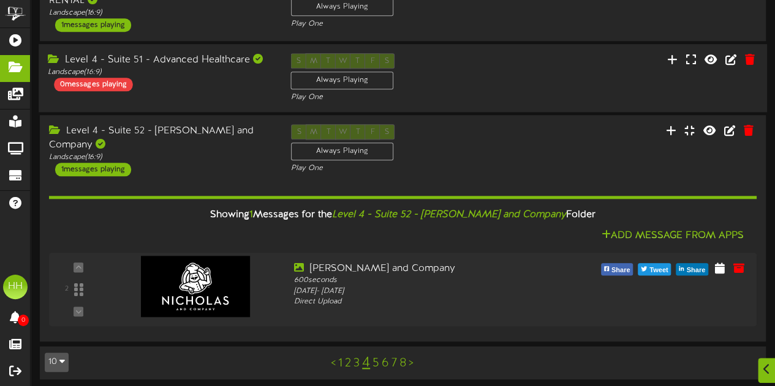
click at [372, 357] on link "5" at bounding box center [375, 363] width 7 height 13
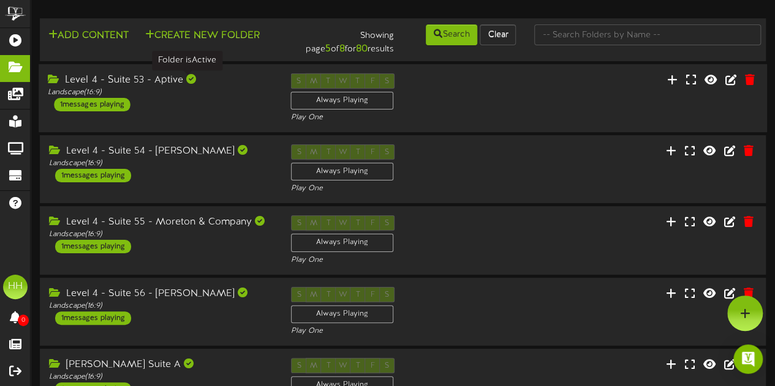
click at [192, 78] on div at bounding box center [191, 79] width 10 height 10
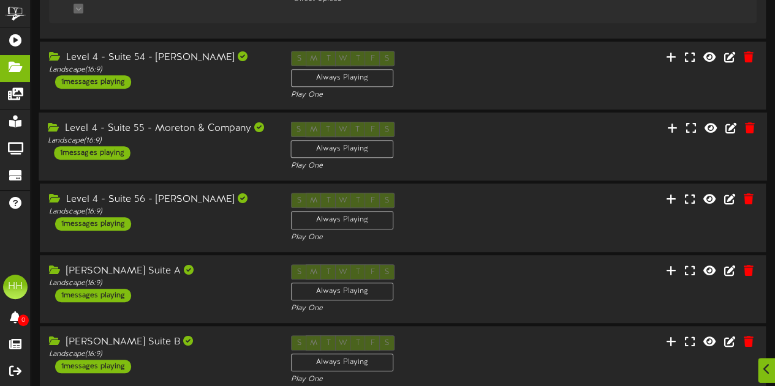
scroll to position [424, 0]
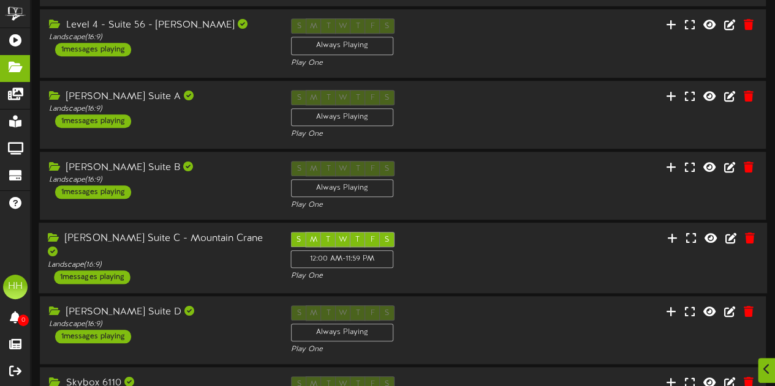
click at [227, 266] on div "[PERSON_NAME] Suite C - Mountain Crane Landscape ( 16:9 ) 1 messages playing" at bounding box center [160, 258] width 243 height 52
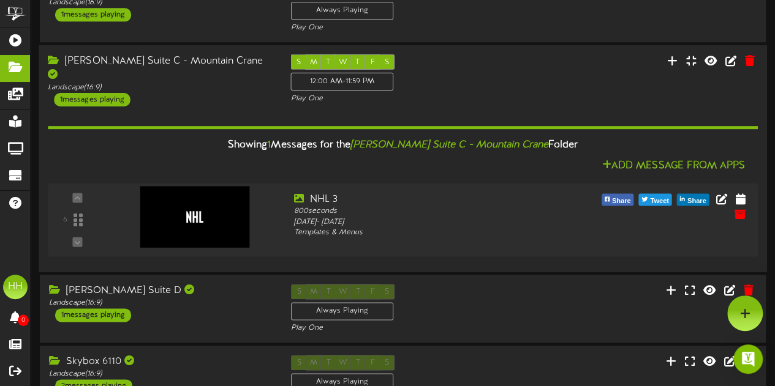
scroll to position [526, 0]
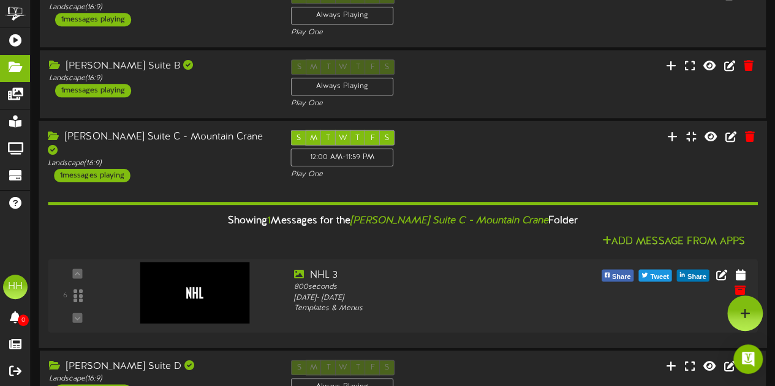
click at [227, 100] on div "[PERSON_NAME] Suite B Landscape ( 16:9 ) 1 messages playing S M T W T F S Alway…" at bounding box center [403, 84] width 726 height 50
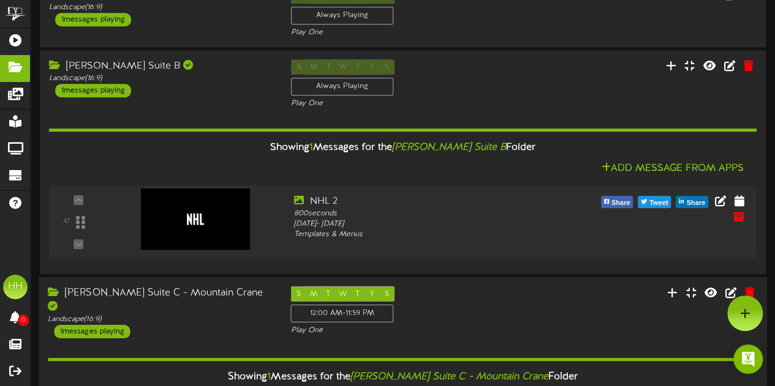
click at [227, 100] on div "[PERSON_NAME] Suite B Landscape ( 16:9 ) 1 messages playing S M T W T F S Alway…" at bounding box center [403, 84] width 726 height 50
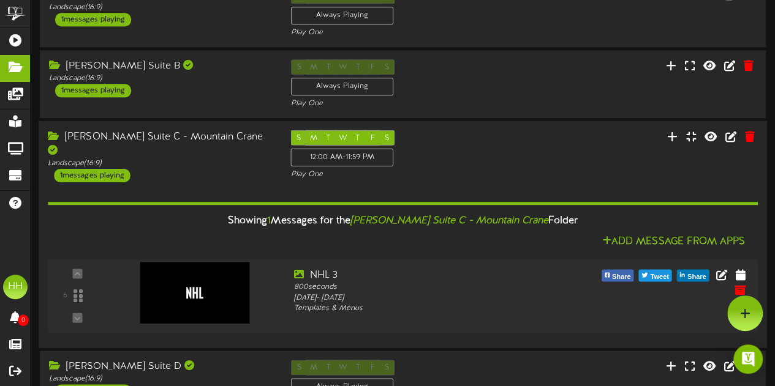
click at [229, 189] on div "Showing 1 Messages for the [PERSON_NAME] Suite C - Mountain Crane Folder Add Me…" at bounding box center [402, 260] width 709 height 156
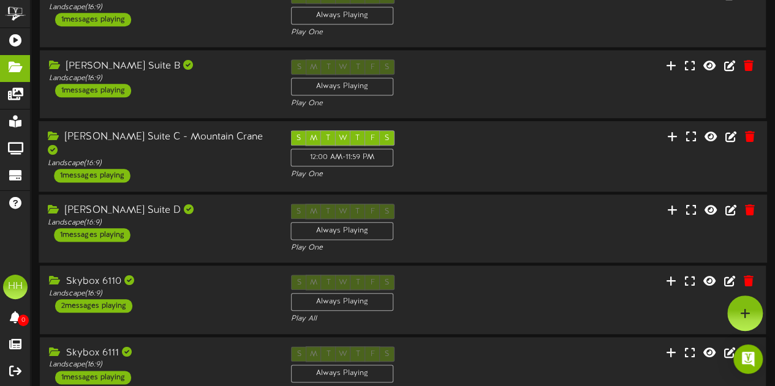
click at [224, 230] on div "[PERSON_NAME] Suite D Landscape ( 16:9 ) 1 messages playing" at bounding box center [160, 223] width 243 height 38
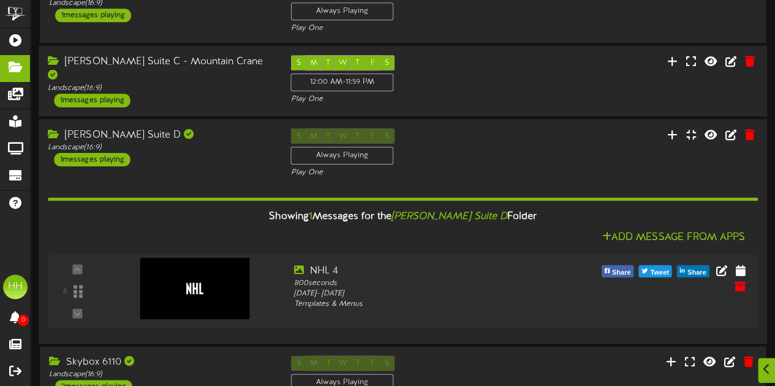
click at [206, 129] on div "[PERSON_NAME] Suite D" at bounding box center [160, 136] width 224 height 14
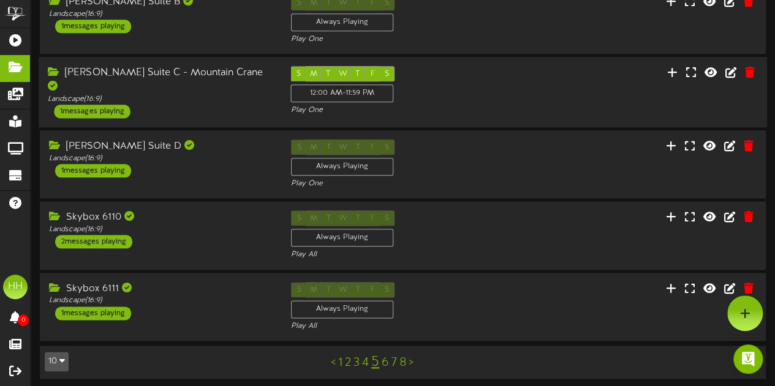
scroll to position [0, 0]
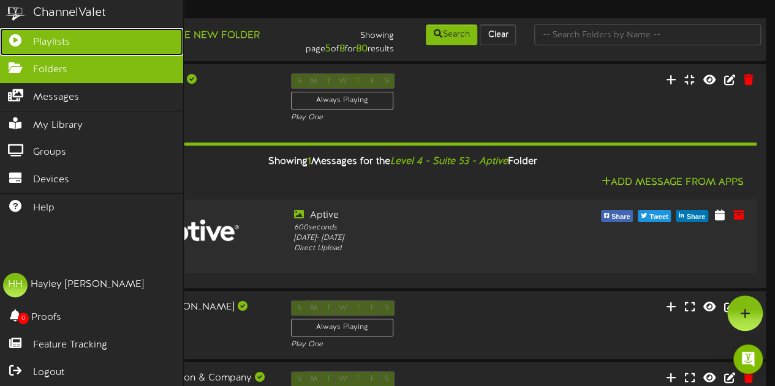
click at [44, 39] on span "Playlists" at bounding box center [51, 43] width 37 height 14
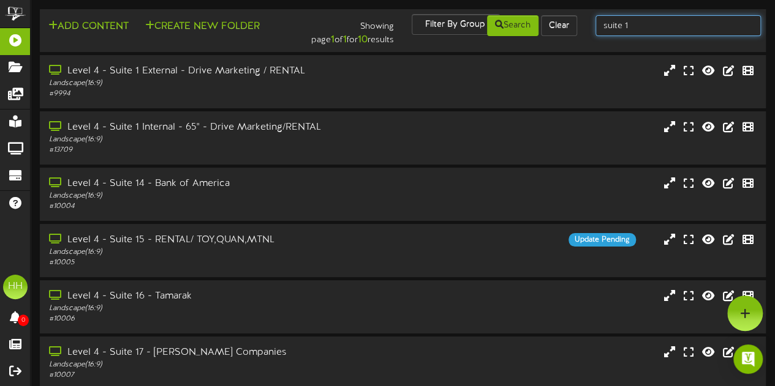
click at [674, 24] on input "suite 1" at bounding box center [677, 25] width 165 height 21
type input "s"
type input "suite 46"
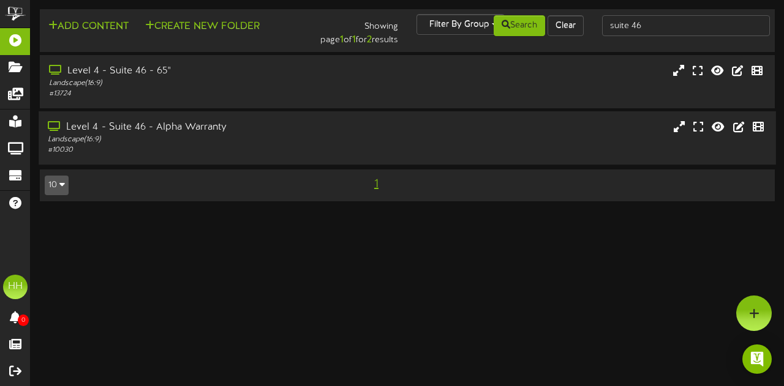
click at [250, 139] on div "Landscape ( 16:9 )" at bounding box center [192, 140] width 288 height 10
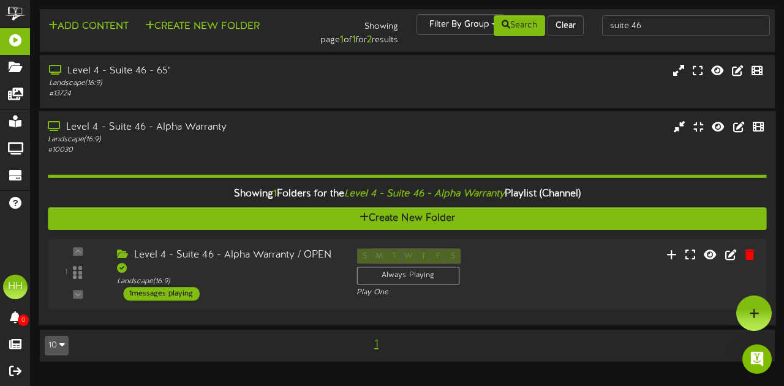
click at [619, 160] on div "Showing 1 Folders for the Level 4 - Suite 46 - Alpha Warranty Playlist (Channel…" at bounding box center [407, 236] width 719 height 160
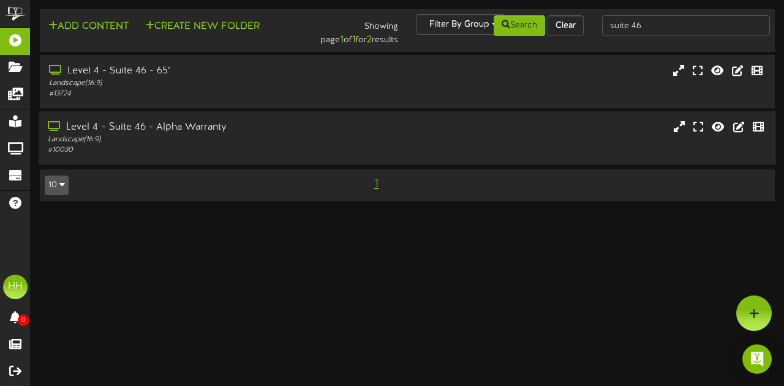
click at [619, 160] on div "Level 4 - Suite 46 - Alpha Warranty Landscape ( 16:9 ) # 10030" at bounding box center [407, 137] width 737 height 53
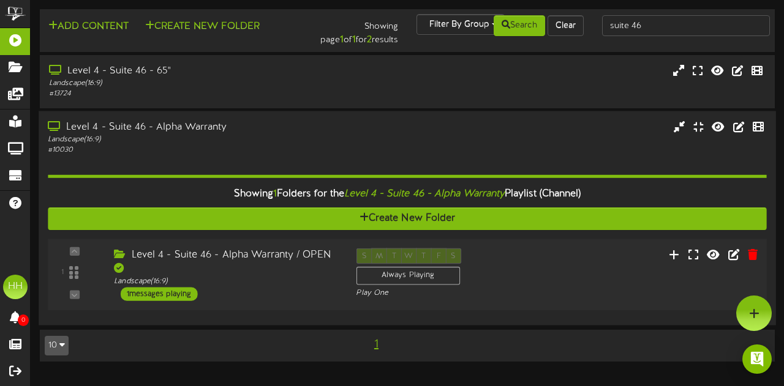
click at [612, 263] on div "1 ( 16:9" at bounding box center [407, 275] width 726 height 53
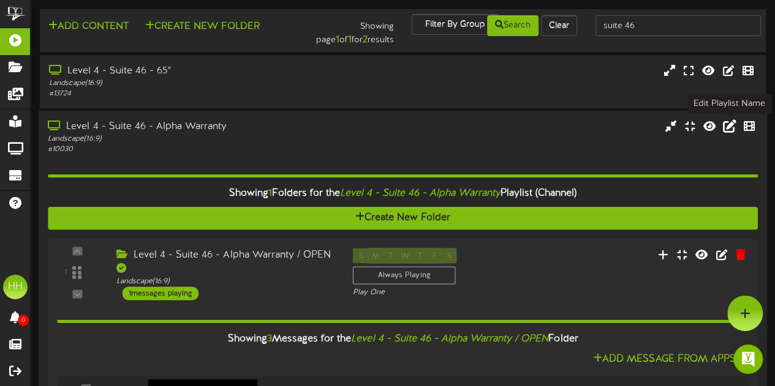
click at [728, 129] on icon at bounding box center [729, 125] width 13 height 13
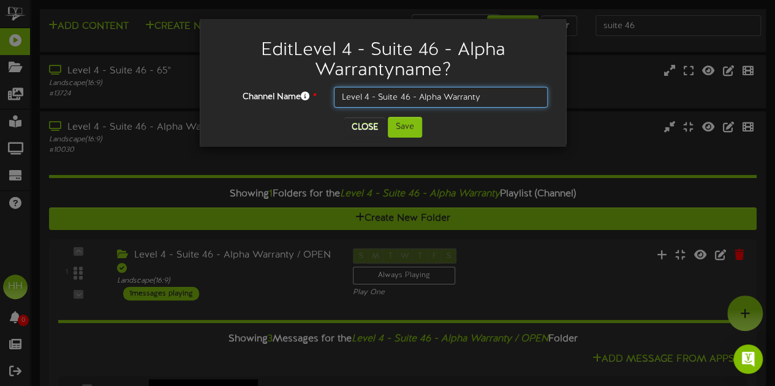
drag, startPoint x: 426, startPoint y: 97, endPoint x: 494, endPoint y: 95, distance: 68.0
click at [494, 95] on input "Level 4 - Suite 46 - Alpha Warranty" at bounding box center [441, 97] width 214 height 21
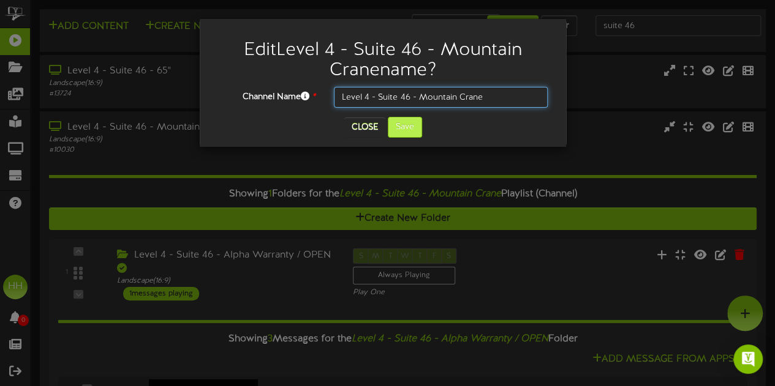
type input "Level 4 - Suite 46 - Mountain Crane"
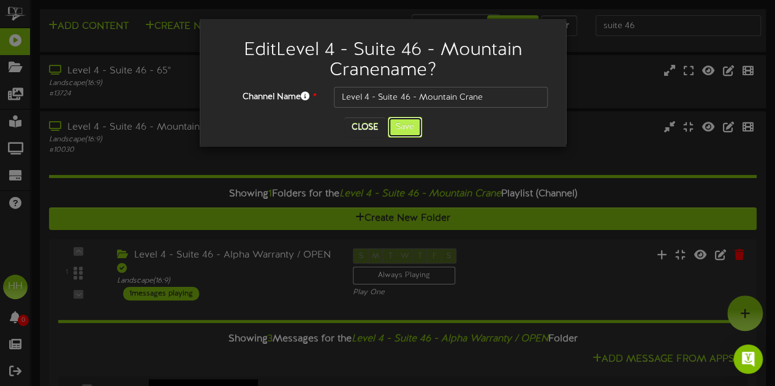
click at [406, 127] on button "Save" at bounding box center [405, 127] width 34 height 21
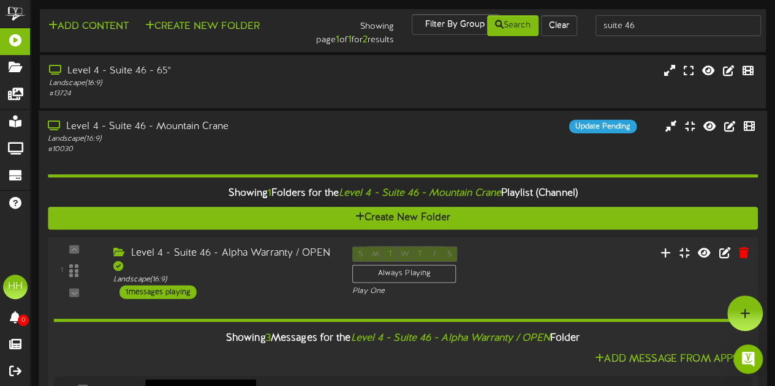
click at [309, 287] on div "Level 4 - Suite 46 - Alpha Warranty / OPEN Landscape ( 16:9 ) 1 messages playing" at bounding box center [223, 272] width 239 height 53
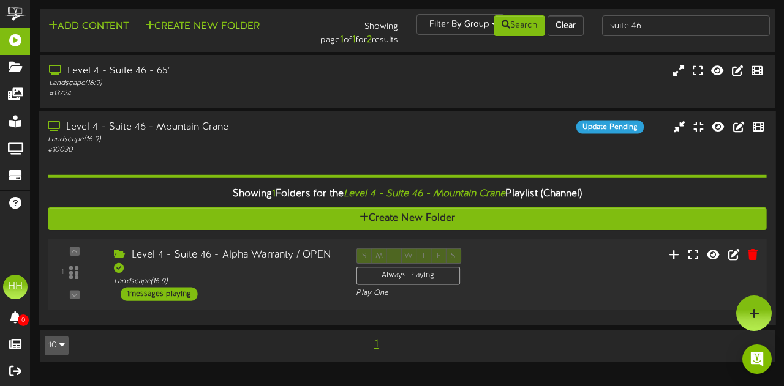
click at [309, 287] on div "Level 4 - Suite 46 - Alpha Warranty / OPEN Landscape ( 16:9 ) 1 messages playing" at bounding box center [226, 275] width 242 height 53
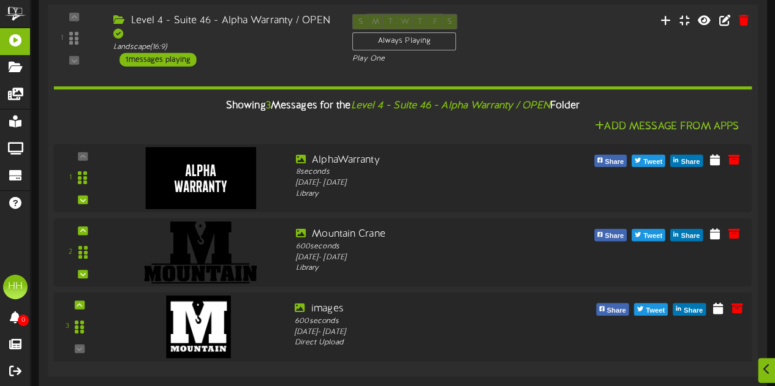
scroll to position [283, 0]
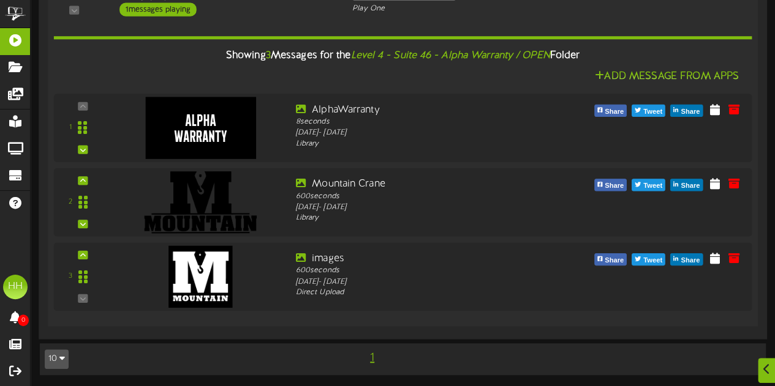
click at [533, 80] on div "Add Message From Apps" at bounding box center [403, 76] width 698 height 15
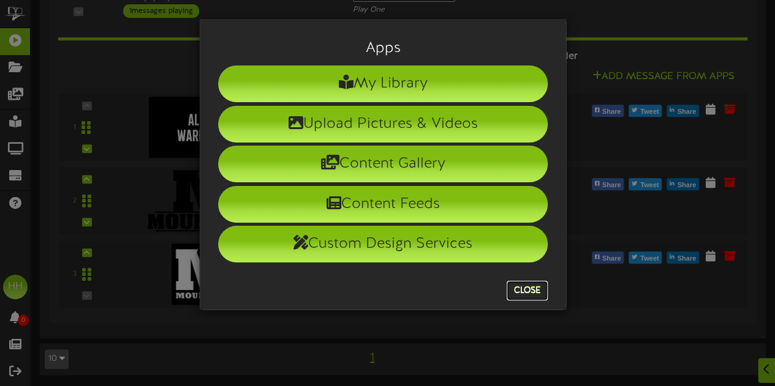
click at [528, 291] on button "Close" at bounding box center [526, 291] width 41 height 20
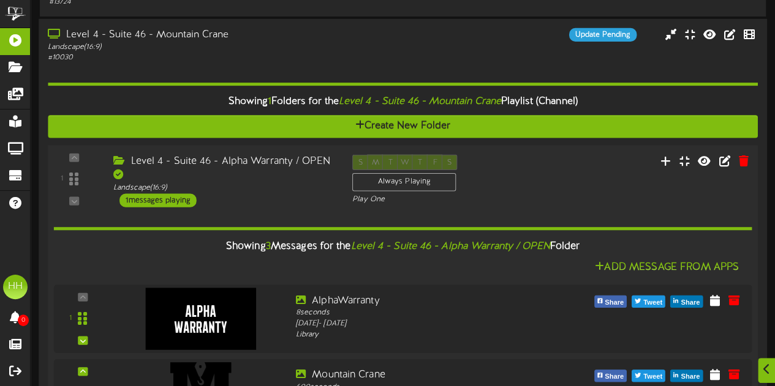
scroll to position [93, 0]
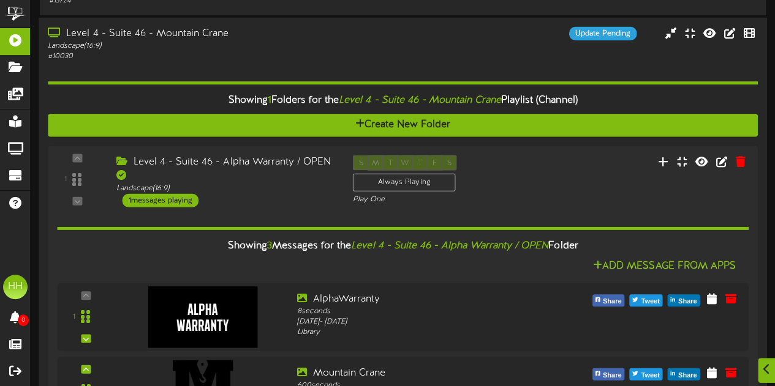
click at [438, 61] on div "Level 4 - Suite 46 - Mountain Crane Landscape ( 16:9 ) # 10030 Update Pending" at bounding box center [403, 44] width 728 height 35
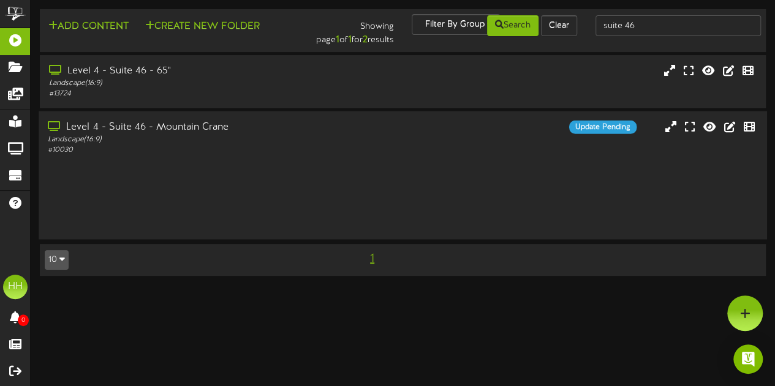
scroll to position [0, 0]
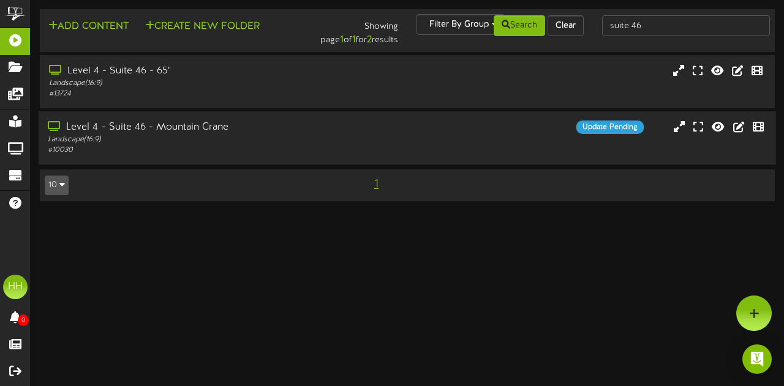
click at [418, 144] on div "Level 4 - Suite 46 - Mountain Crane Landscape ( 16:9 ) # 10030 Update Pending" at bounding box center [407, 138] width 737 height 35
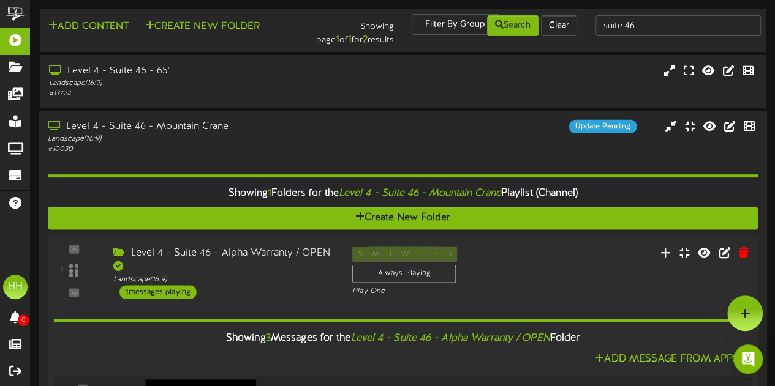
click at [523, 273] on div "1 ( 16:9" at bounding box center [402, 272] width 716 height 53
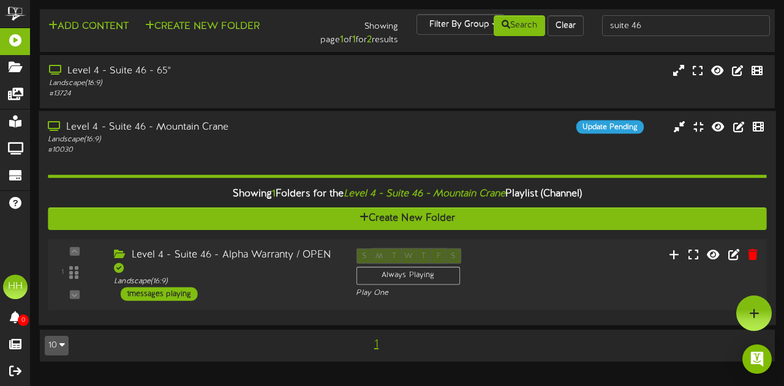
click at [523, 273] on div "S M T W T F S Always Playing Play One" at bounding box center [437, 274] width 181 height 50
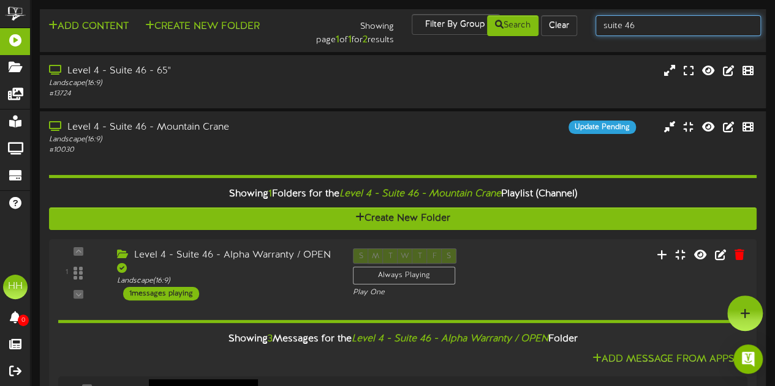
click at [658, 26] on input "suite 46" at bounding box center [677, 25] width 165 height 21
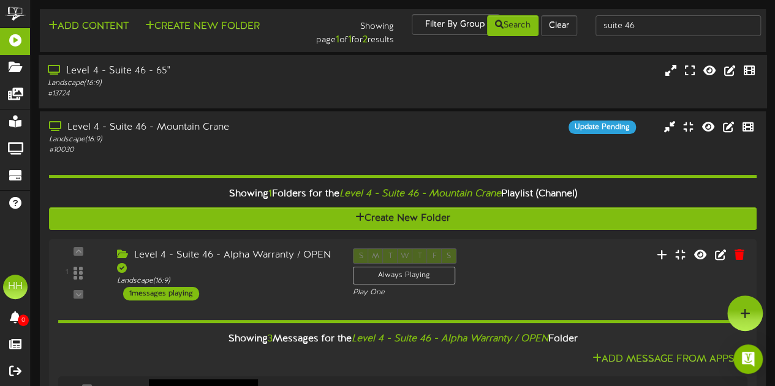
click at [314, 81] on div "Landscape ( 16:9 )" at bounding box center [190, 83] width 285 height 10
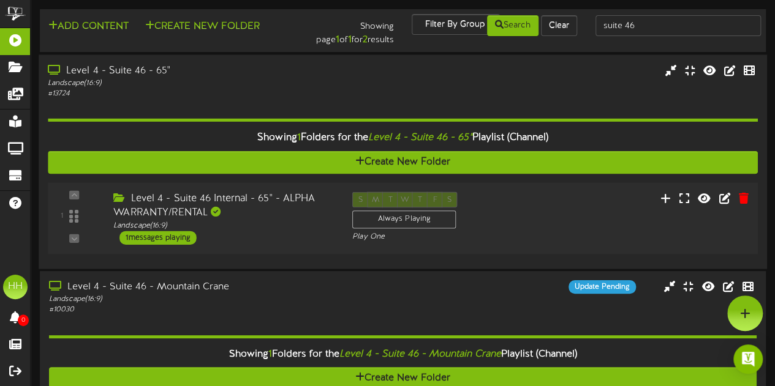
click at [306, 214] on div "Level 4 - Suite 46 Internal - 65" - ALPHA WARRANTY/RENTAL" at bounding box center [223, 206] width 220 height 28
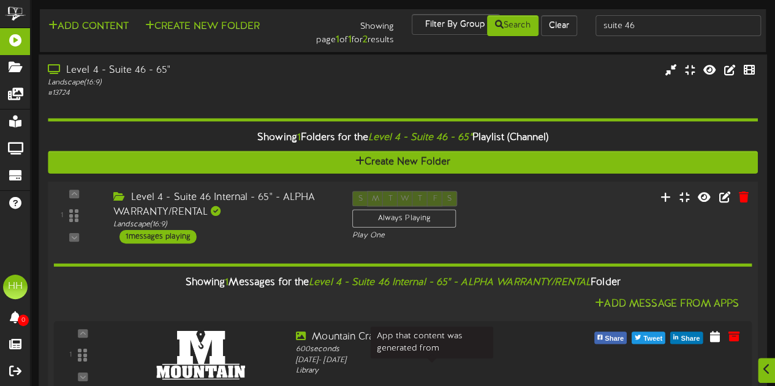
scroll to position [153, 0]
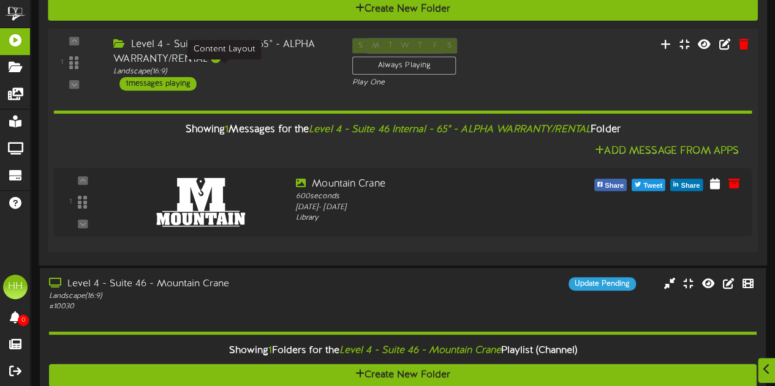
click at [285, 75] on div "Landscape ( 16:9 )" at bounding box center [223, 71] width 220 height 10
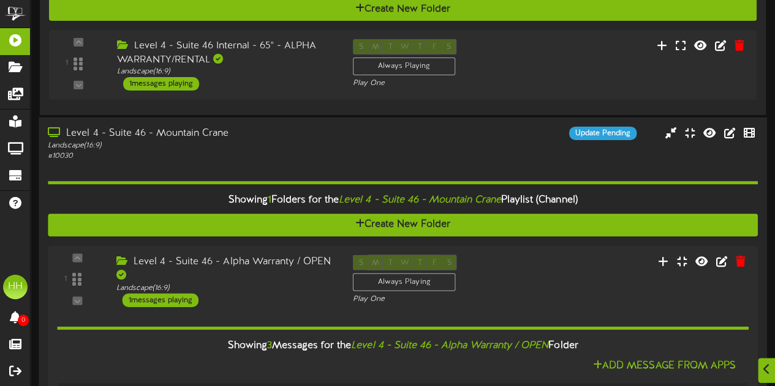
click at [283, 145] on div "Landscape ( 16:9 )" at bounding box center [190, 146] width 285 height 10
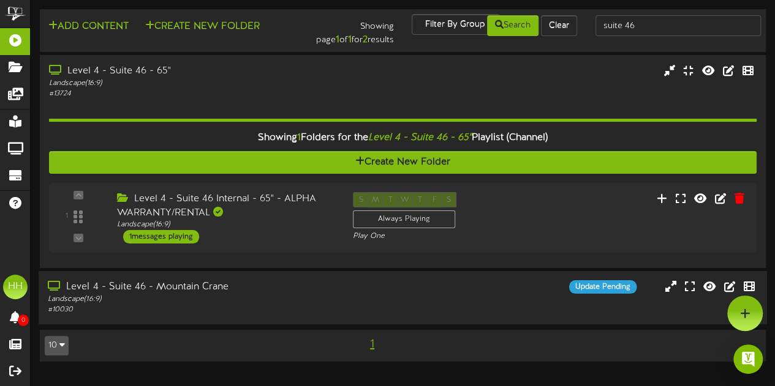
scroll to position [0, 0]
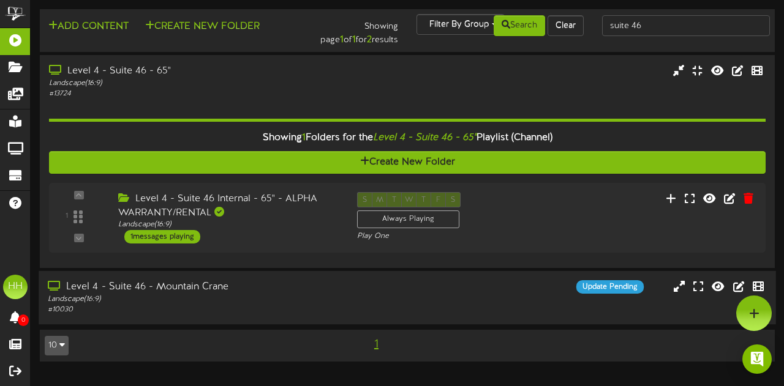
click at [283, 145] on div "Showing 1 Folders for the Level 4 - Suite 46 - 65" Playlist (Channel)" at bounding box center [407, 138] width 735 height 26
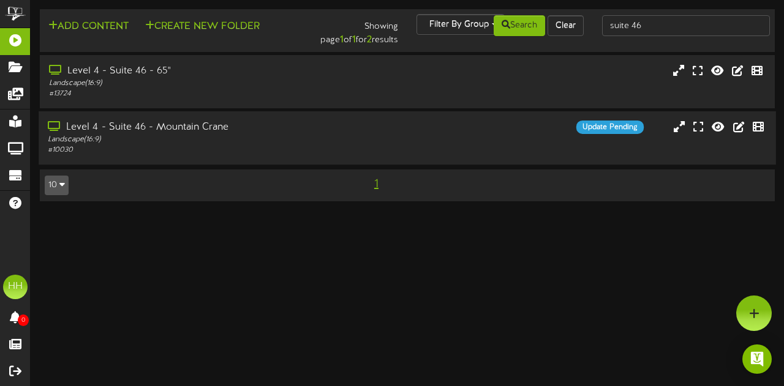
click at [283, 145] on div "# 10030" at bounding box center [192, 150] width 288 height 10
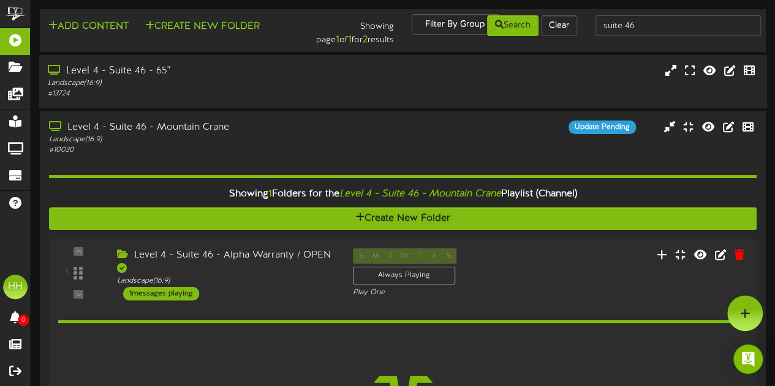
click at [236, 89] on div "# 13724" at bounding box center [190, 94] width 285 height 10
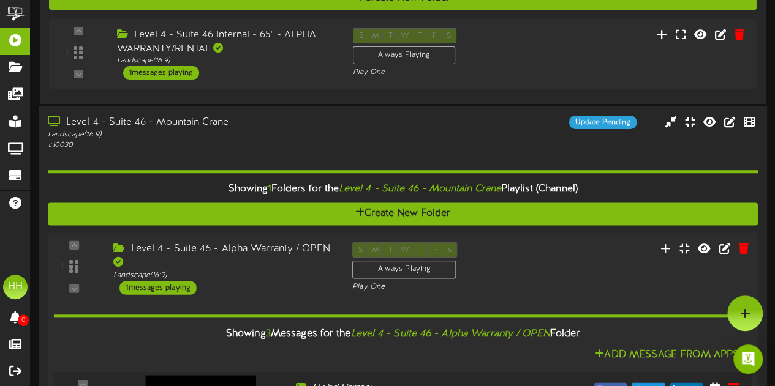
scroll to position [163, 0]
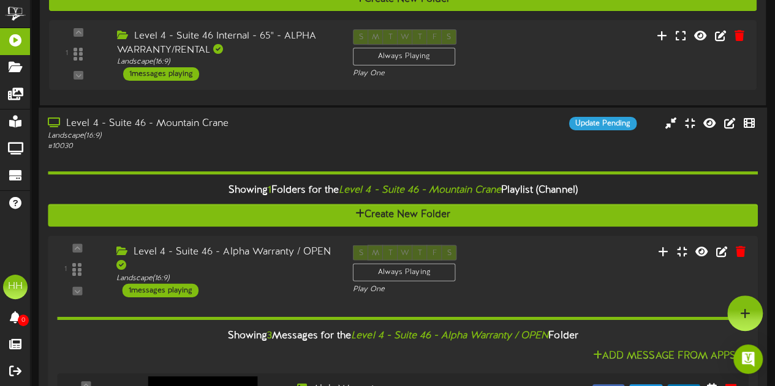
click at [525, 125] on div "Update Pending" at bounding box center [493, 123] width 303 height 13
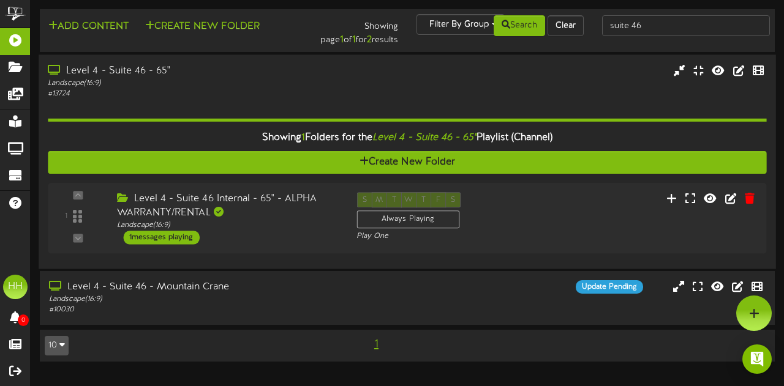
click at [368, 107] on div "Showing 1 Folders for the Level 4 - Suite 46 - 65" Playlist (Channel) Create Ne…" at bounding box center [407, 179] width 719 height 160
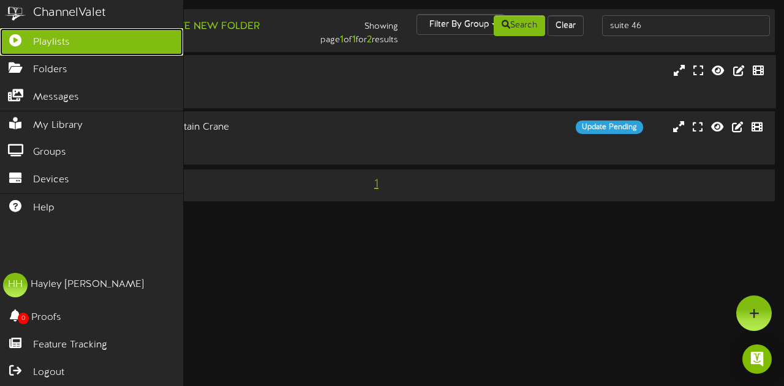
click at [58, 37] on span "Playlists" at bounding box center [51, 43] width 37 height 14
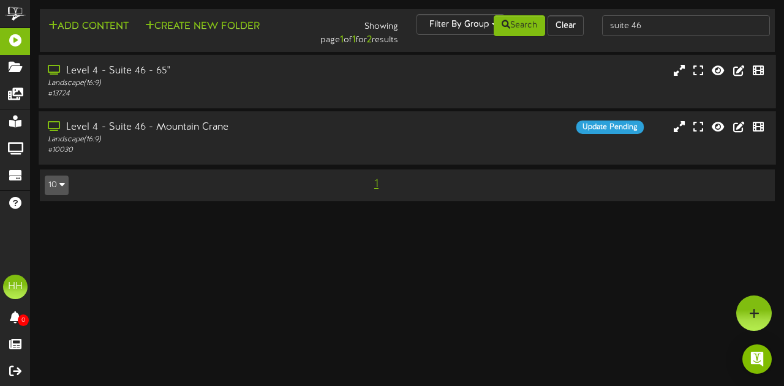
click at [438, 144] on div "Level 4 - Suite 46 - Mountain Crane Landscape ( 16:9 ) # 10030 Update Pending" at bounding box center [407, 138] width 737 height 35
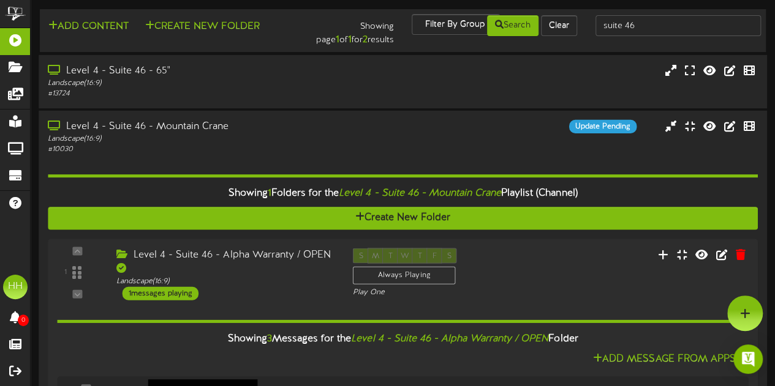
click at [308, 111] on div "Level 4 - Suite 46 - Mountain Crane Landscape ( 16:9 ) # 10030 Update Pending" at bounding box center [403, 367] width 728 height 512
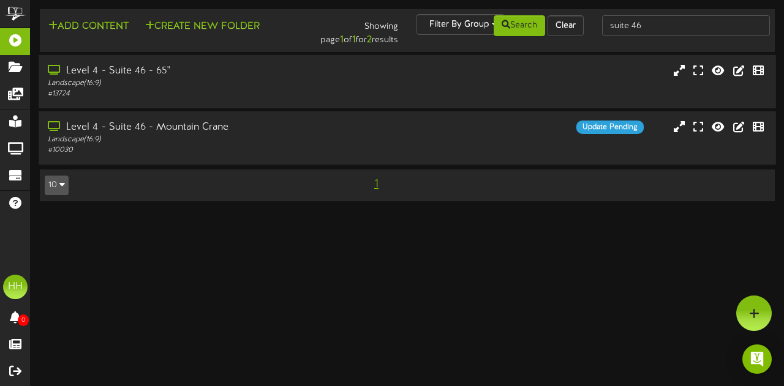
drag, startPoint x: 308, startPoint y: 110, endPoint x: 290, endPoint y: 138, distance: 32.8
click at [290, 138] on div "Add Content Create New Folder Showing page 1 of 1 for 2 results Filter By Group…" at bounding box center [407, 111] width 753 height 205
click at [296, 143] on div "Landscape ( 16:9 )" at bounding box center [192, 140] width 288 height 10
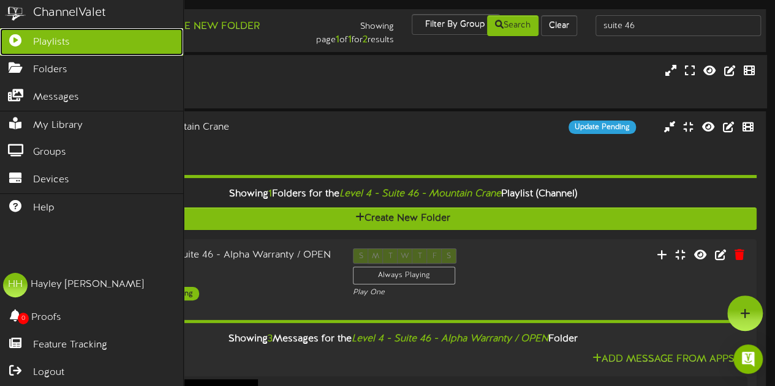
click at [40, 37] on span "Playlists" at bounding box center [51, 43] width 37 height 14
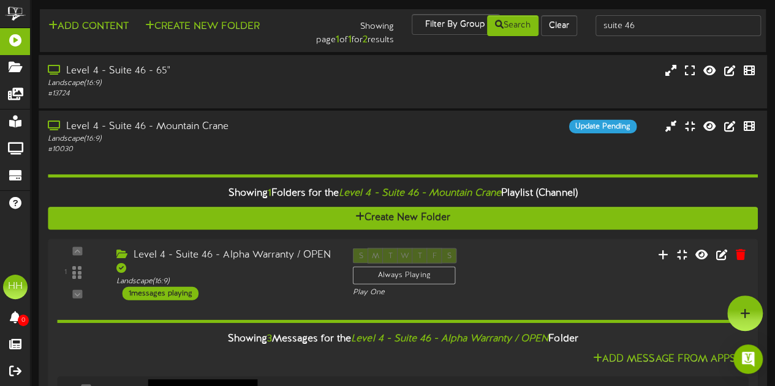
click at [280, 144] on div "Landscape ( 16:9 )" at bounding box center [190, 139] width 285 height 10
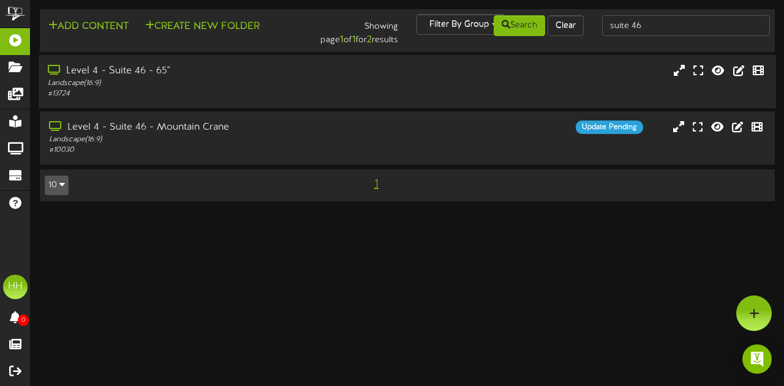
drag, startPoint x: 280, startPoint y: 144, endPoint x: 241, endPoint y: 83, distance: 72.2
click at [241, 83] on div "Landscape ( 16:9 )" at bounding box center [192, 83] width 288 height 10
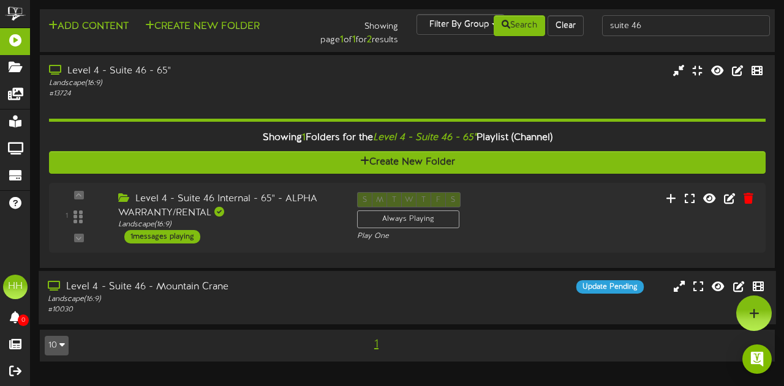
click at [238, 285] on div "Level 4 - Suite 46 - Mountain Crane" at bounding box center [192, 287] width 288 height 14
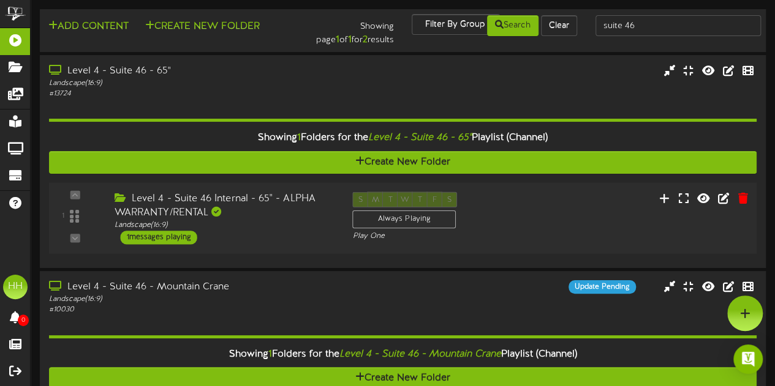
click at [249, 235] on div "Level 4 - Suite 46 Internal - 65" - ALPHA WARRANTY/RENTAL Landscape ( 16:9 ) 1 …" at bounding box center [224, 218] width 238 height 53
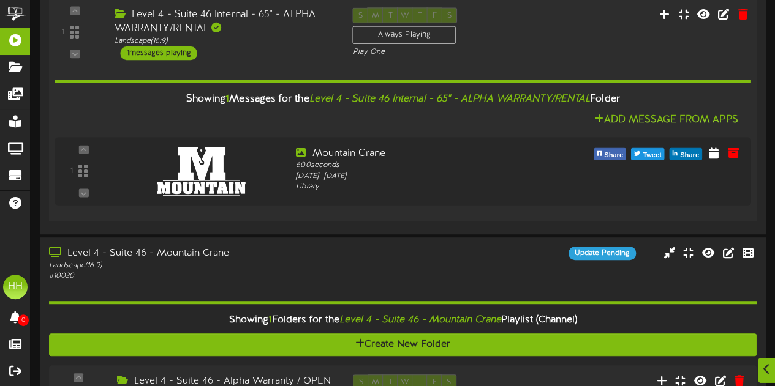
scroll to position [48, 0]
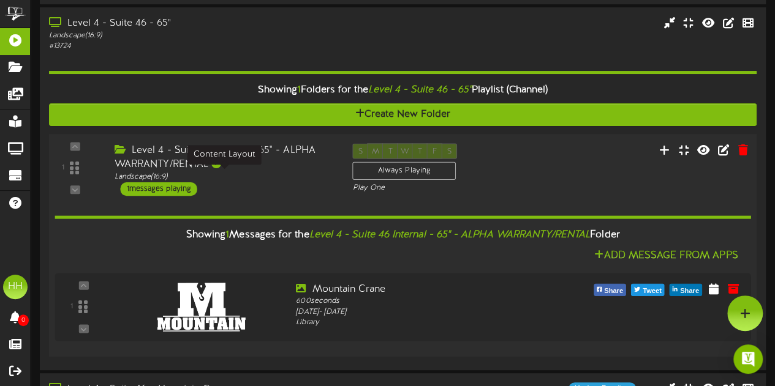
click at [264, 178] on div "Landscape ( 16:9 )" at bounding box center [225, 176] width 220 height 10
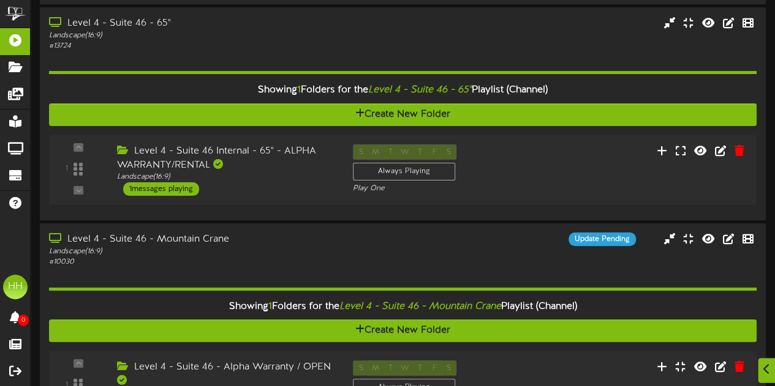
scroll to position [321, 0]
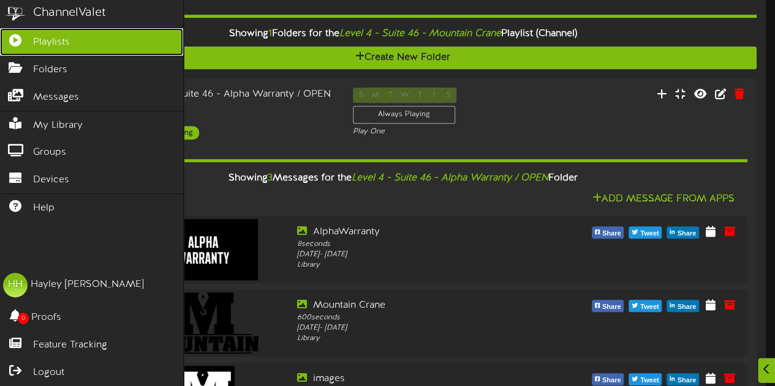
click at [46, 40] on span "Playlists" at bounding box center [51, 43] width 37 height 14
